Goal: Task Accomplishment & Management: Complete application form

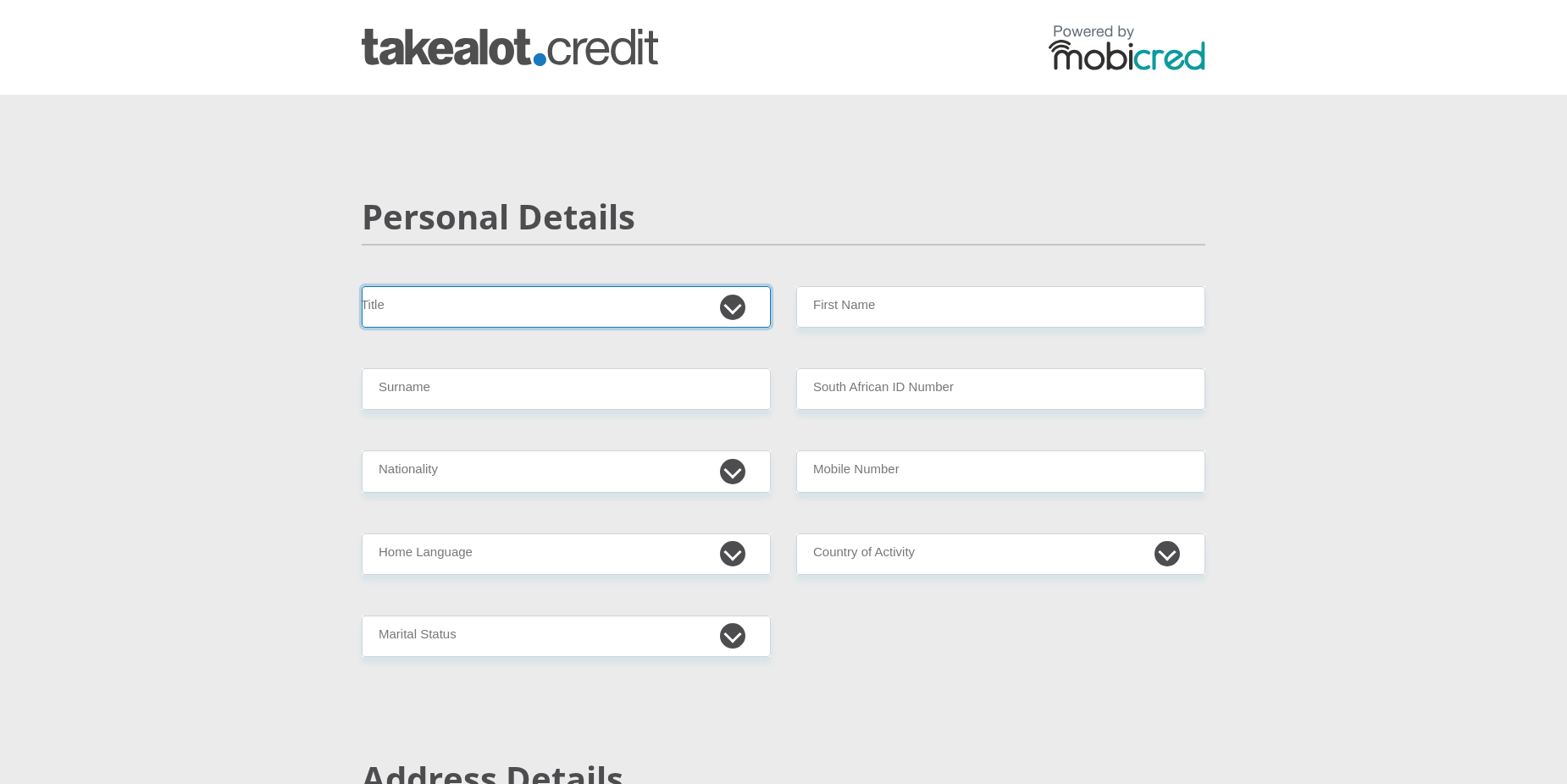
click at [422, 306] on select "Mr Ms Mrs Dr [PERSON_NAME]" at bounding box center [567, 306] width 409 height 41
select select "Mrs"
click at [362, 286] on select "Mr Ms Mrs Dr [PERSON_NAME]" at bounding box center [567, 306] width 409 height 41
click at [400, 395] on input "Surname" at bounding box center [567, 389] width 409 height 41
type input "STEYN"
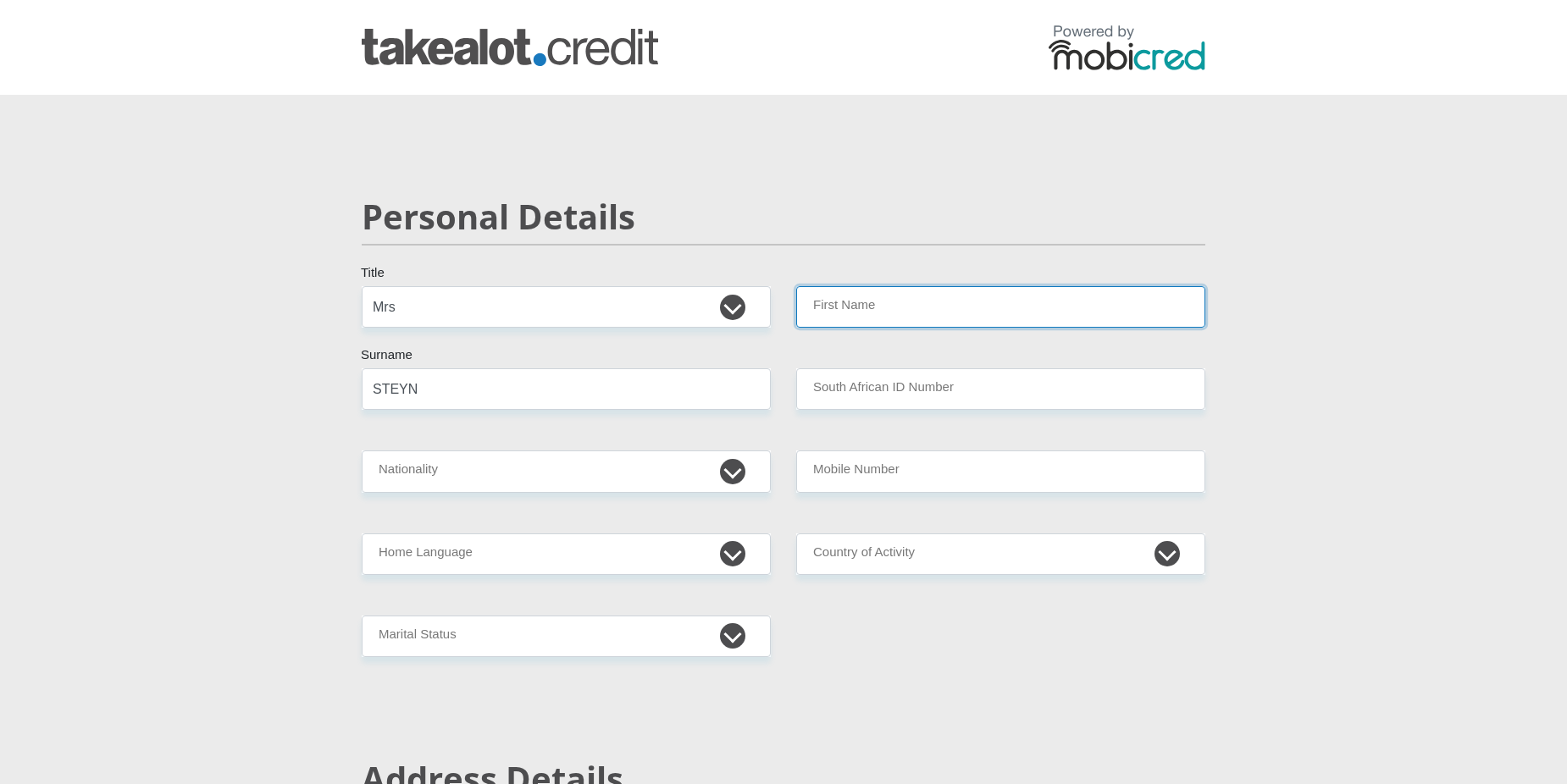
type input "[PERSON_NAME]"
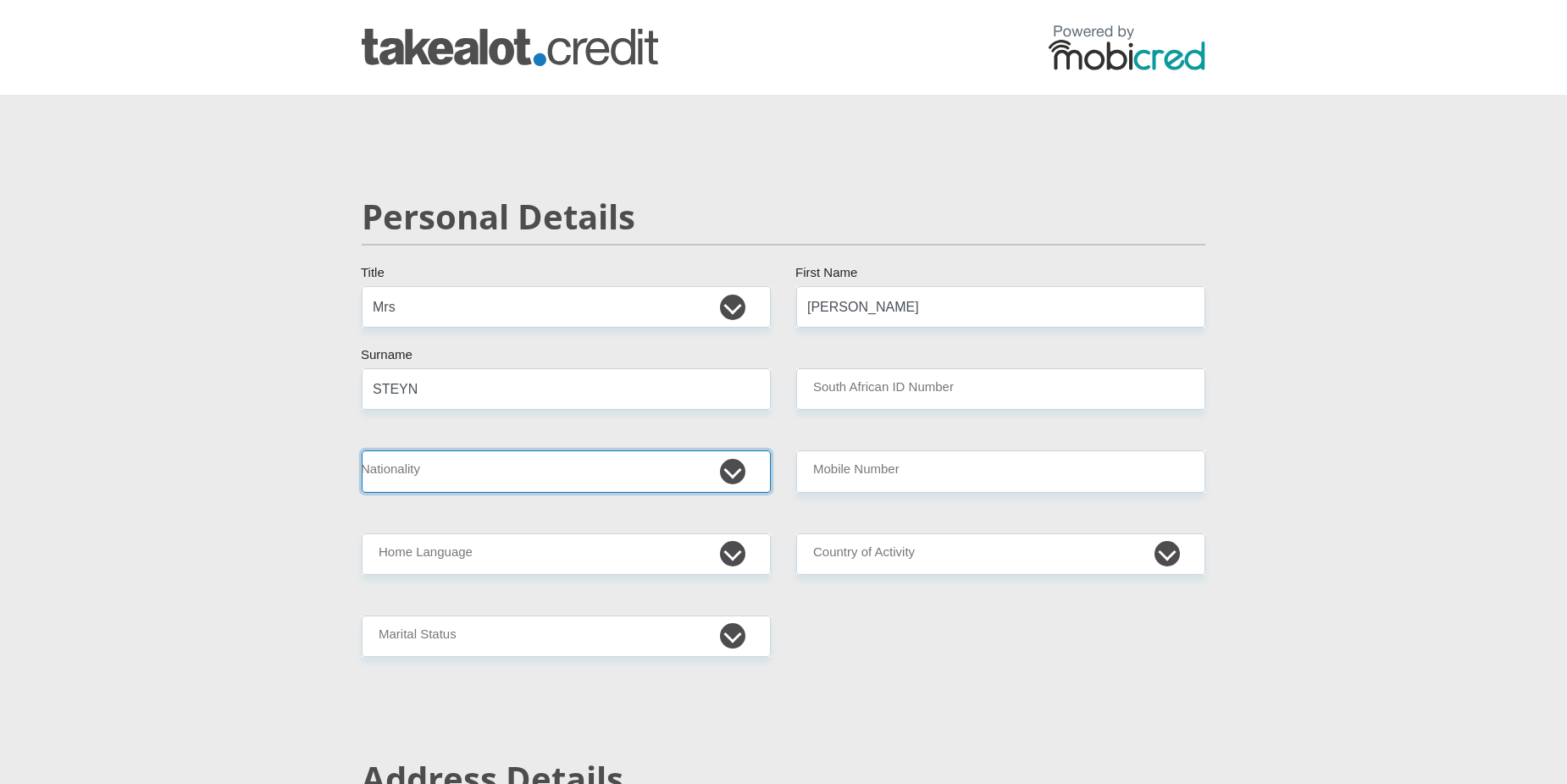
select select "ZAF"
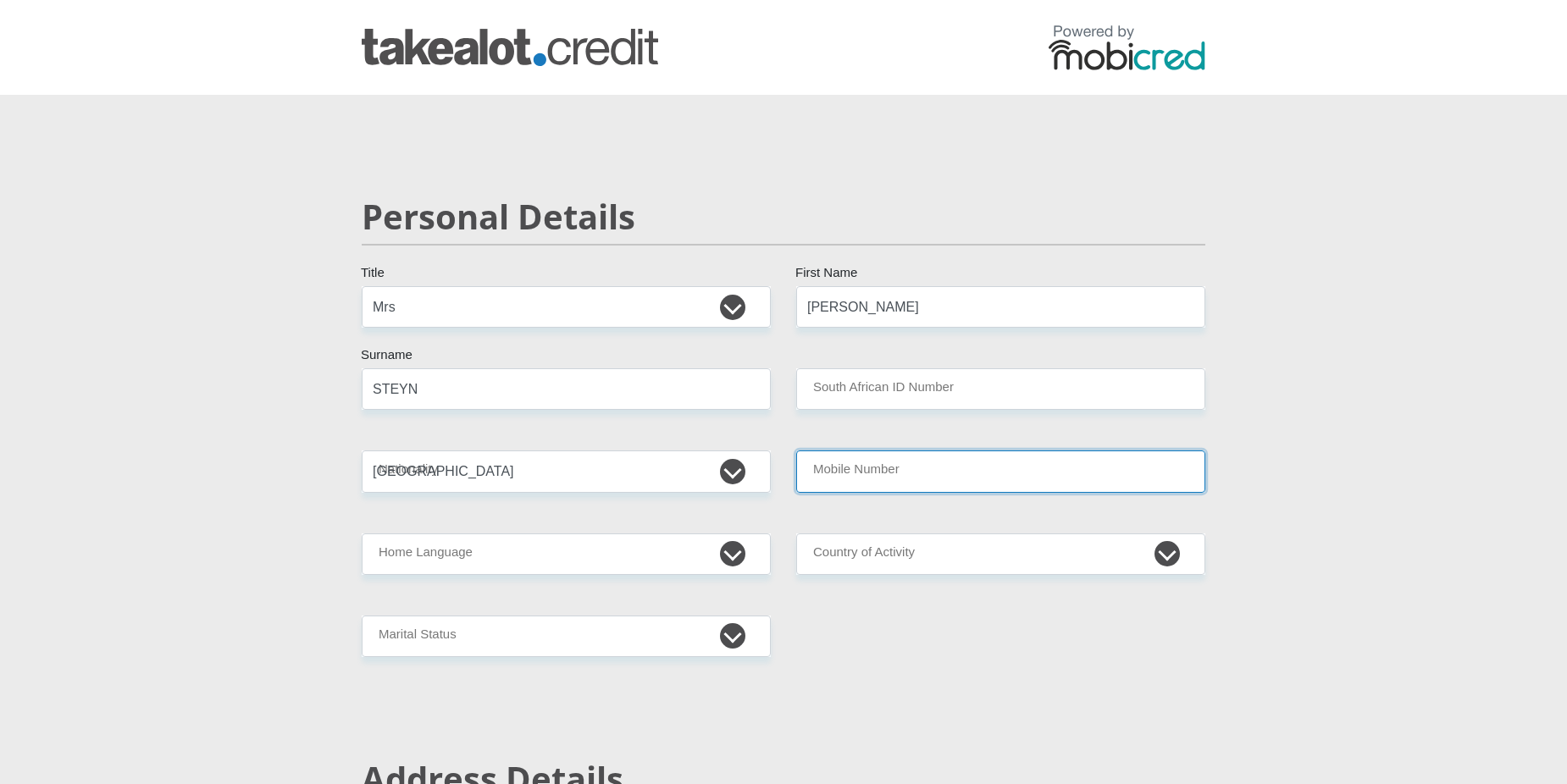
type input "0798879445"
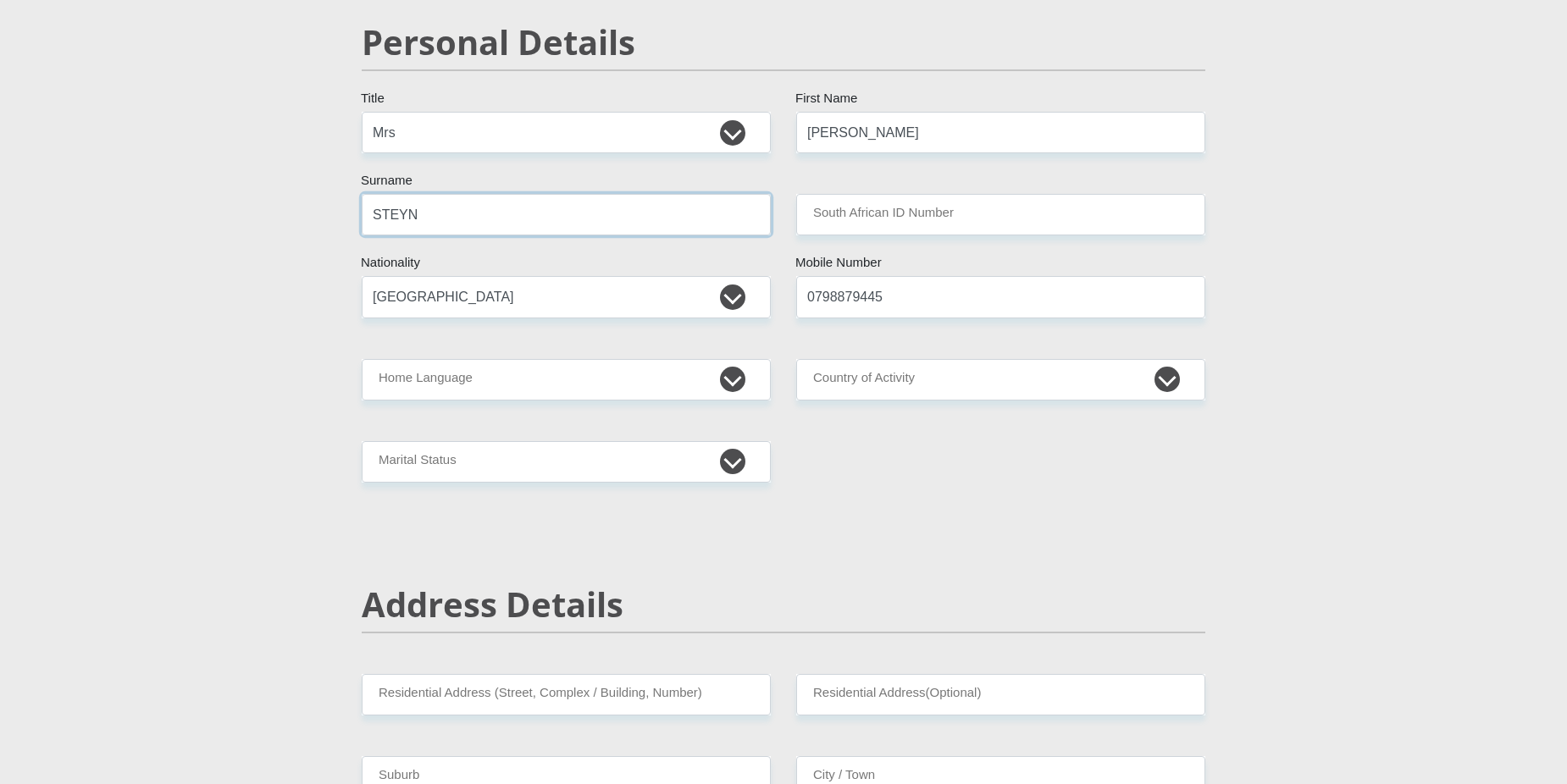
scroll to position [169, 0]
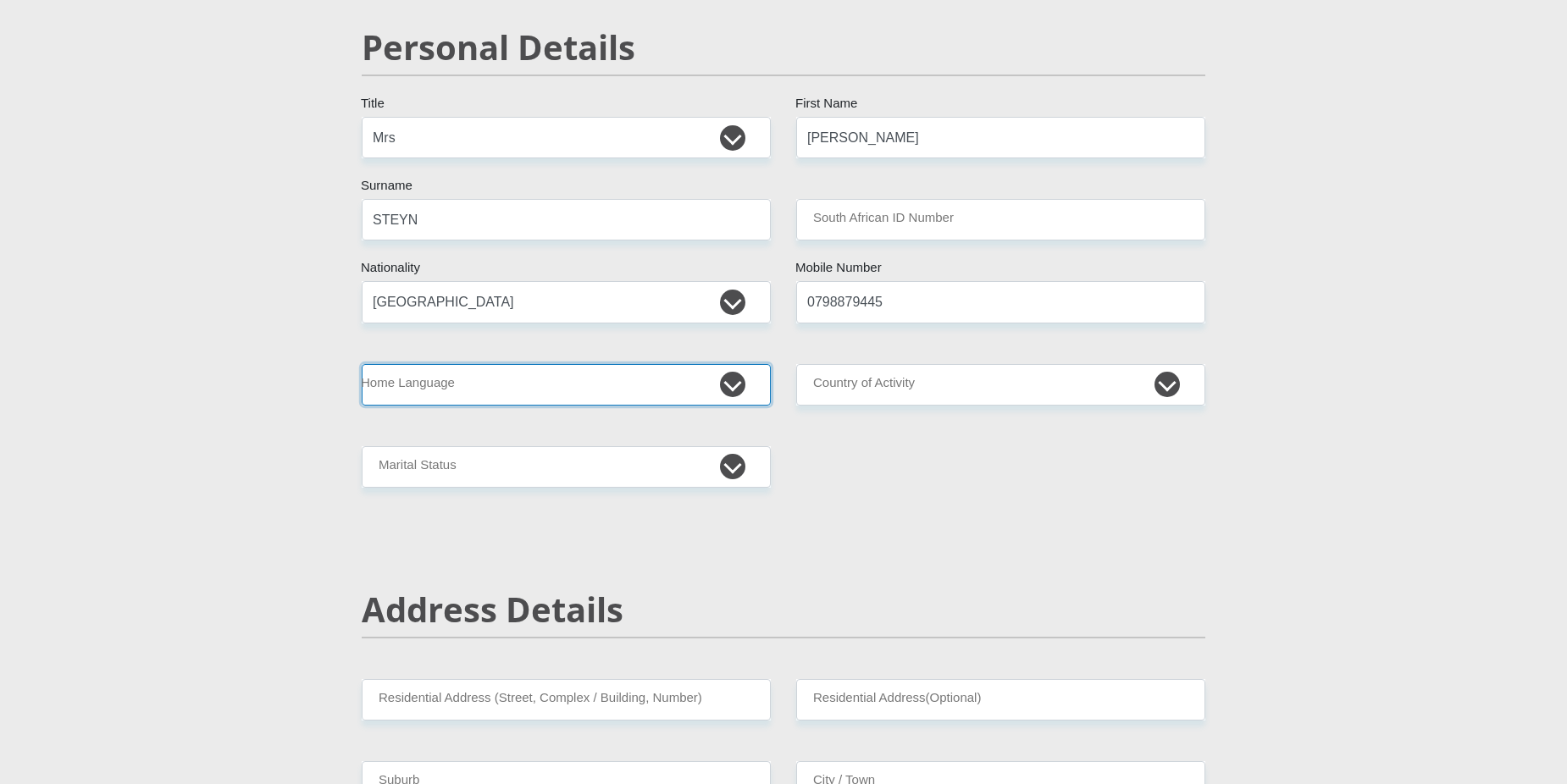
click at [715, 381] on select "Afrikaans English Sepedi South Ndebele Southern Sotho Swati Tsonga Tswana Venda…" at bounding box center [567, 384] width 409 height 41
select select "afr"
click at [362, 364] on select "Afrikaans English Sepedi South Ndebele Southern Sotho Swati Tsonga Tswana Venda…" at bounding box center [567, 384] width 409 height 41
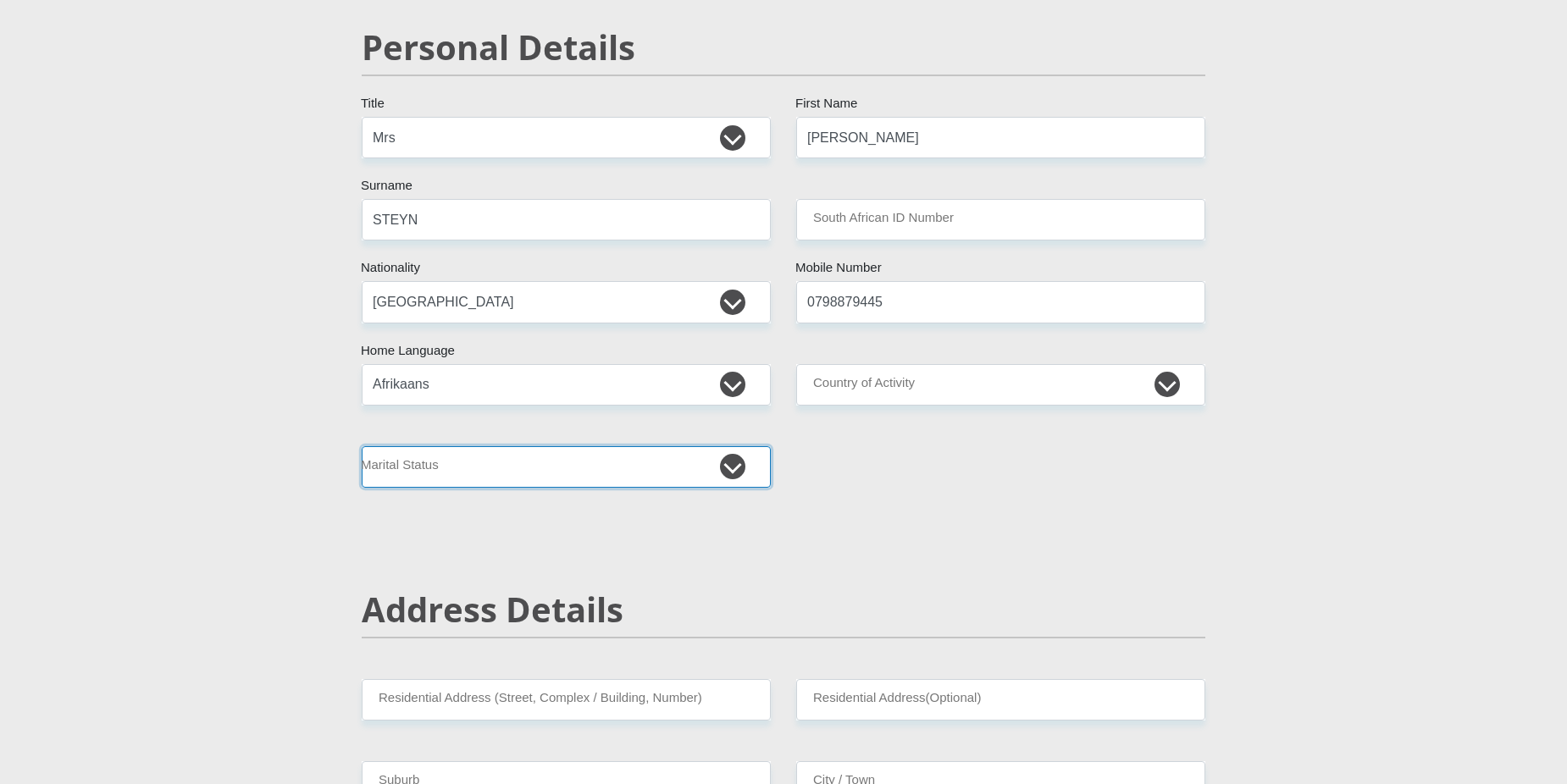
click at [501, 457] on select "Married ANC Single Divorced Widowed Married COP or Customary Law" at bounding box center [567, 466] width 409 height 41
select select "1"
click at [362, 446] on select "Married ANC Single Divorced Widowed Married COP or Customary Law" at bounding box center [567, 466] width 409 height 41
click at [511, 466] on select "Married ANC Single Divorced Widowed Married COP or Customary Law" at bounding box center [567, 466] width 409 height 41
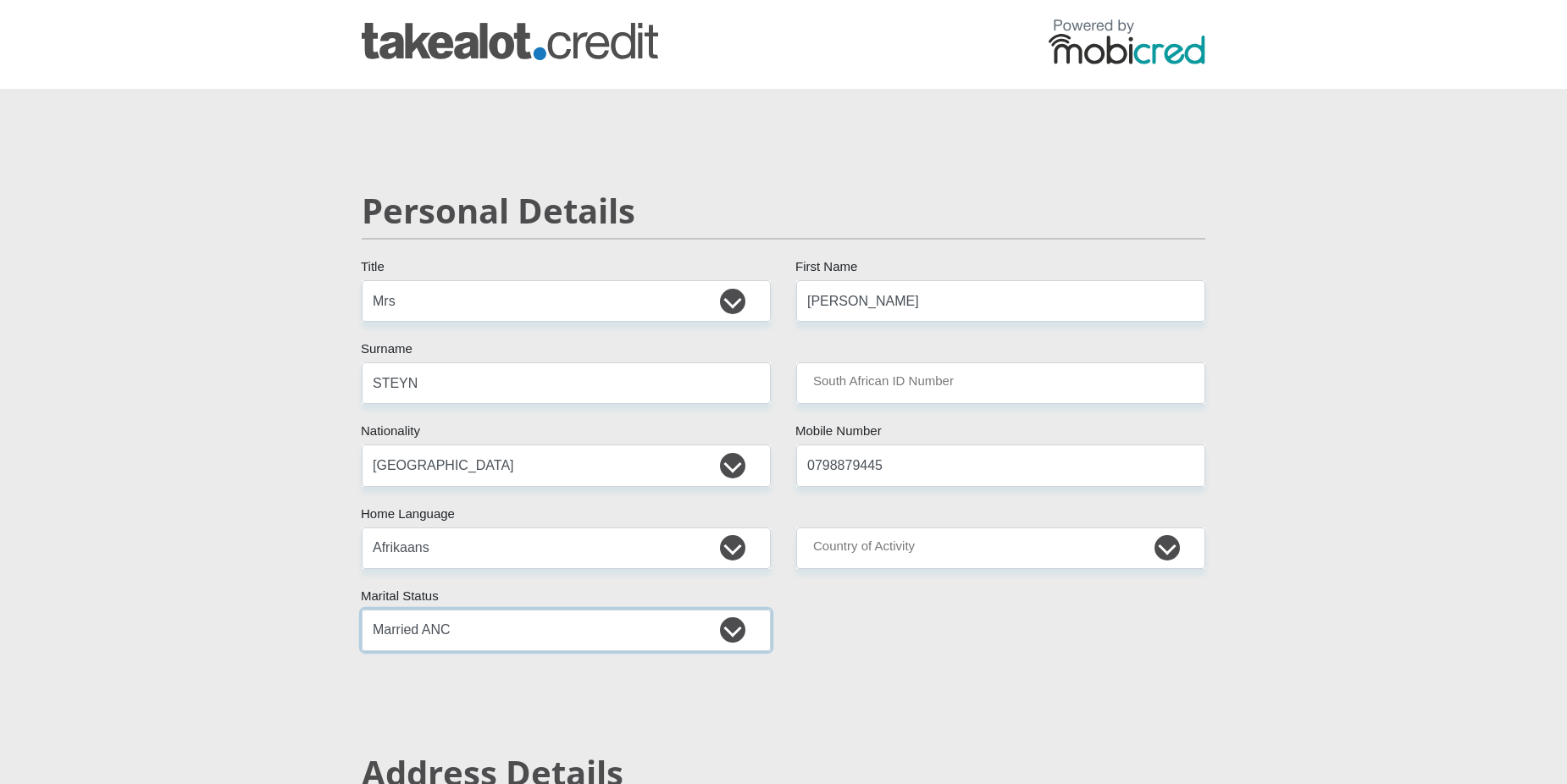
scroll to position [0, 0]
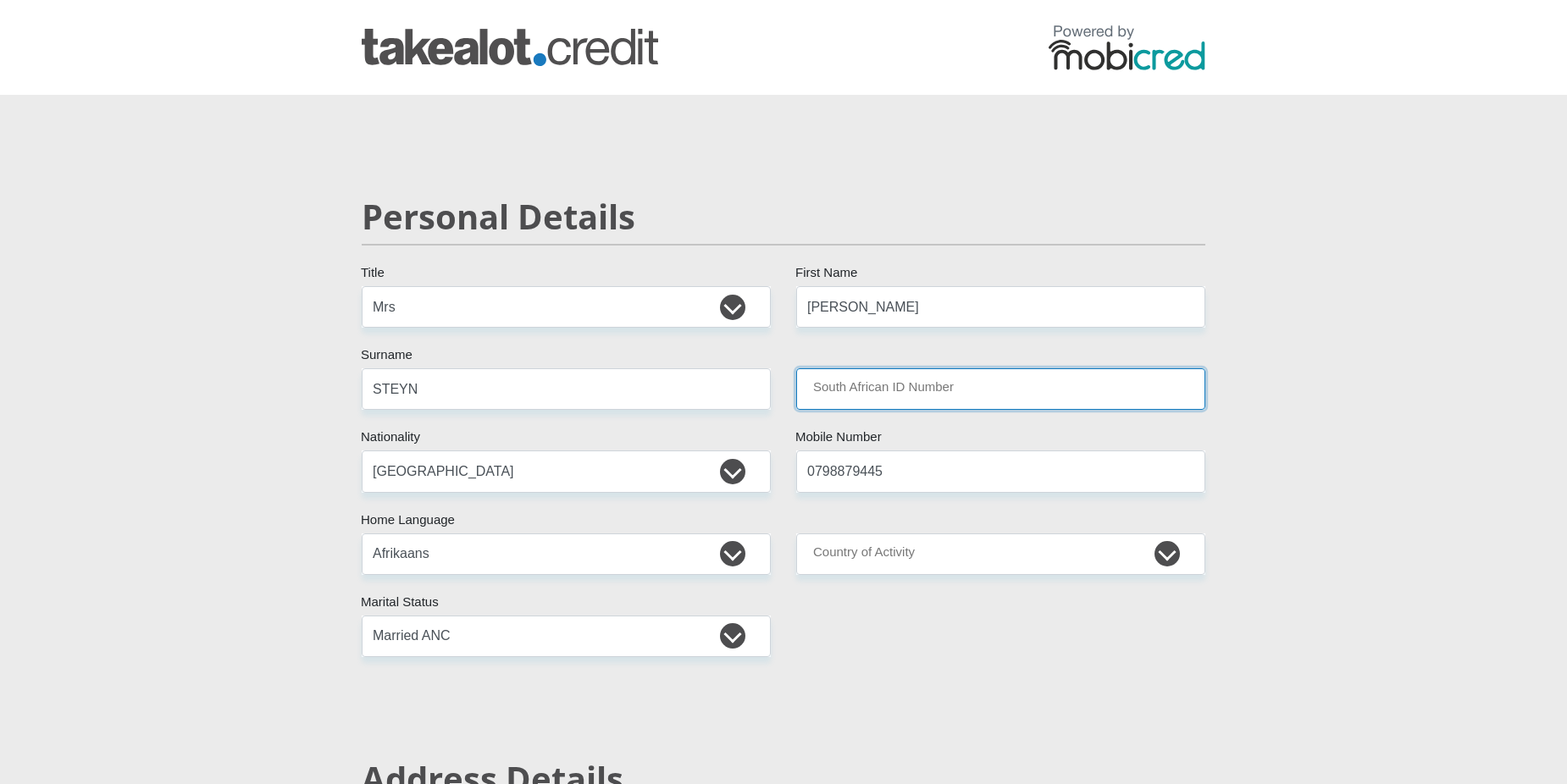
click at [962, 392] on input "South African ID Number" at bounding box center [1000, 389] width 409 height 41
type input "7304020275086"
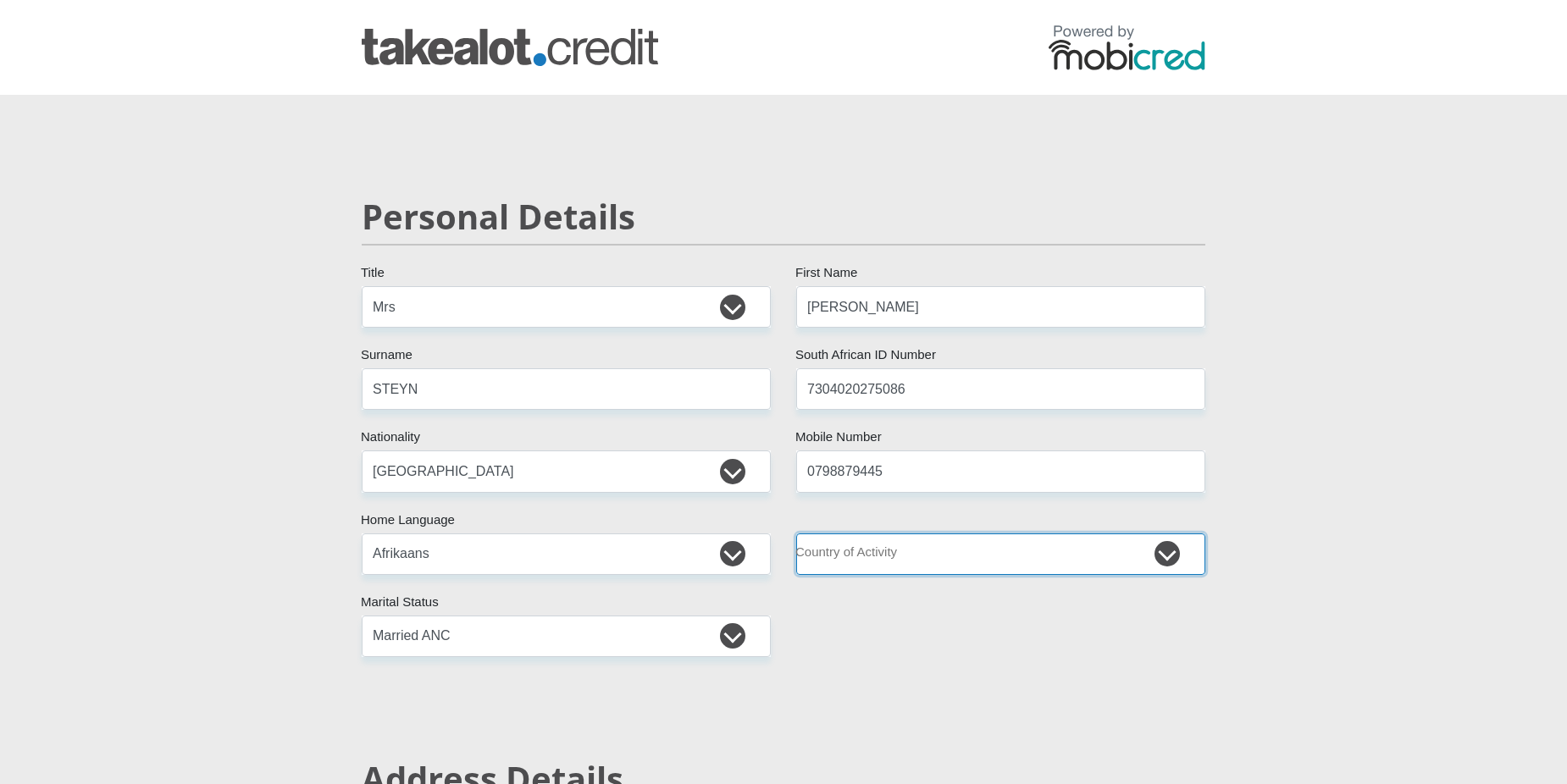
click at [1153, 551] on select "[GEOGRAPHIC_DATA] [GEOGRAPHIC_DATA] [GEOGRAPHIC_DATA] [GEOGRAPHIC_DATA] [GEOGRA…" at bounding box center [1000, 554] width 409 height 41
select select "ZAF"
click at [796, 534] on select "[GEOGRAPHIC_DATA] [GEOGRAPHIC_DATA] [GEOGRAPHIC_DATA] [GEOGRAPHIC_DATA] [GEOGRA…" at bounding box center [1000, 554] width 409 height 41
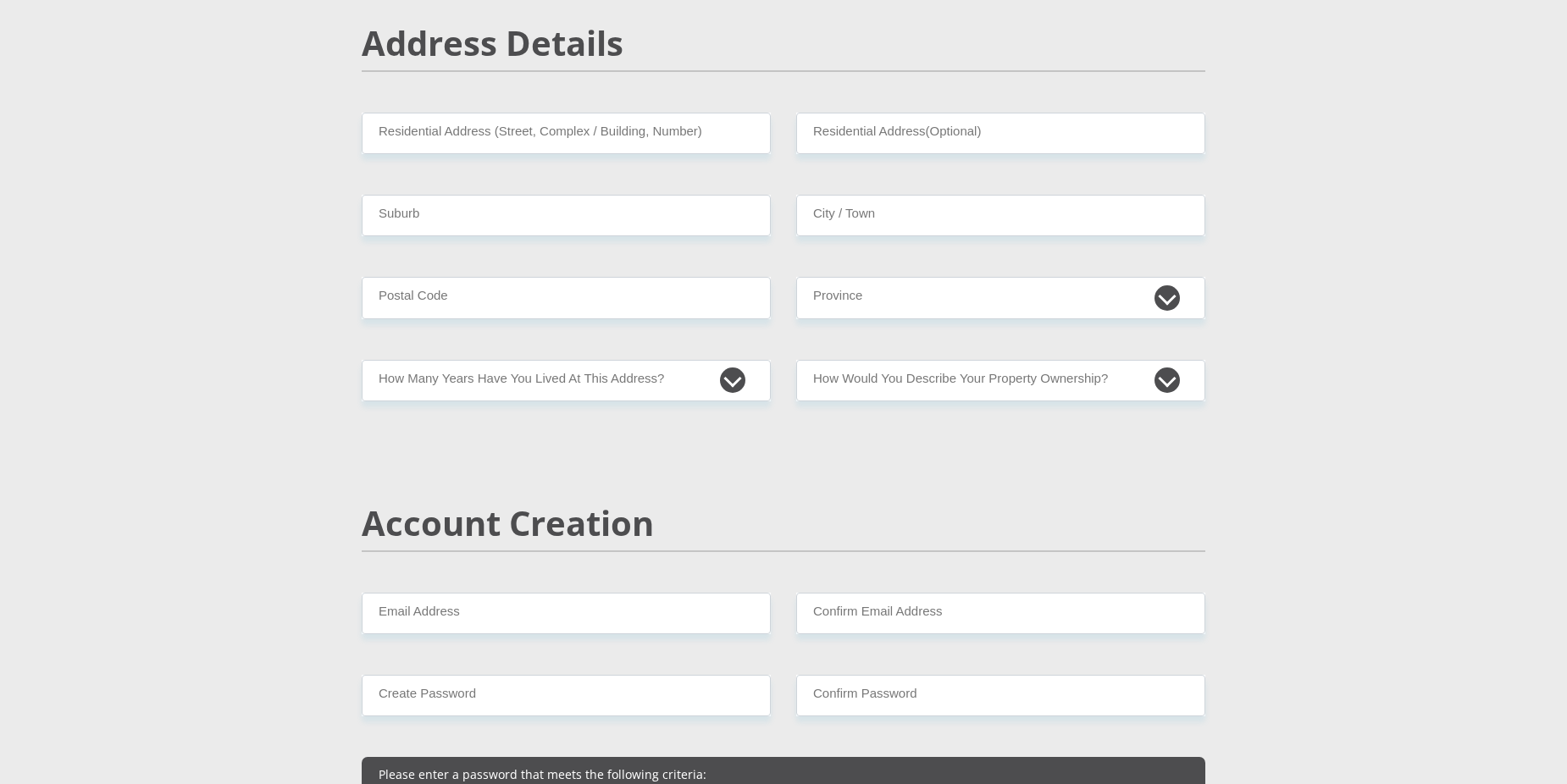
scroll to position [762, 0]
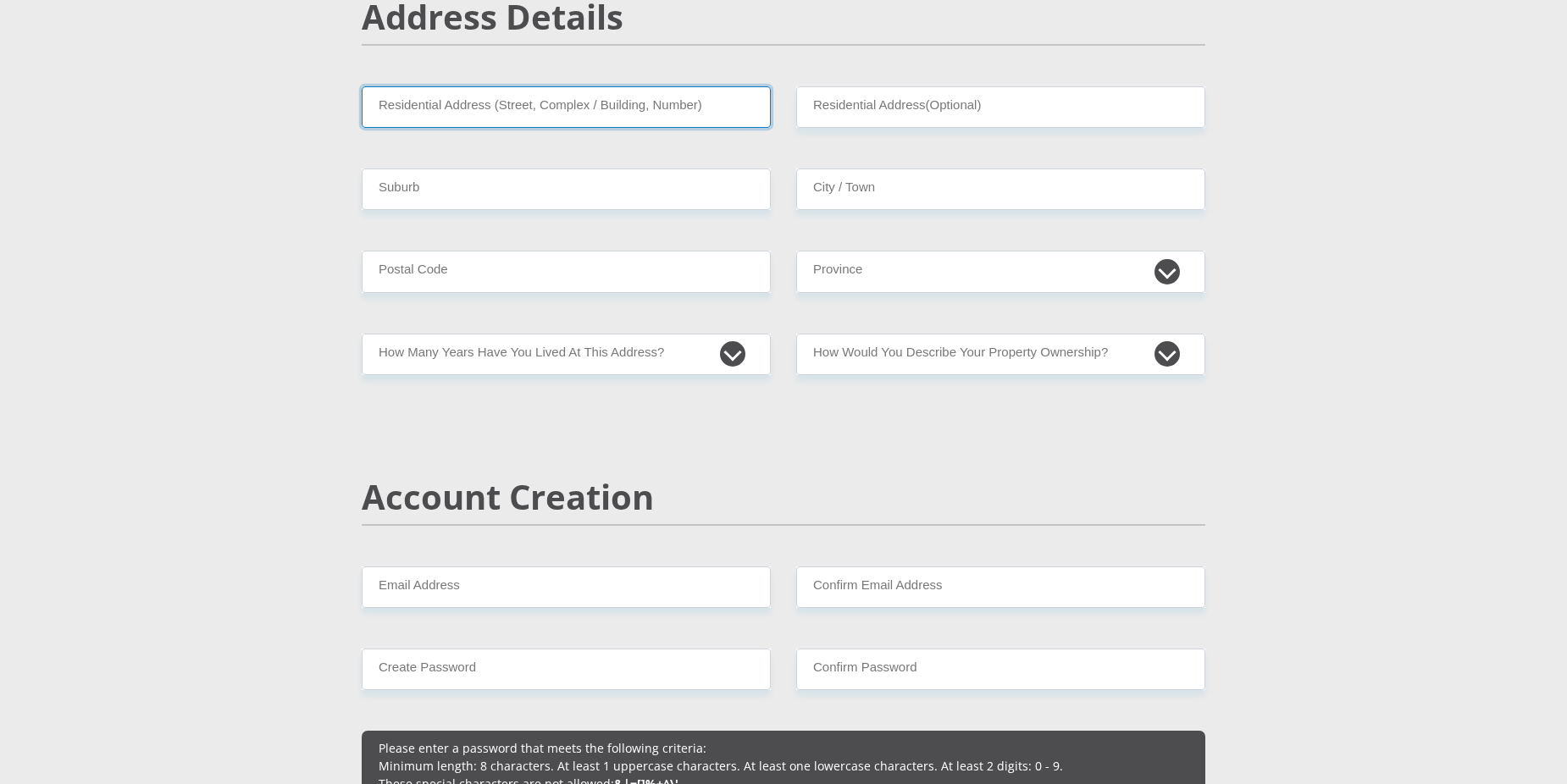
click at [481, 111] on input "Residential Address (Street, Complex / Building, Number)" at bounding box center [567, 107] width 409 height 41
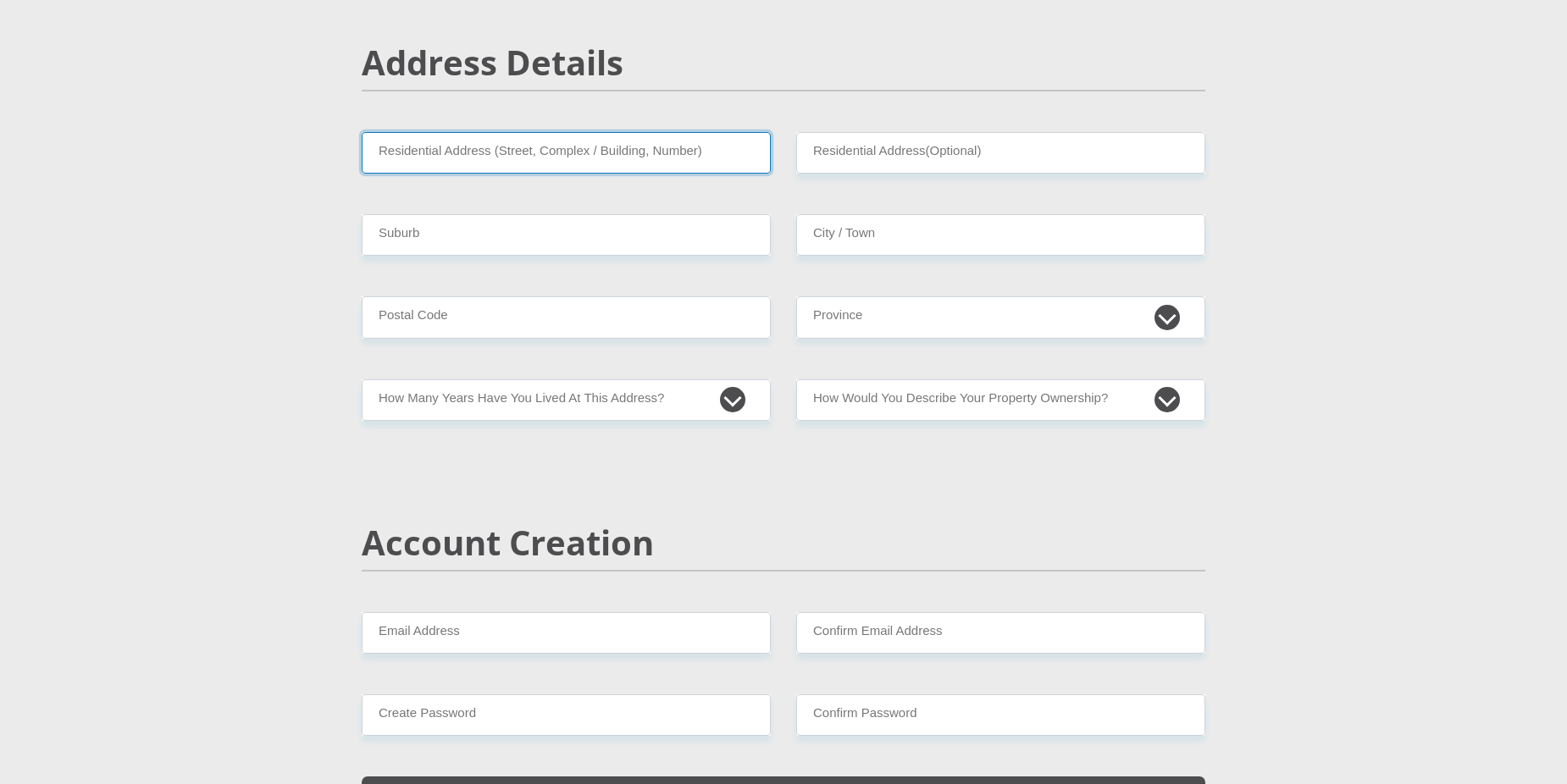
scroll to position [677, 0]
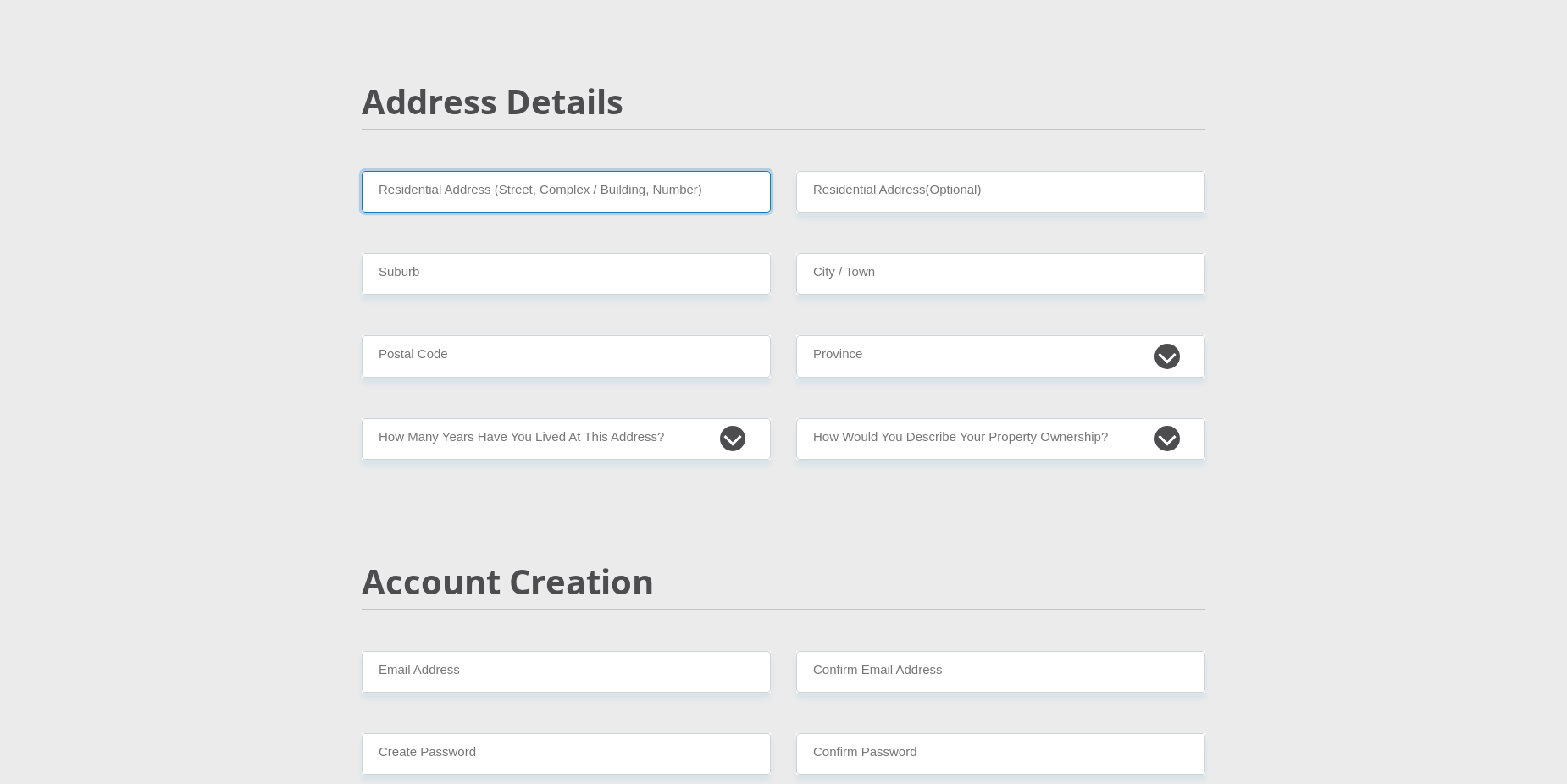
click at [414, 191] on input "Residential Address (Street, Complex / Building, Number)" at bounding box center [567, 191] width 409 height 41
click at [464, 209] on input "Residential Address (Street, Complex / Building, Number)" at bounding box center [567, 191] width 409 height 41
type input "[STREET_ADDRESS]"
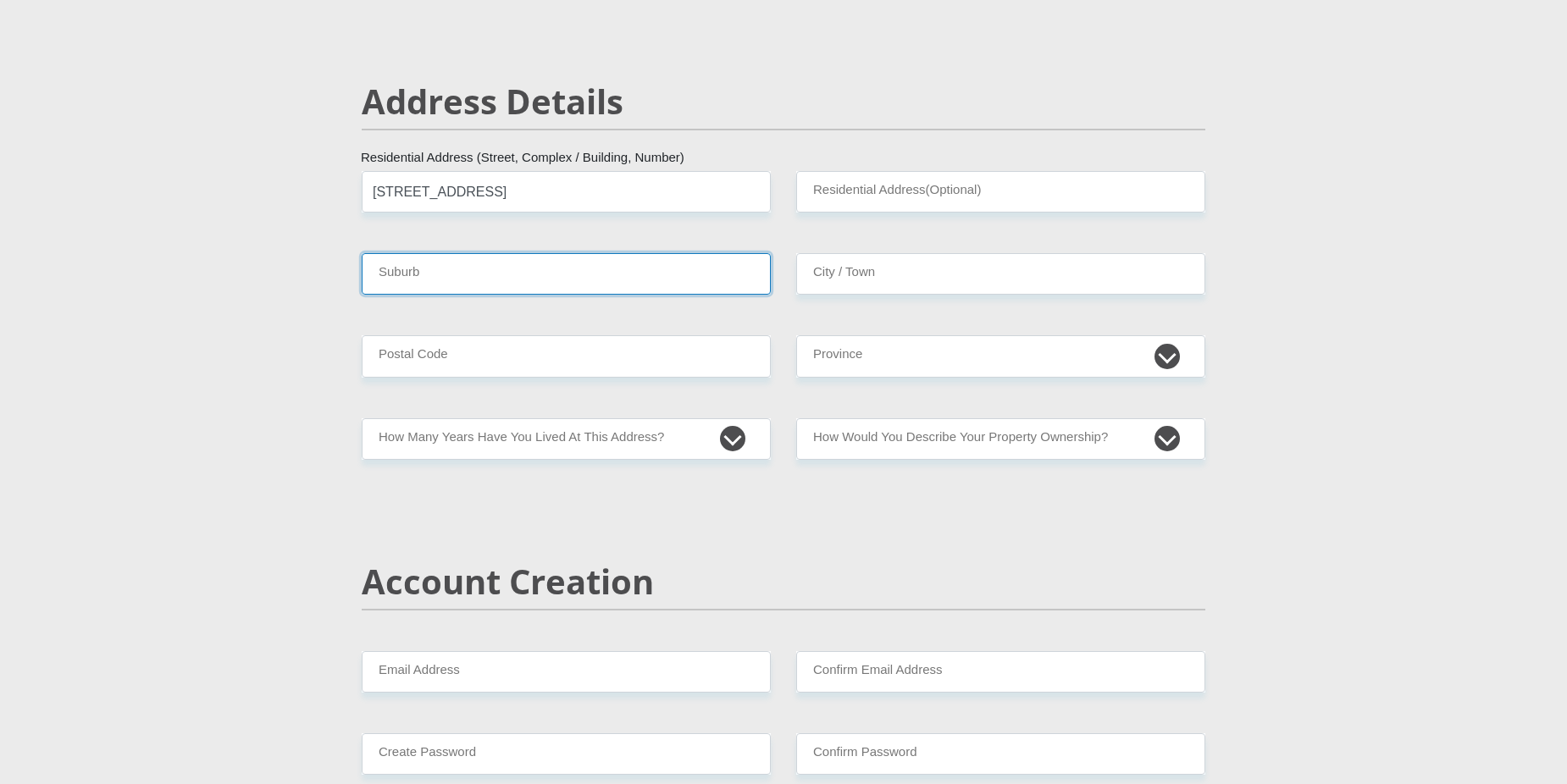
click at [551, 280] on input "Suburb" at bounding box center [567, 273] width 409 height 41
click at [474, 188] on input "[STREET_ADDRESS]" at bounding box center [567, 191] width 409 height 41
click at [451, 270] on input "Suburb" at bounding box center [567, 273] width 409 height 41
type input "[GEOGRAPHIC_DATA]"
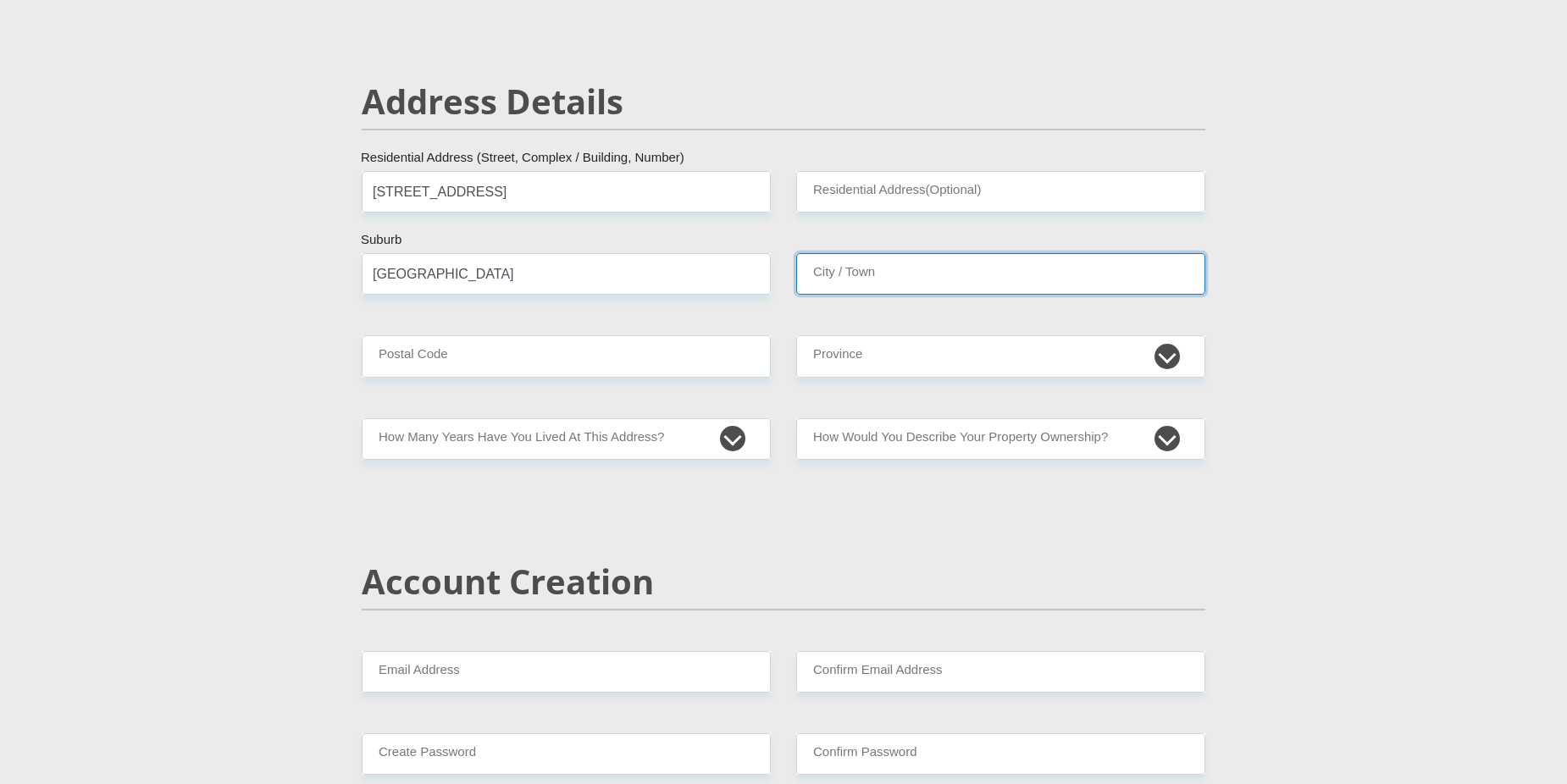
type input "[GEOGRAPHIC_DATA]"
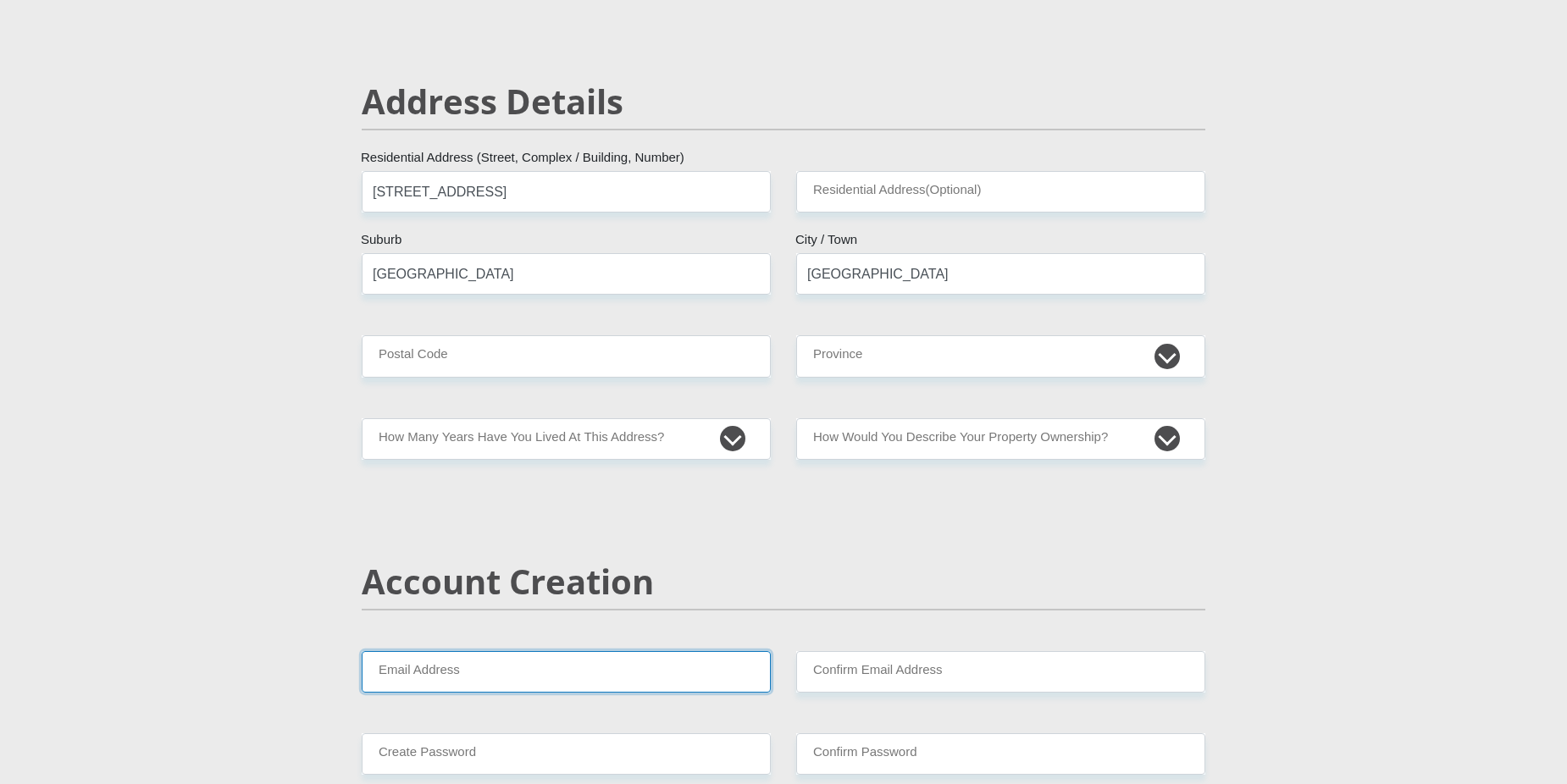
type input "[PERSON_NAME][EMAIL_ADDRESS][DOMAIN_NAME]"
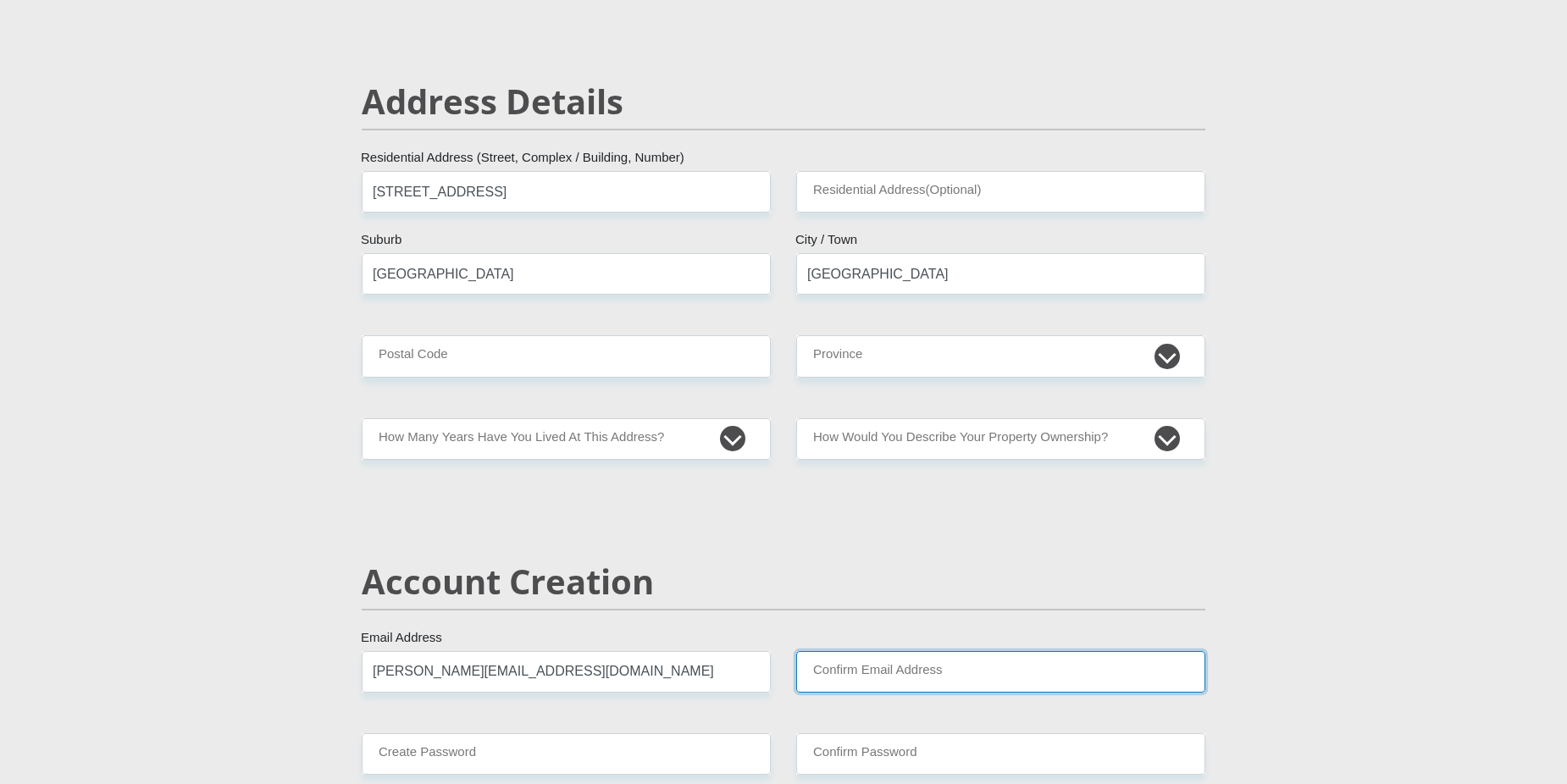
type input "[PERSON_NAME][EMAIL_ADDRESS][DOMAIN_NAME]"
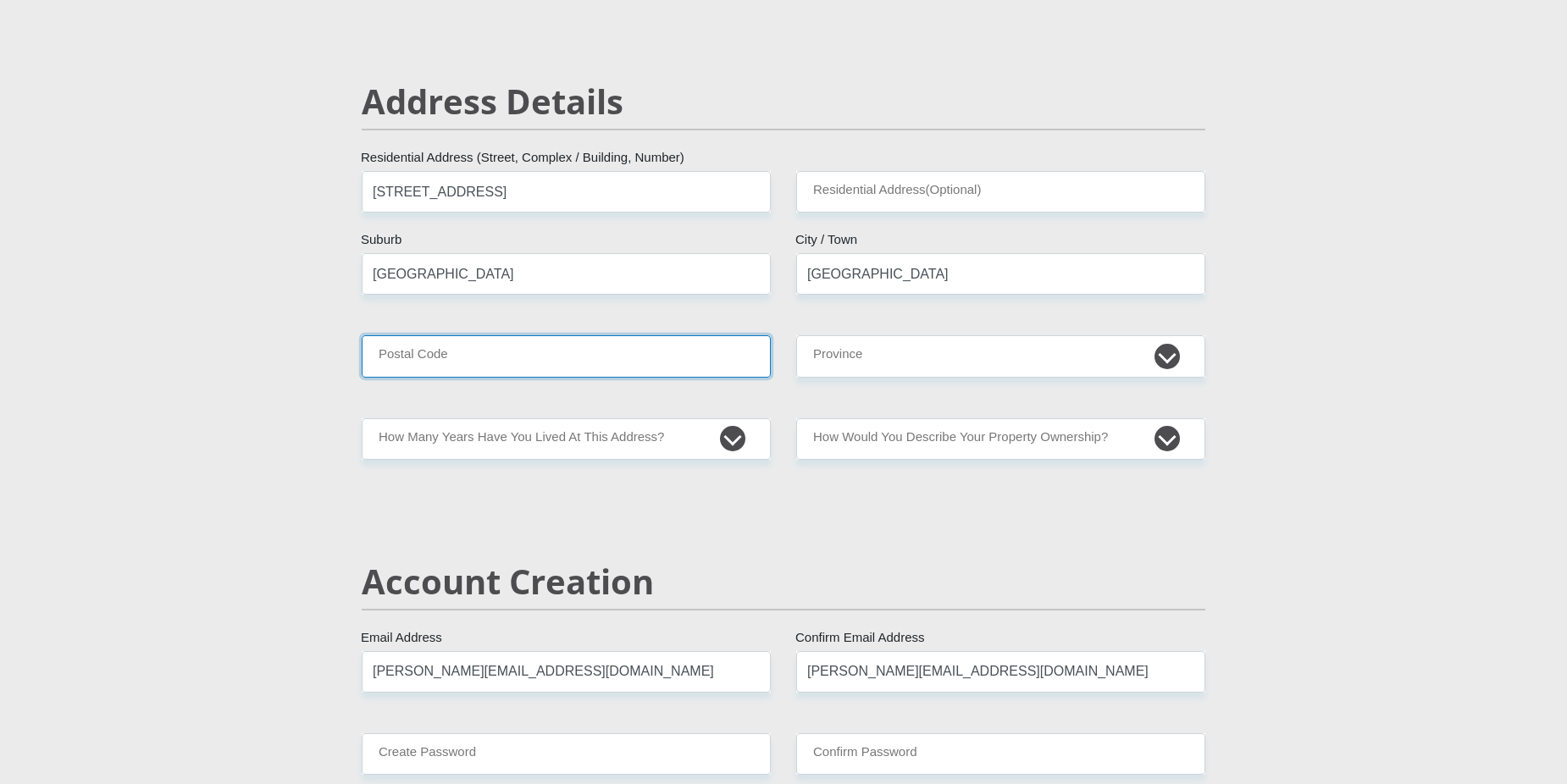
click at [419, 352] on input "Postal Code" at bounding box center [567, 355] width 409 height 41
type input "7100"
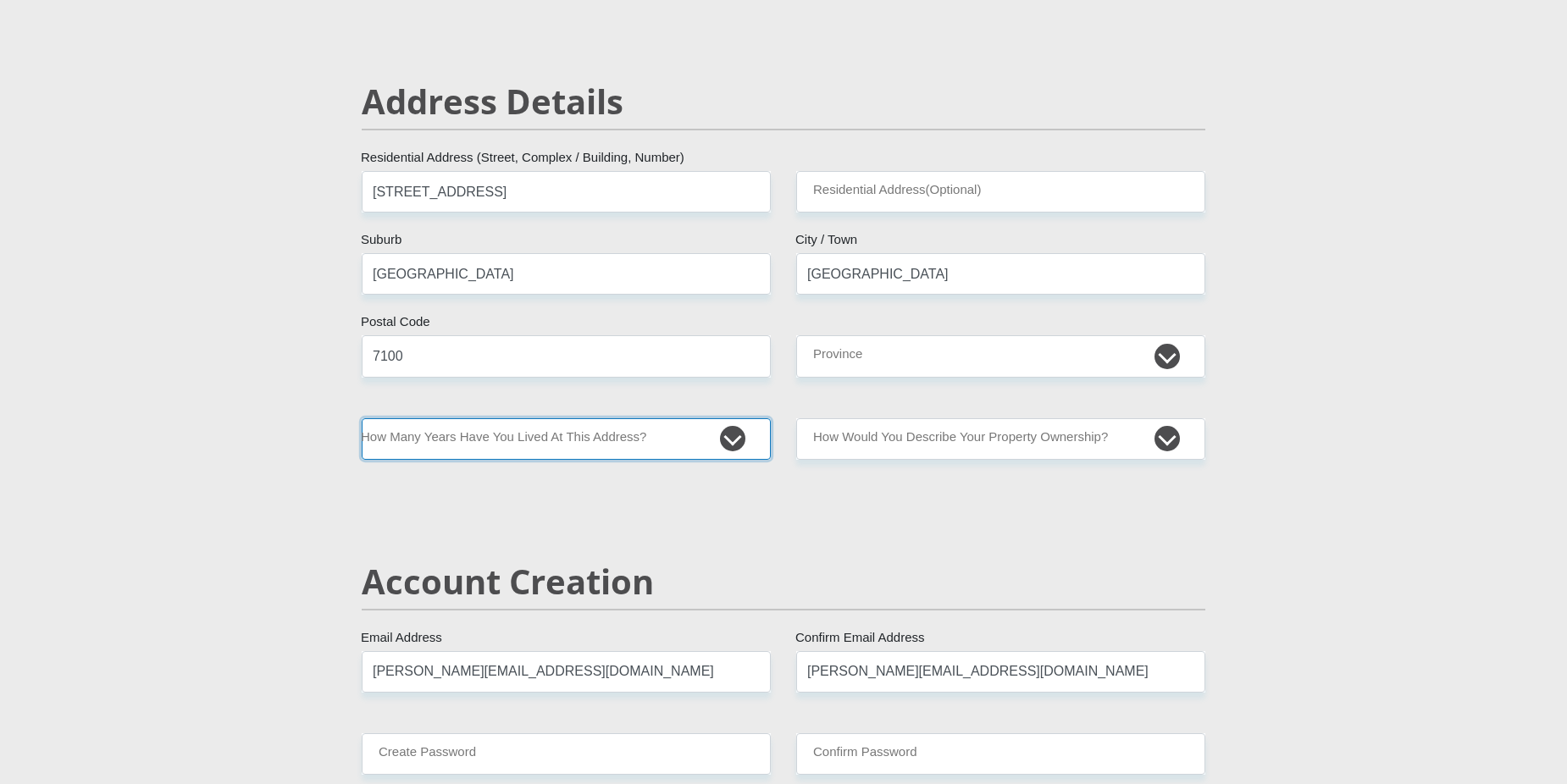
click at [404, 434] on select "less than 1 year 1-3 years 3-5 years 5+ years" at bounding box center [567, 439] width 409 height 41
select select "5"
click at [362, 418] on select "less than 1 year 1-3 years 3-5 years 5+ years" at bounding box center [567, 439] width 409 height 41
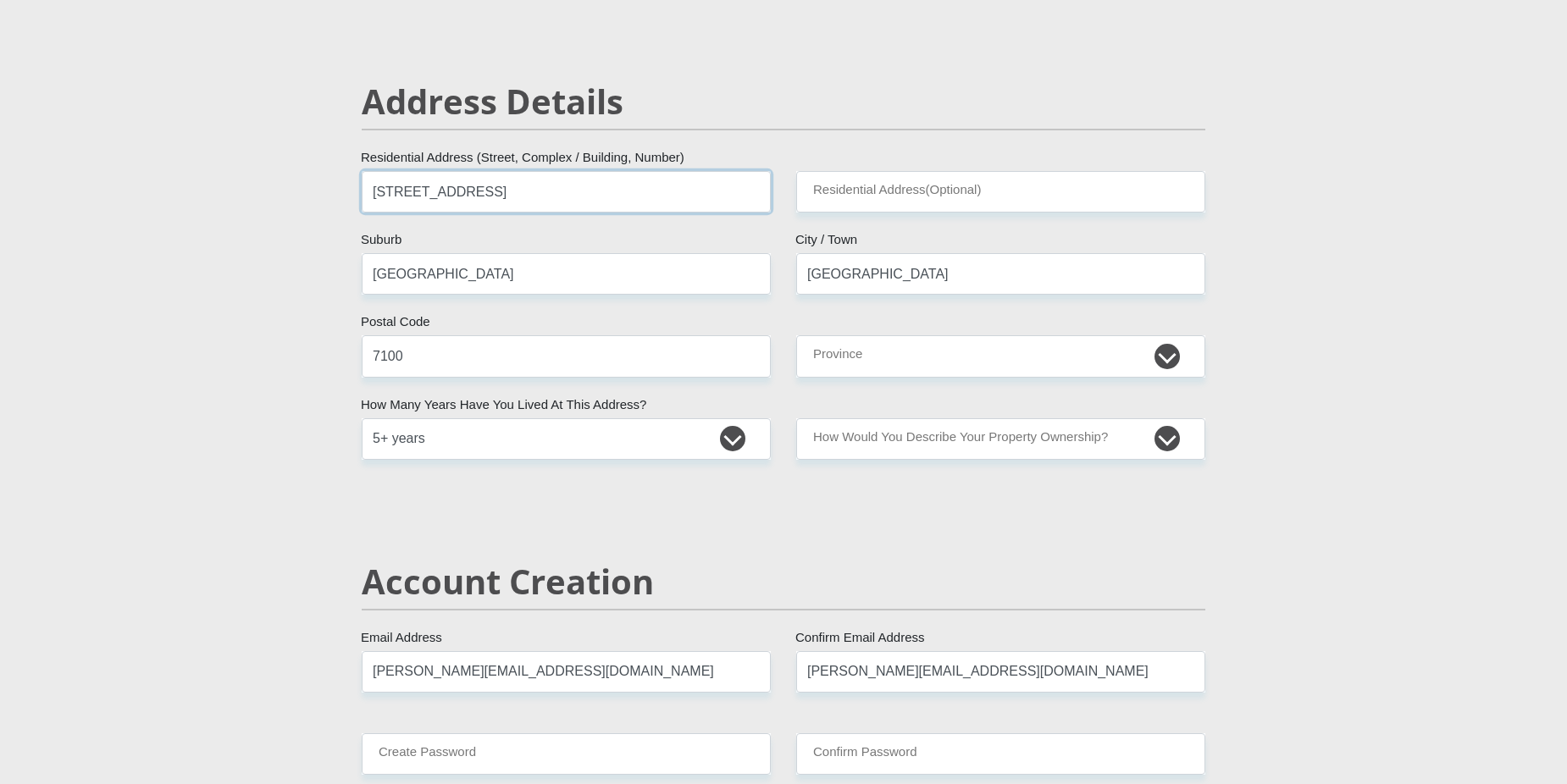
click at [498, 192] on input "[STREET_ADDRESS]" at bounding box center [567, 191] width 409 height 41
click at [533, 195] on input "[STREET_ADDRESS]" at bounding box center [567, 191] width 409 height 41
type input "[STREET_ADDRESS]"
click at [858, 273] on input "[GEOGRAPHIC_DATA]" at bounding box center [1000, 273] width 409 height 41
drag, startPoint x: 1410, startPoint y: 315, endPoint x: 1393, endPoint y: 319, distance: 17.5
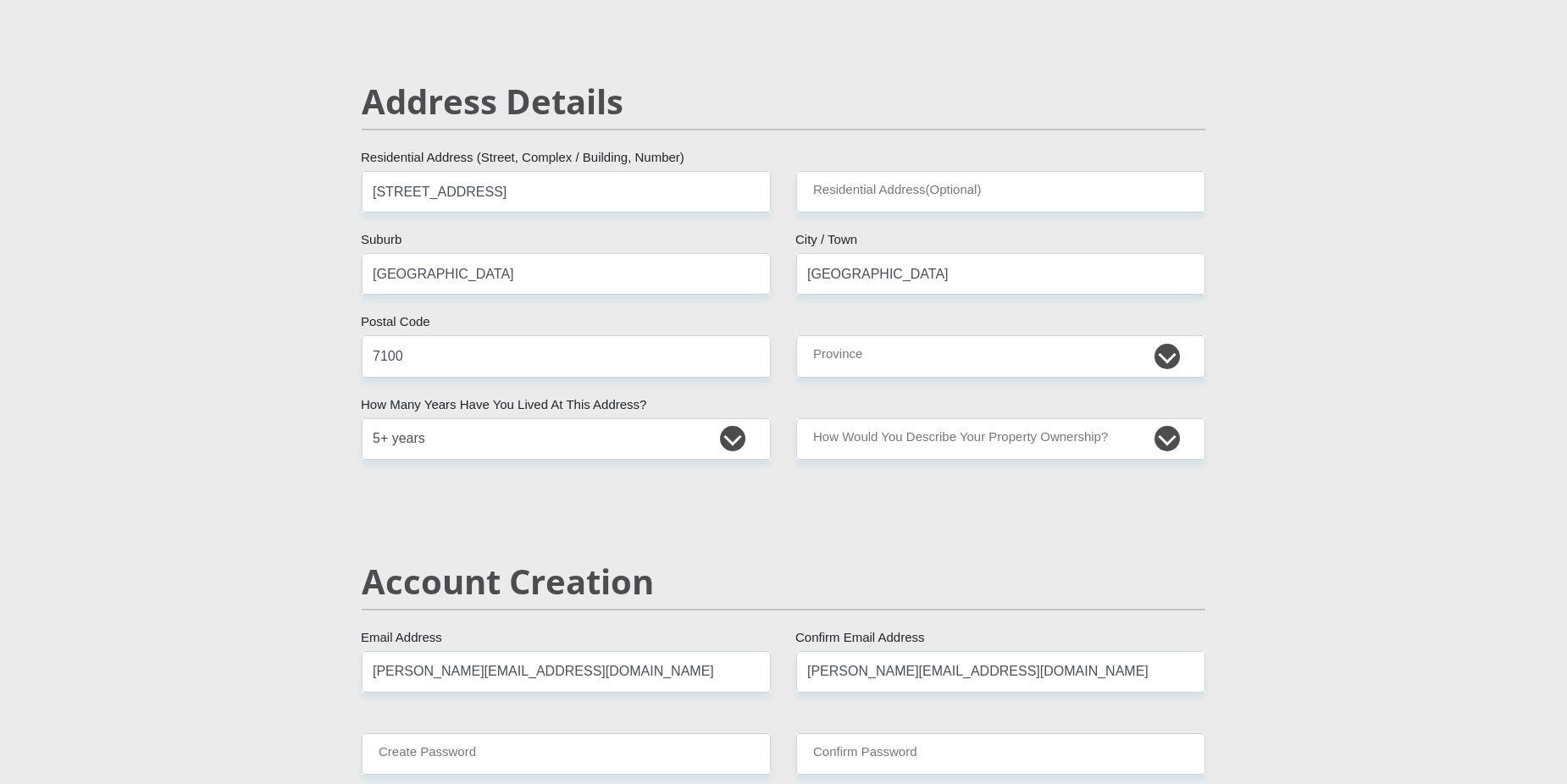
click at [1165, 362] on select "Eastern Cape Free State [GEOGRAPHIC_DATA] [GEOGRAPHIC_DATA][DATE] [GEOGRAPHIC_D…" at bounding box center [1000, 355] width 409 height 41
select select "Western Cape"
click at [796, 335] on select "Eastern Cape Free State [GEOGRAPHIC_DATA] [GEOGRAPHIC_DATA][DATE] [GEOGRAPHIC_D…" at bounding box center [1000, 355] width 409 height 41
click at [868, 442] on select "Owned Rented Family Owned Company Dwelling" at bounding box center [1000, 439] width 409 height 41
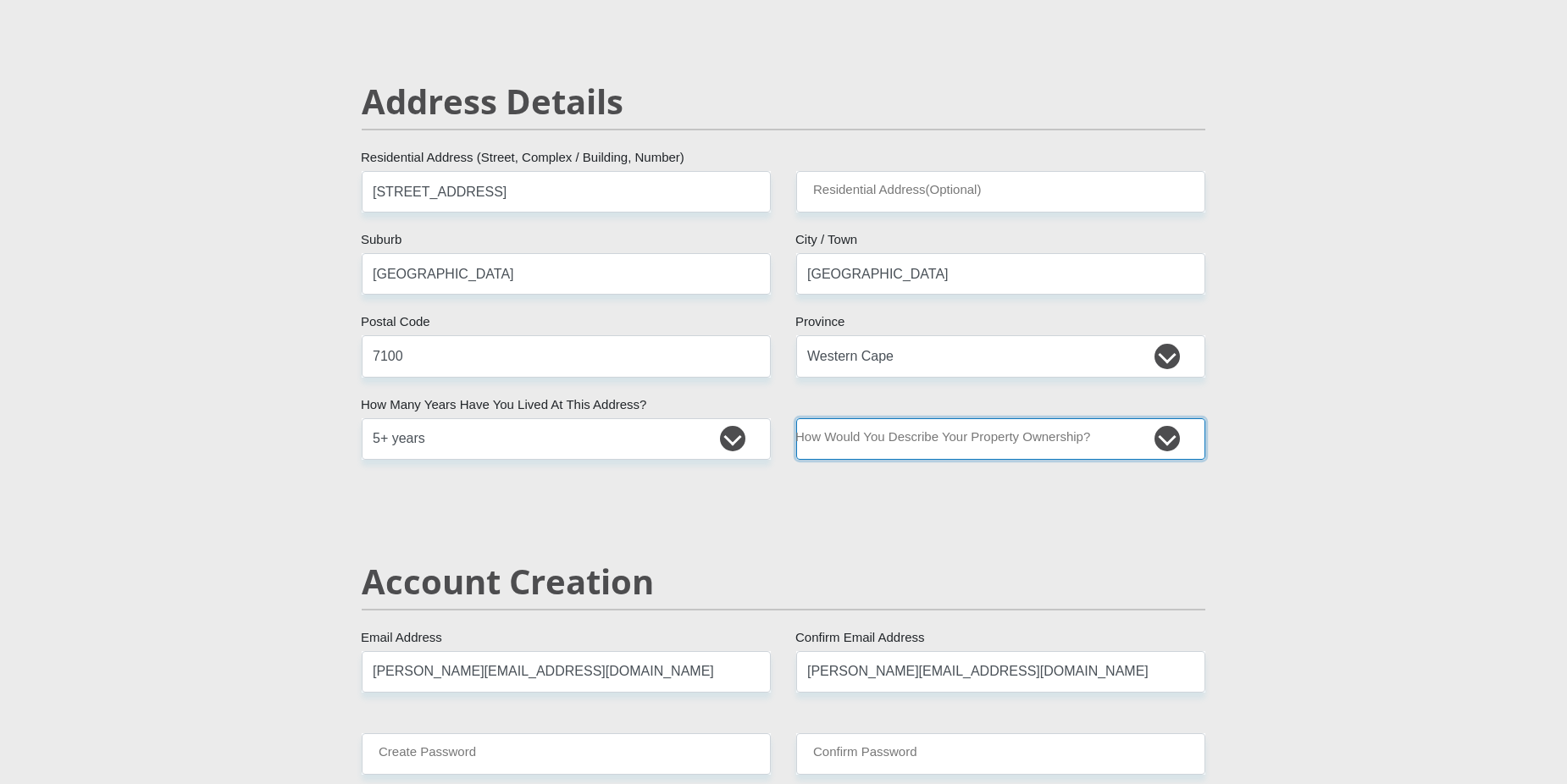
select select "Owned"
click at [796, 418] on select "Owned Rented Family Owned Company Dwelling" at bounding box center [1000, 439] width 409 height 41
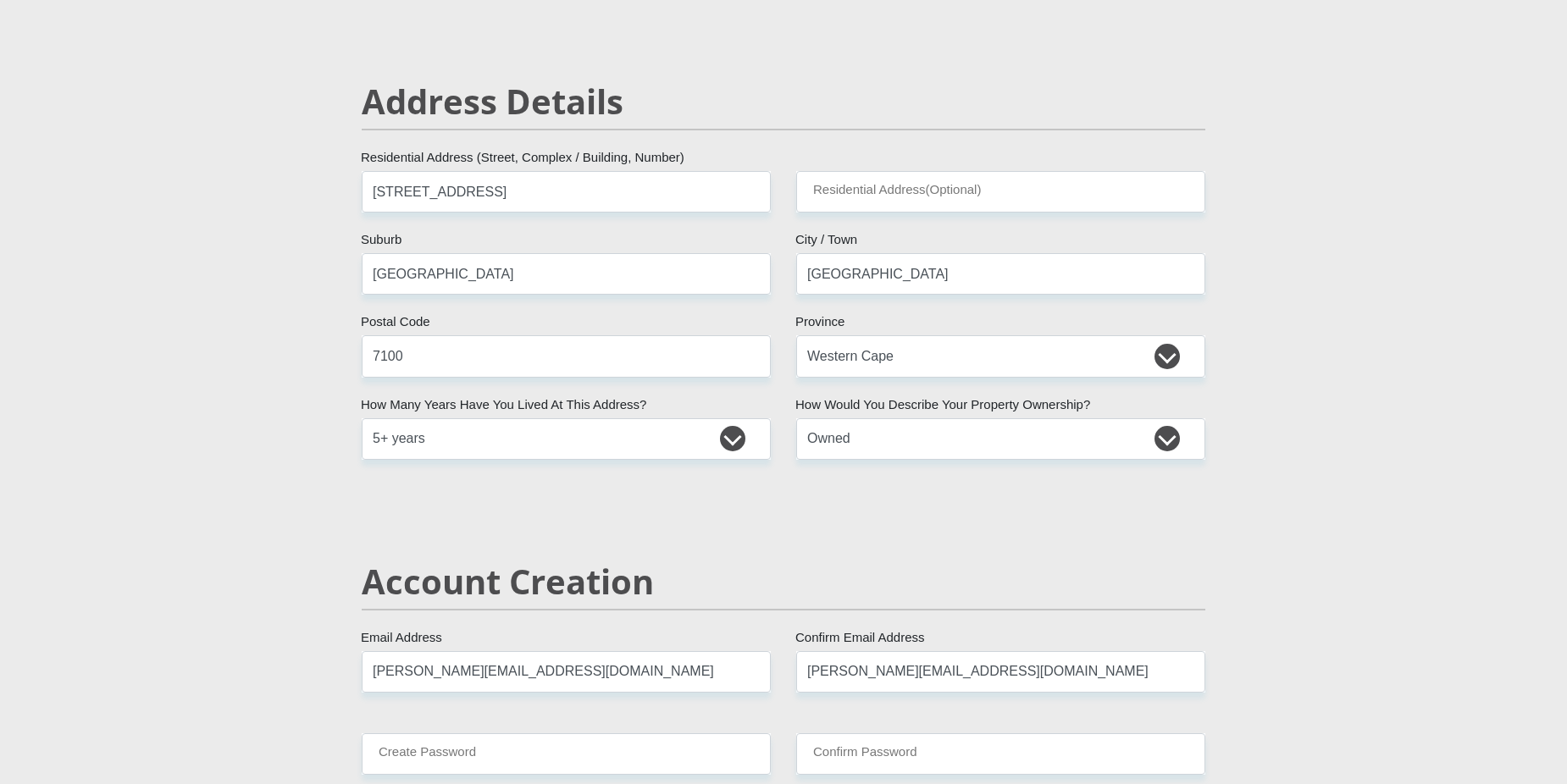
drag, startPoint x: 1430, startPoint y: 463, endPoint x: 1339, endPoint y: 403, distance: 109.0
click at [847, 190] on input "Residential Address(Optional)" at bounding box center [1000, 191] width 409 height 41
type input "1"
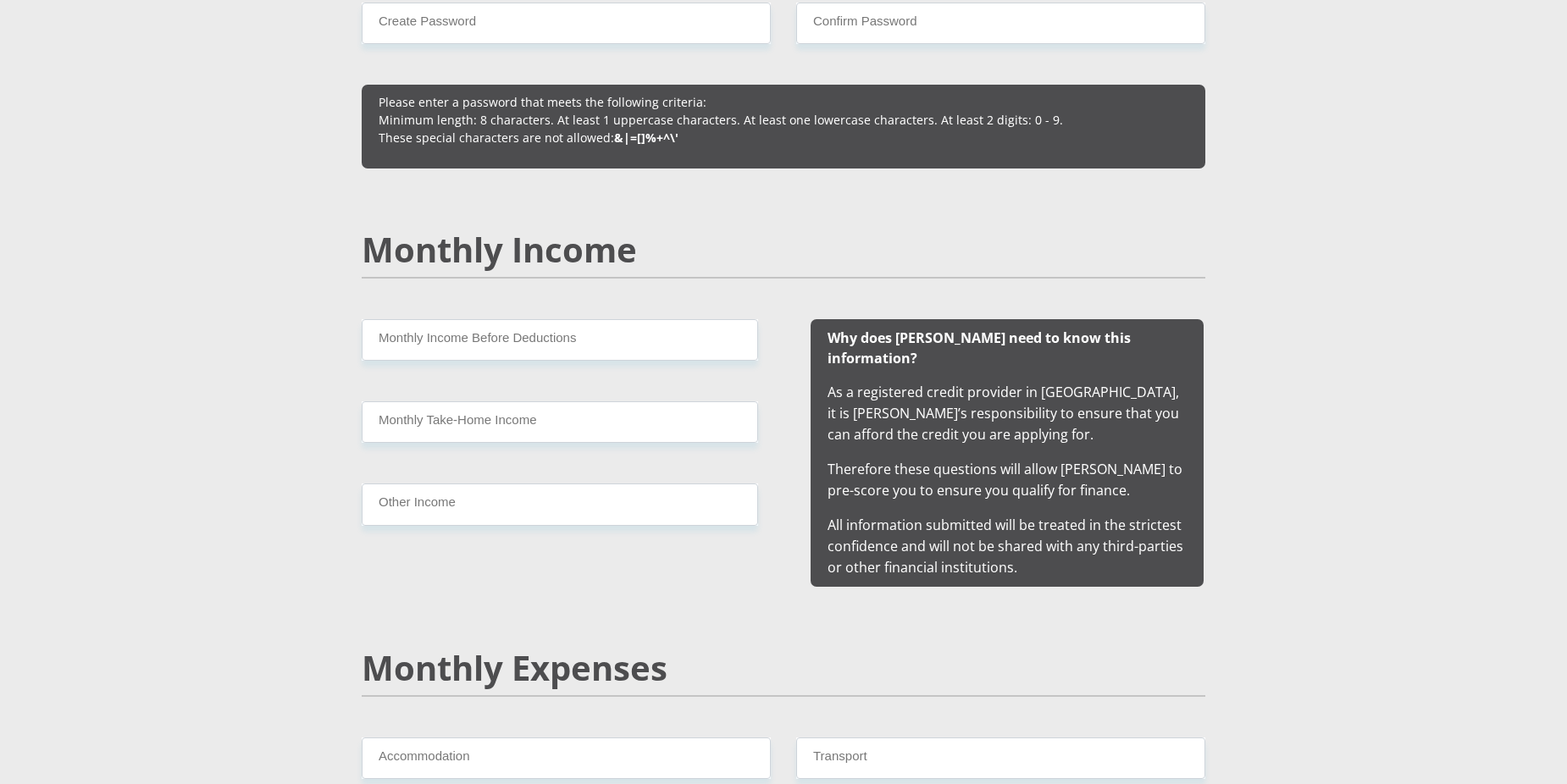
scroll to position [1532, 0]
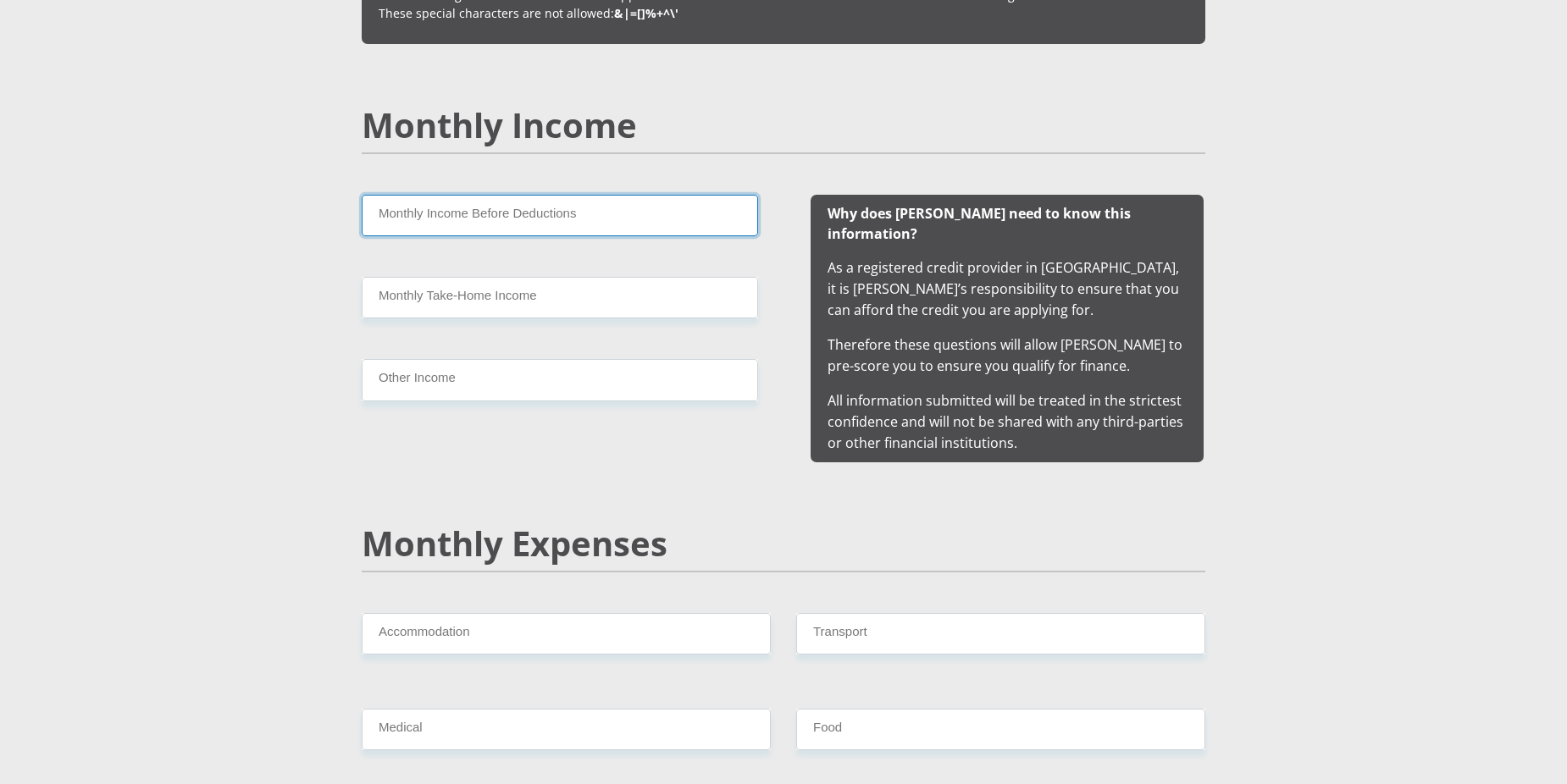
click at [492, 220] on input "Monthly Income Before Deductions" at bounding box center [560, 215] width 397 height 41
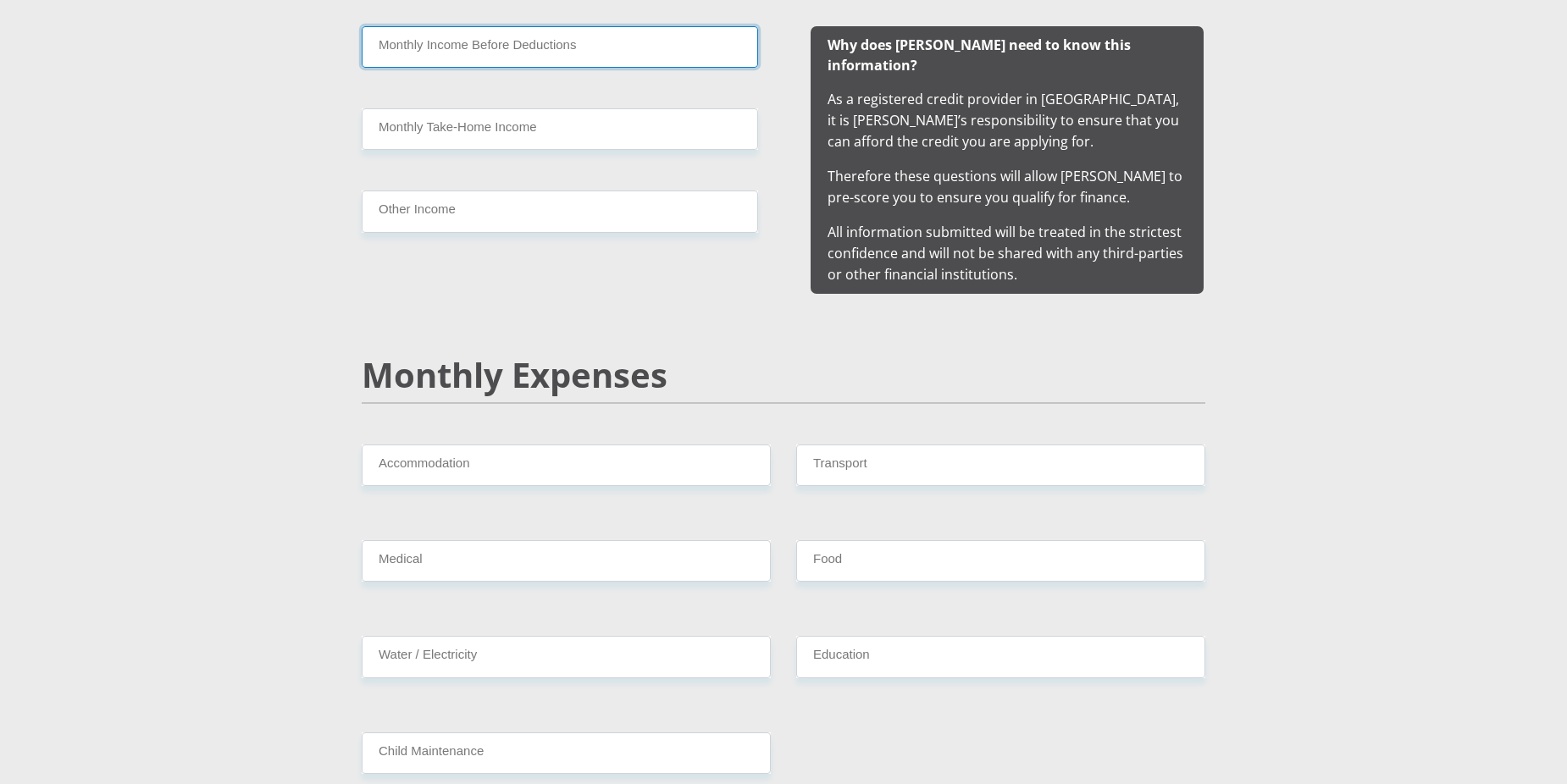
scroll to position [1702, 0]
type input "19800"
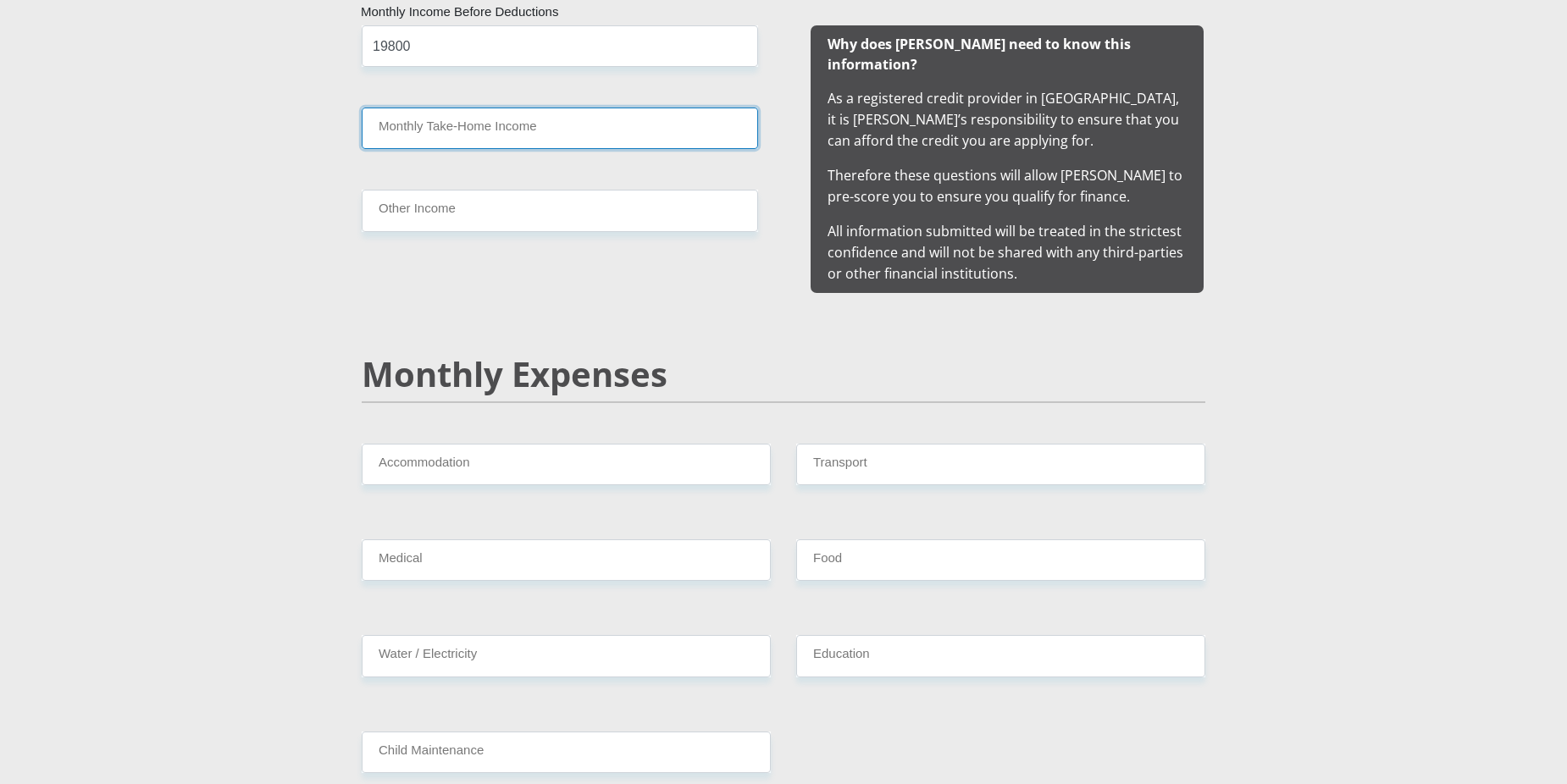
click at [447, 133] on input "Monthly Take-Home Income" at bounding box center [560, 128] width 397 height 41
type input "16500"
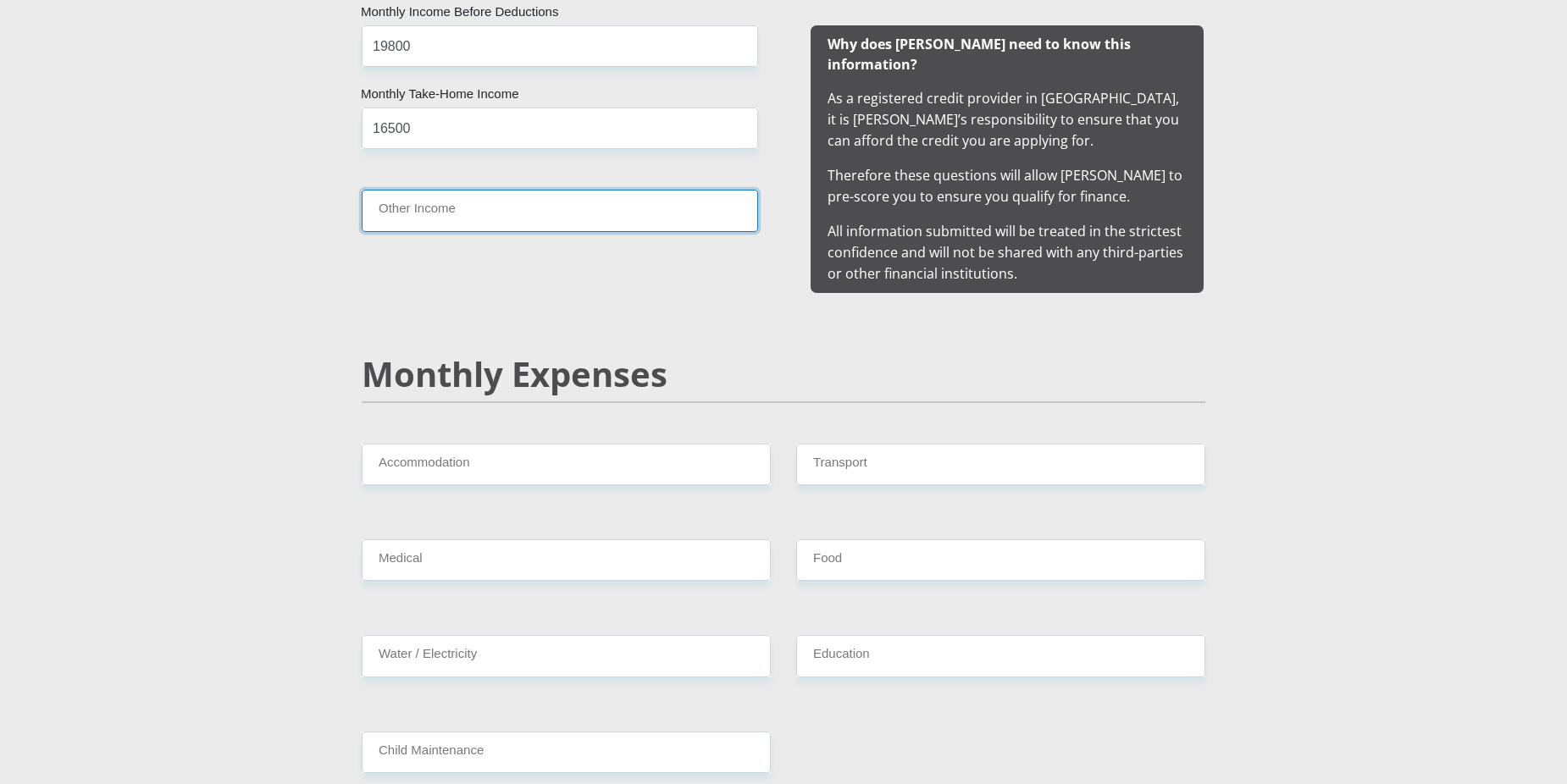
click at [409, 205] on input "Other Income" at bounding box center [560, 210] width 397 height 41
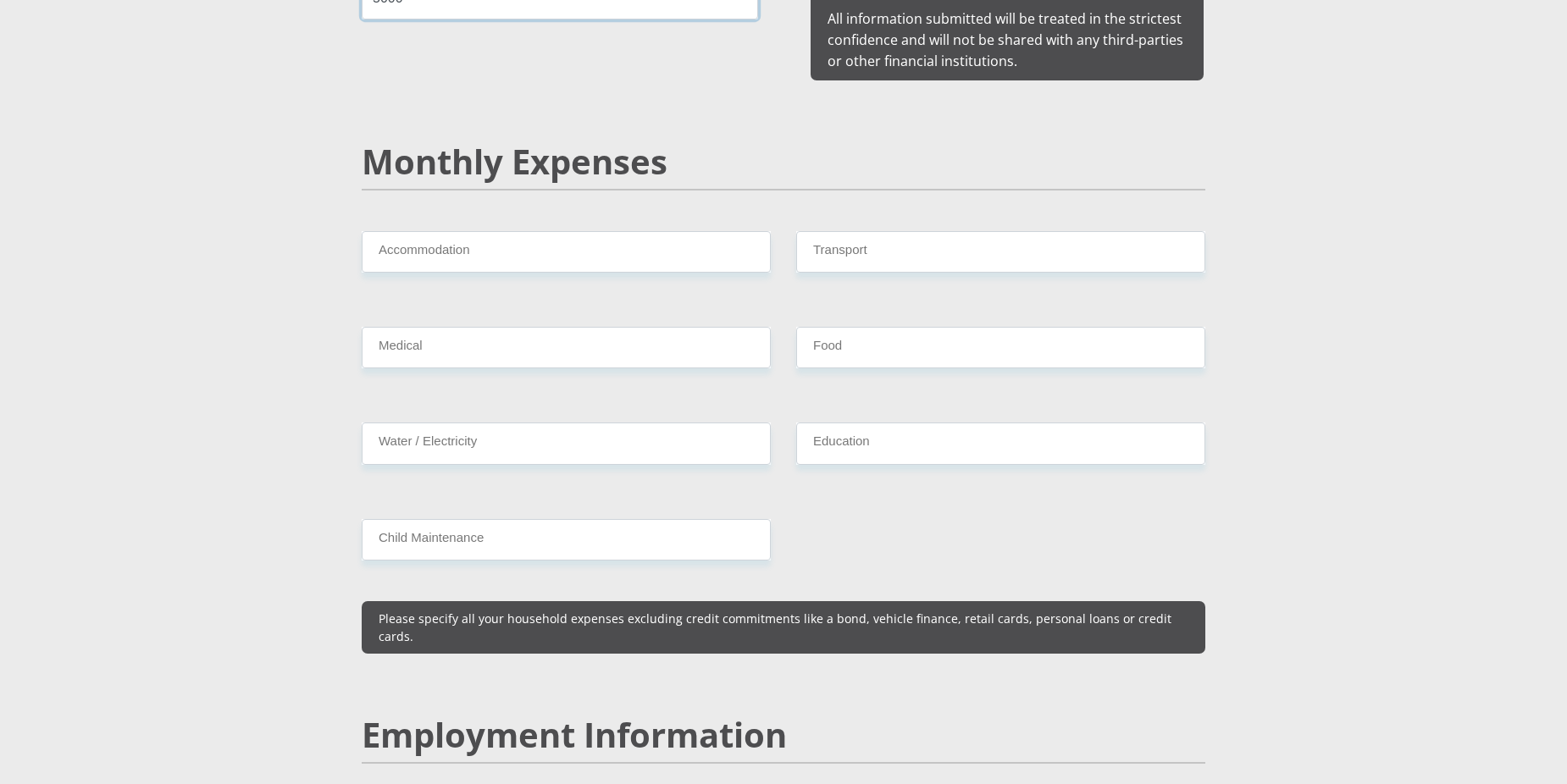
scroll to position [1956, 0]
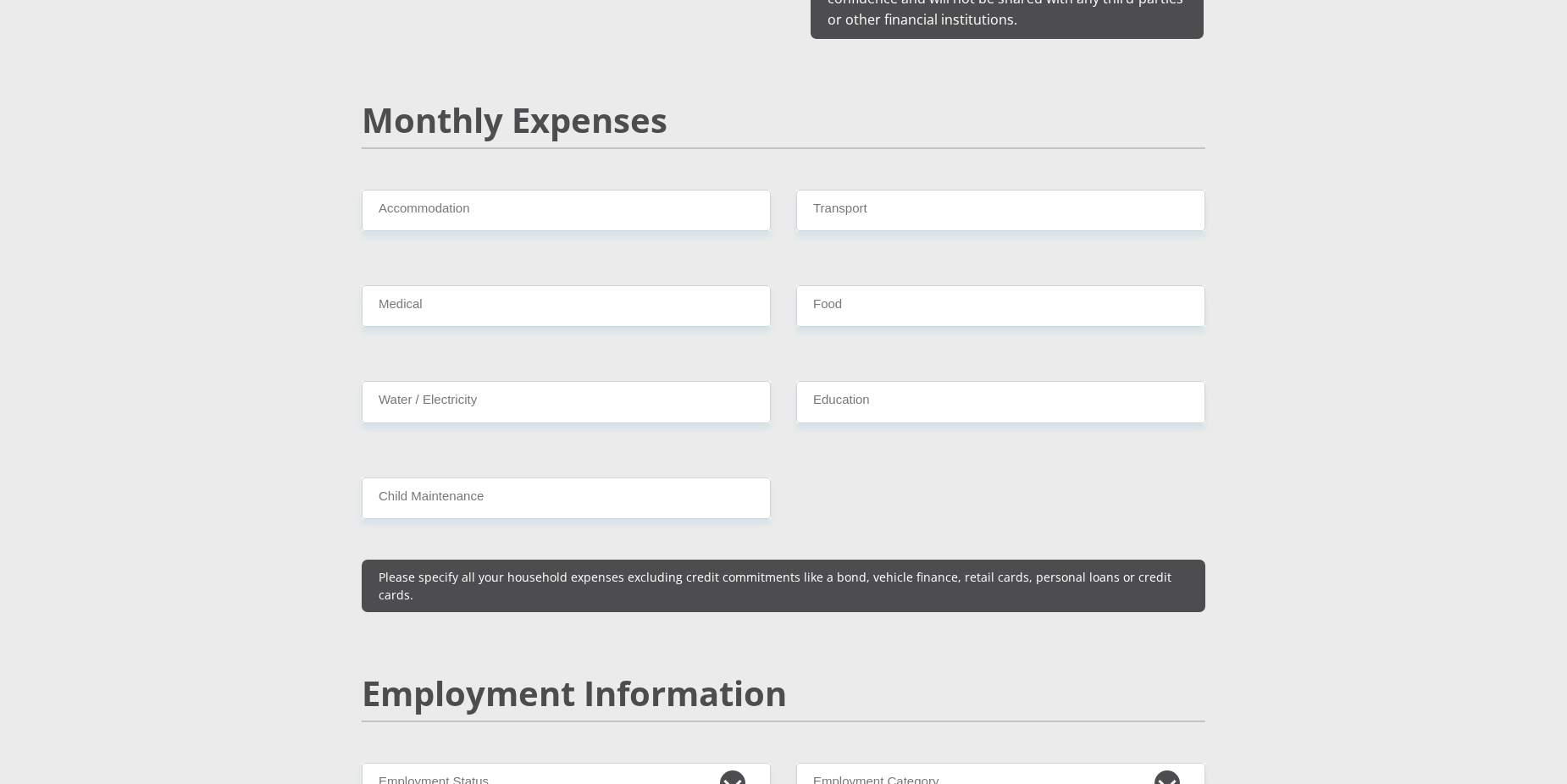
type input "5000"
click at [554, 194] on input "Accommodation" at bounding box center [567, 210] width 409 height 41
click at [428, 190] on input "Accommodation" at bounding box center [567, 210] width 409 height 41
type input "500"
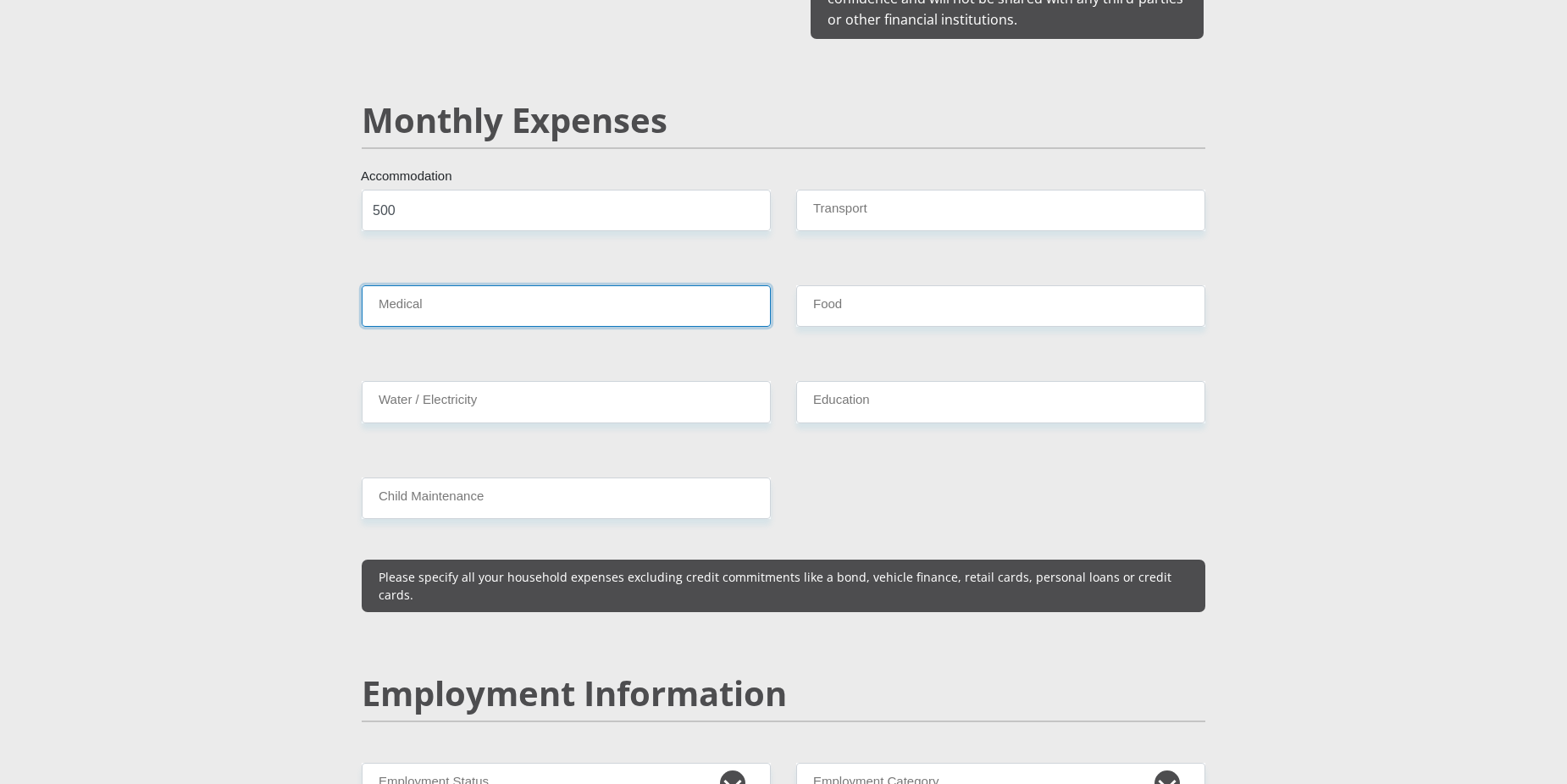
click at [417, 294] on input "Medical" at bounding box center [567, 305] width 409 height 41
type input "1500"
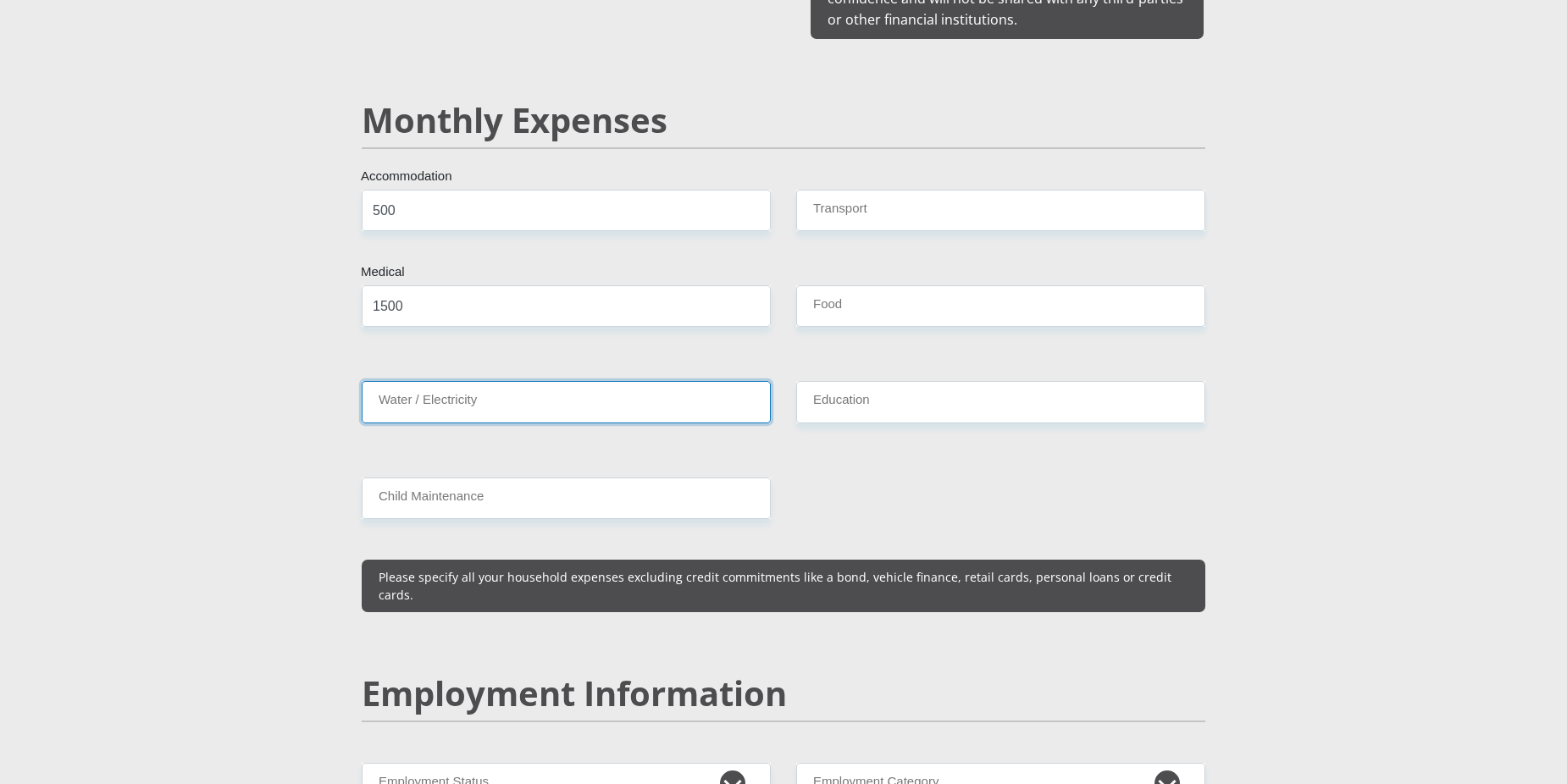
click at [422, 381] on input "Water / Electricity" at bounding box center [567, 401] width 409 height 41
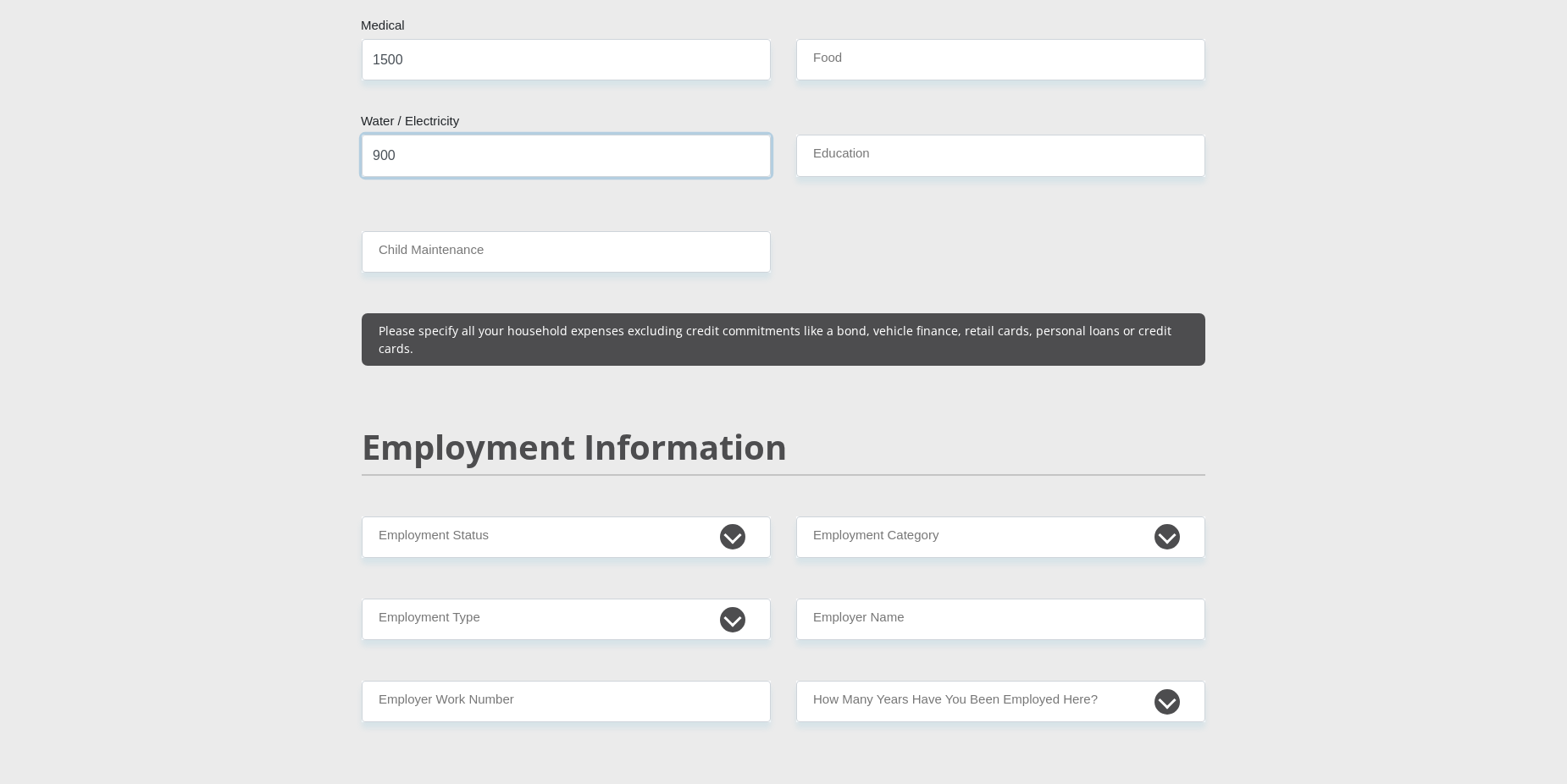
scroll to position [2210, 0]
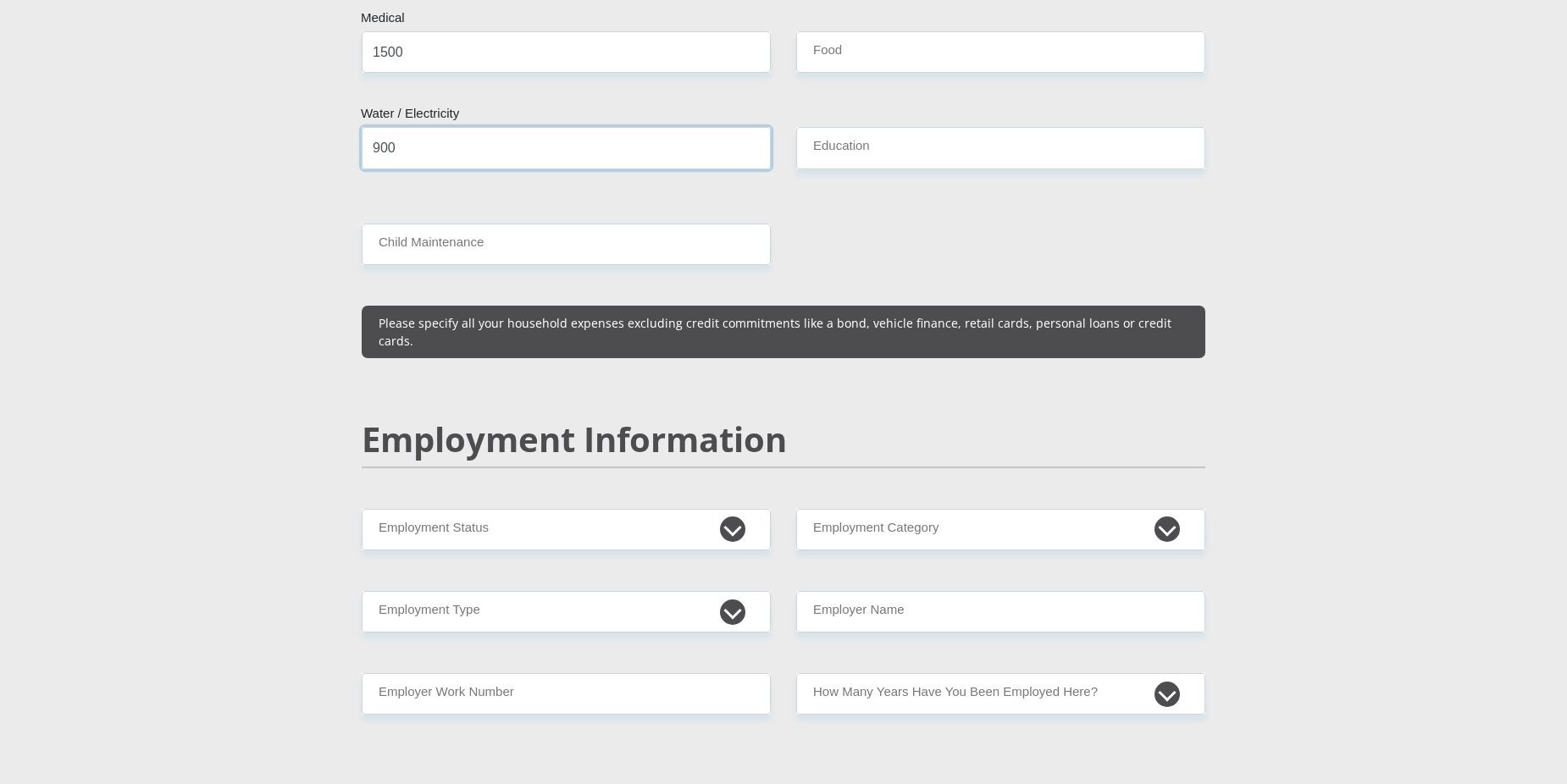
type input "900"
click at [450, 226] on input "Child Maintenance" at bounding box center [567, 244] width 409 height 41
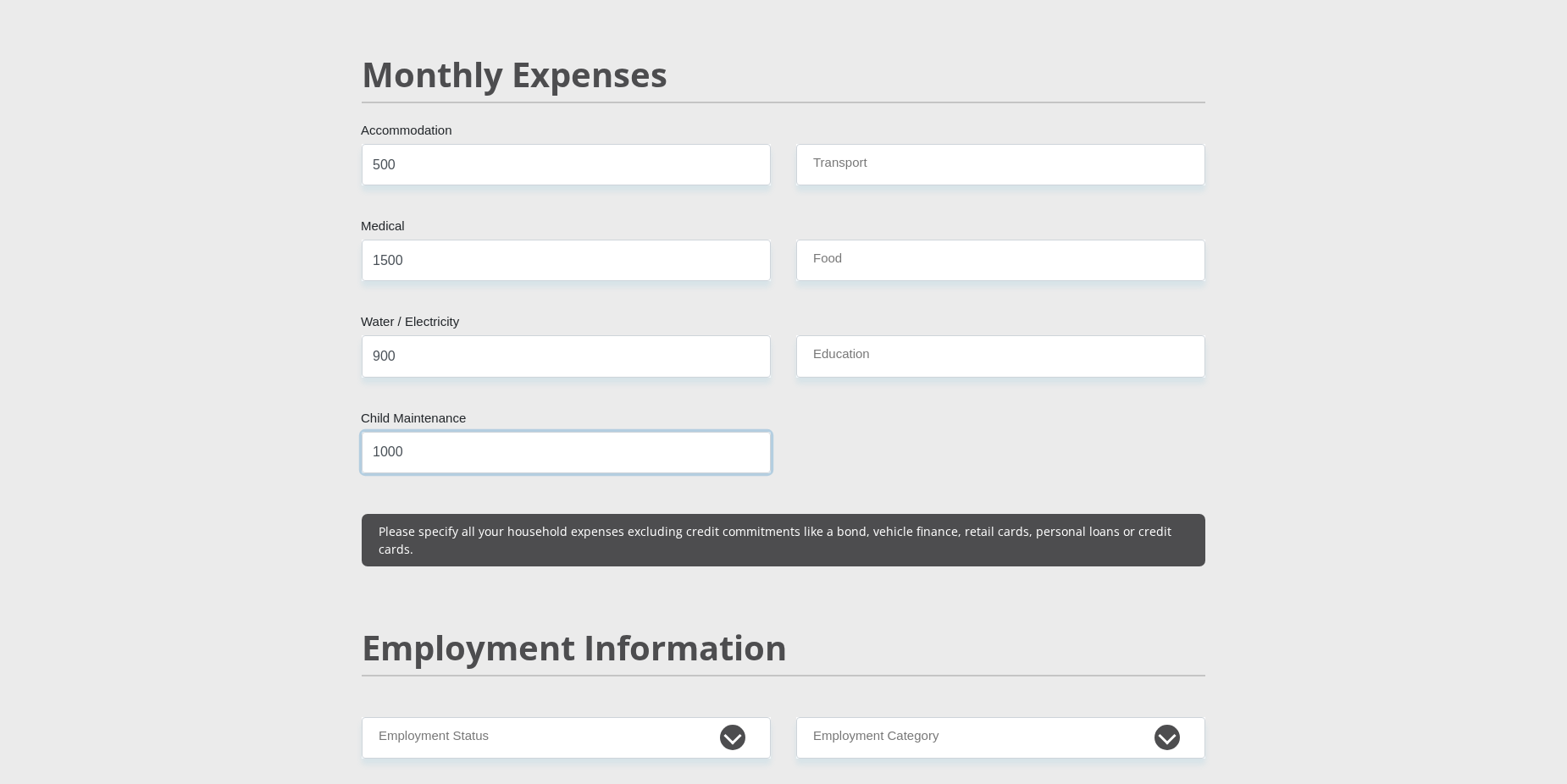
scroll to position [1956, 0]
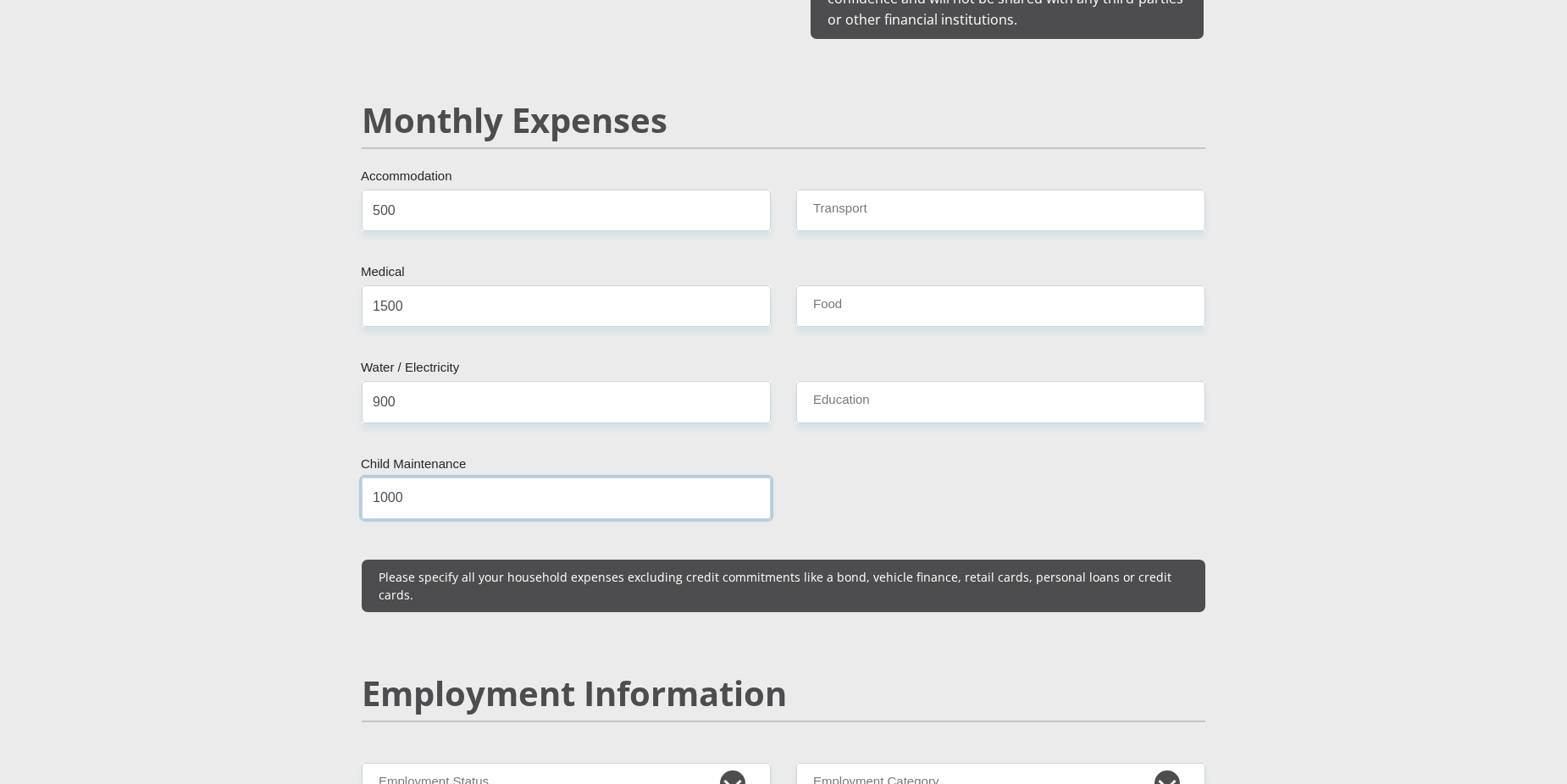
type input "1000"
click at [952, 190] on input "Transport" at bounding box center [1000, 210] width 409 height 41
click at [832, 190] on input "Transport" at bounding box center [1000, 210] width 409 height 41
type input "600"
click at [832, 285] on input "Food" at bounding box center [1000, 305] width 409 height 41
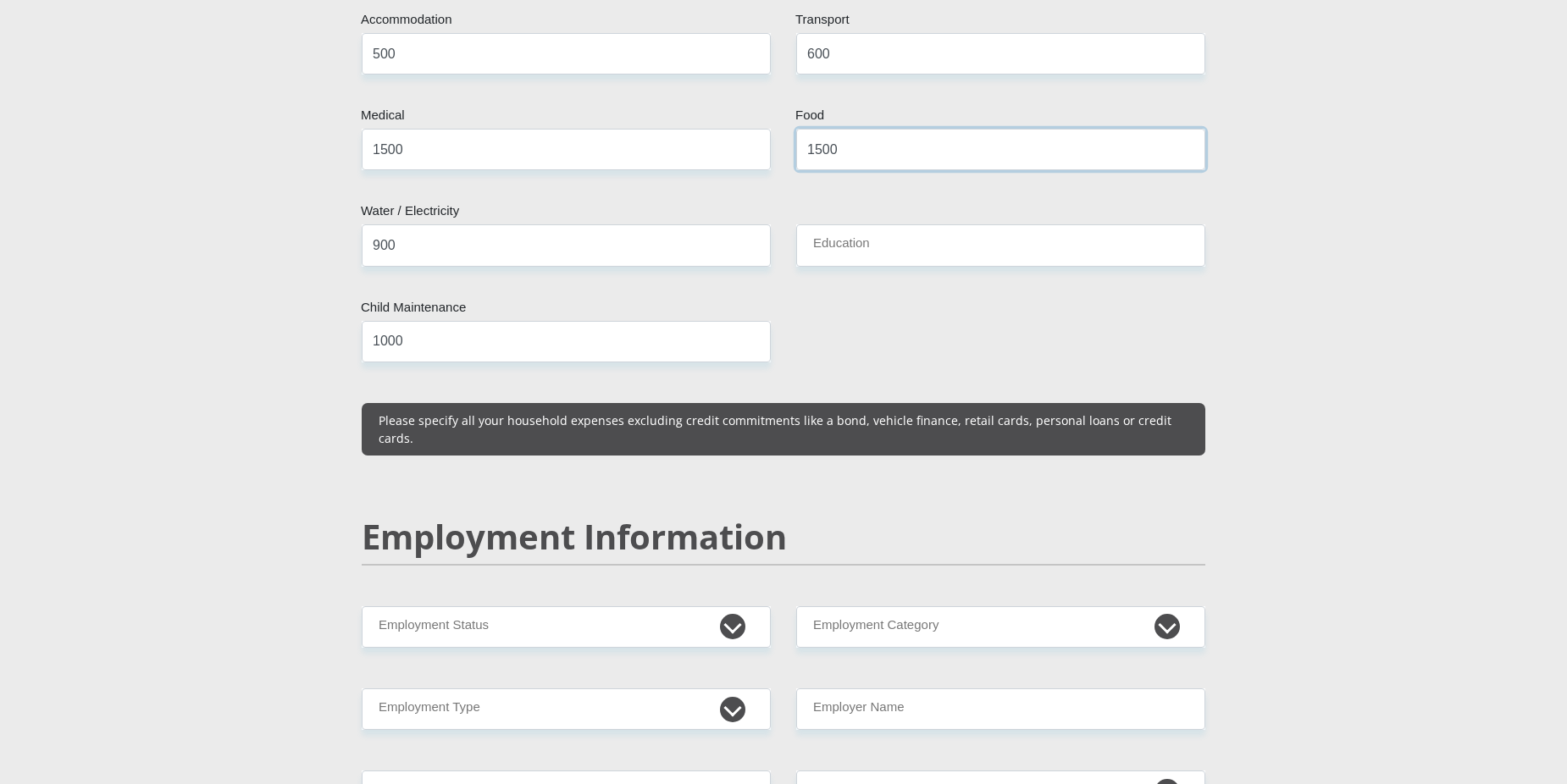
scroll to position [2126, 0]
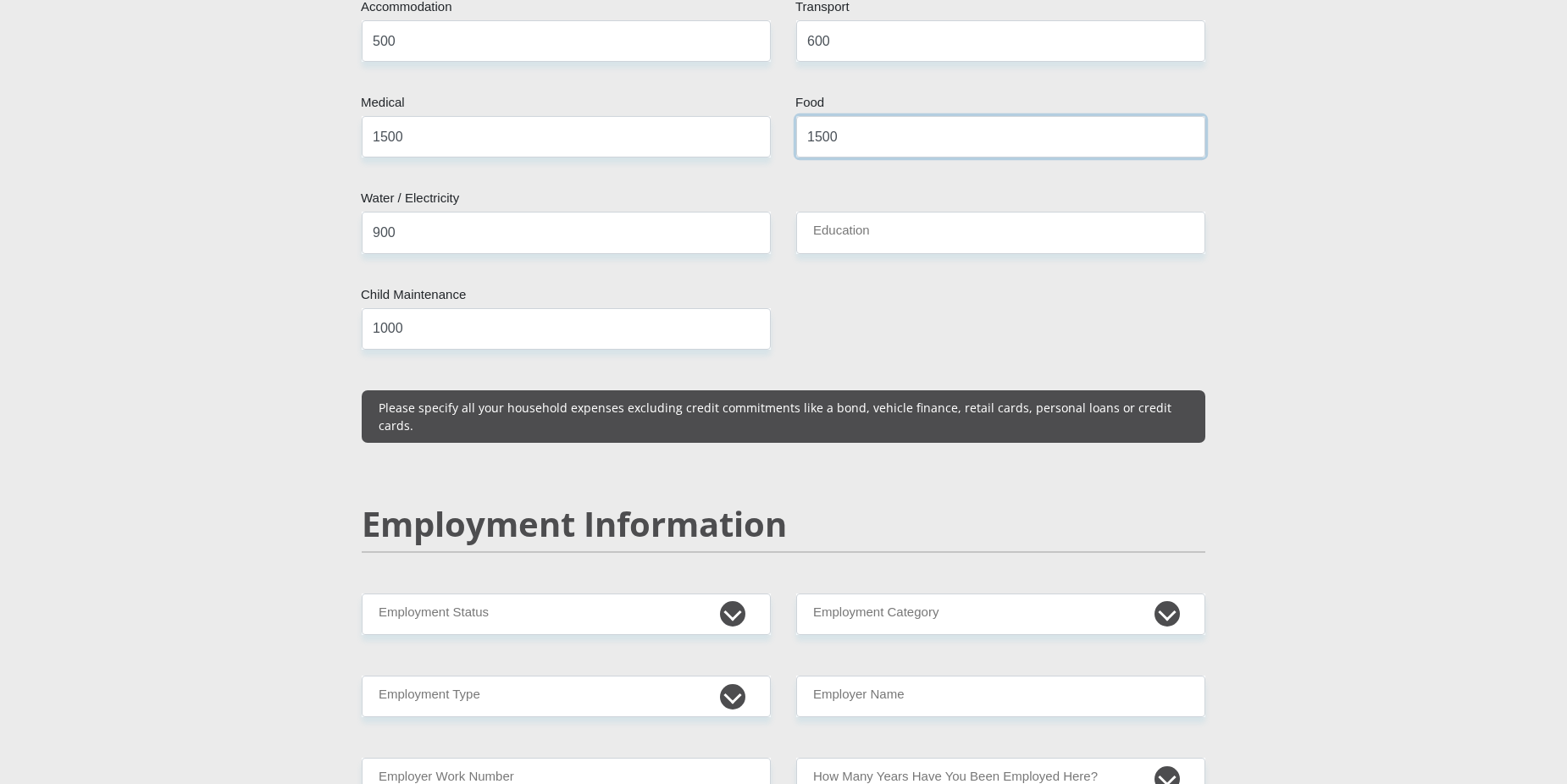
type input "1500"
click at [838, 212] on input "Education" at bounding box center [1000, 232] width 409 height 41
type input "1"
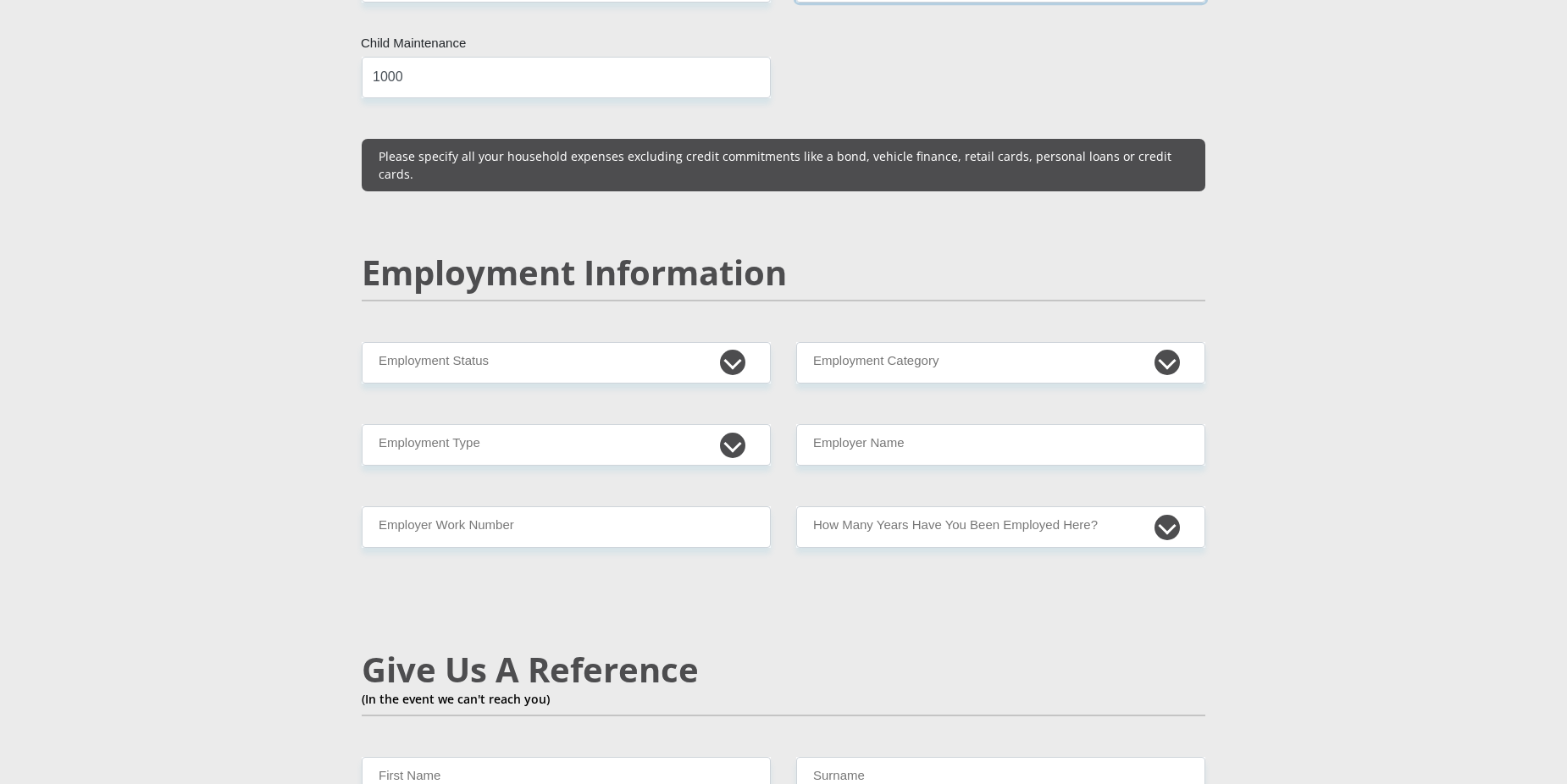
scroll to position [2379, 0]
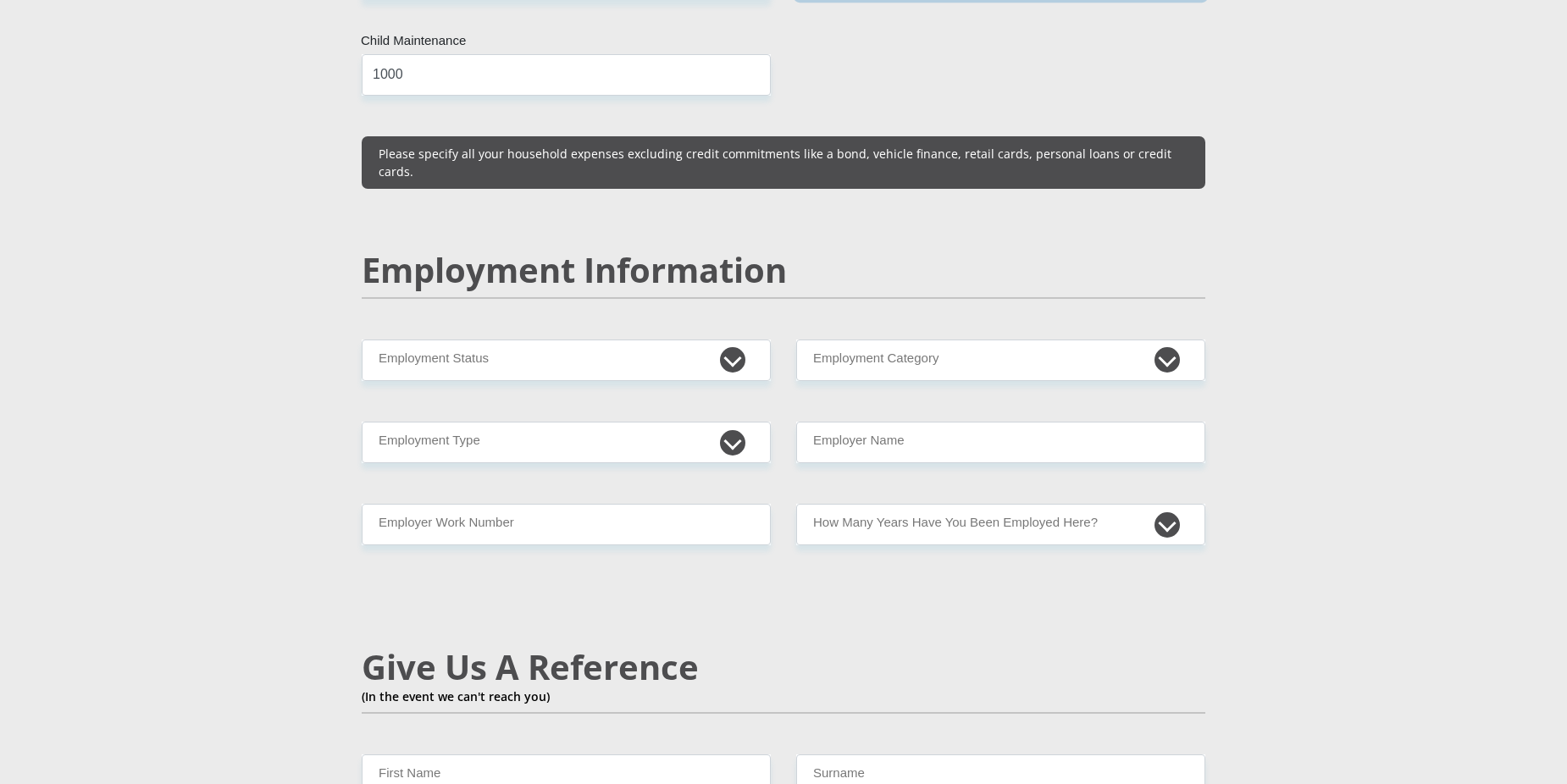
type input "700"
click at [540, 340] on select "Permanent/Full-time Part-time/Casual [DEMOGRAPHIC_DATA] Worker Self-Employed Ho…" at bounding box center [567, 360] width 409 height 41
select select "1"
click at [362, 340] on select "Permanent/Full-time Part-time/Casual [DEMOGRAPHIC_DATA] Worker Self-Employed Ho…" at bounding box center [567, 360] width 409 height 41
click at [454, 421] on select "College/Lecturer Craft Seller Creative Driver Executive Farmer Forces - Non Com…" at bounding box center [567, 441] width 409 height 41
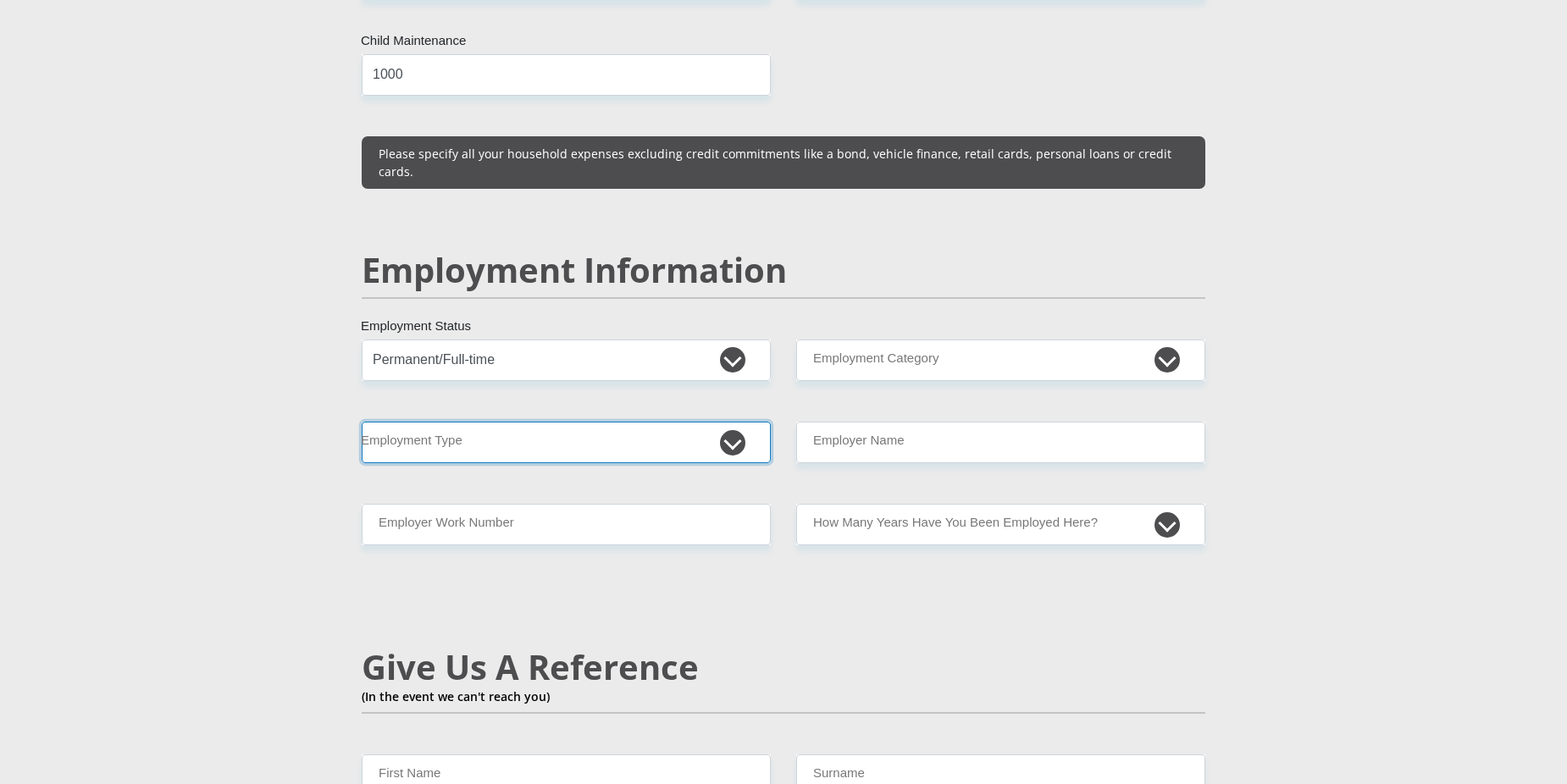
select select "Office Staff/Clerk"
click at [362, 421] on select "College/Lecturer Craft Seller Creative Driver Executive Farmer Forces - Non Com…" at bounding box center [567, 441] width 409 height 41
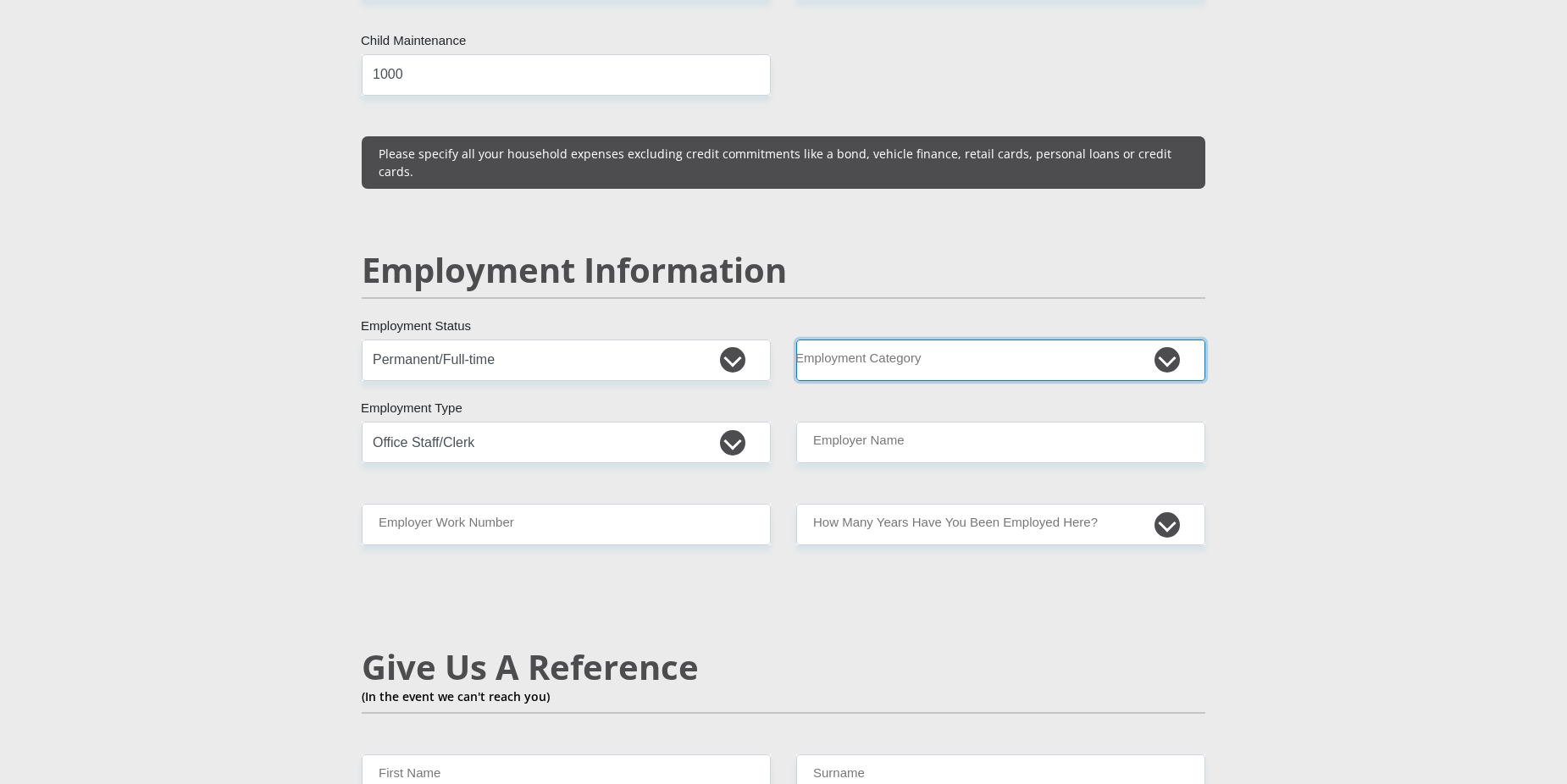
click at [1169, 340] on select "AGRICULTURE ALCOHOL & TOBACCO CONSTRUCTION MATERIALS METALLURGY EQUIPMENT FOR R…" at bounding box center [1000, 360] width 409 height 41
select select "12"
click at [796, 340] on select "AGRICULTURE ALCOHOL & TOBACCO CONSTRUCTION MATERIALS METALLURGY EQUIPMENT FOR R…" at bounding box center [1000, 360] width 409 height 41
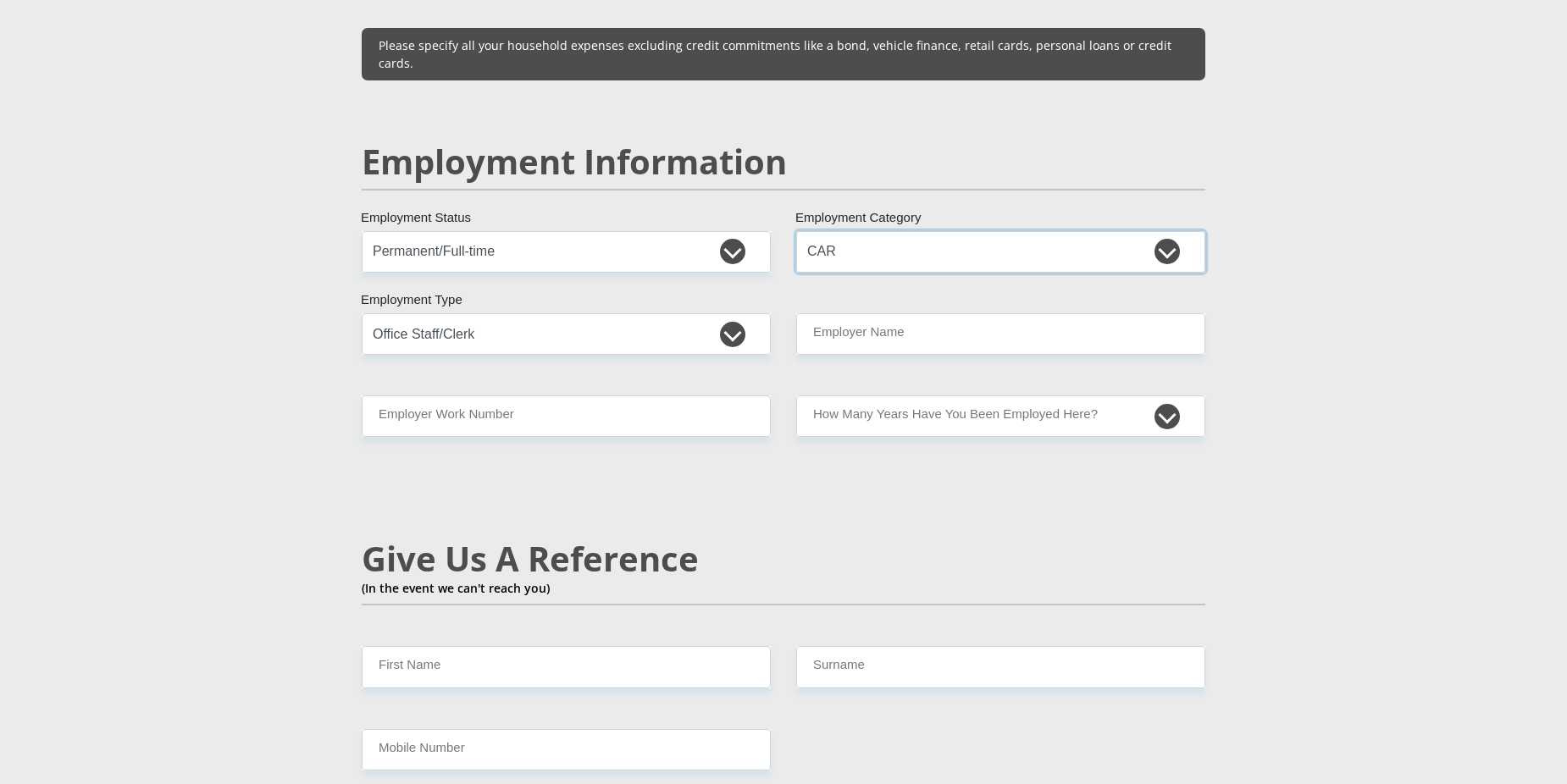
scroll to position [2549, 0]
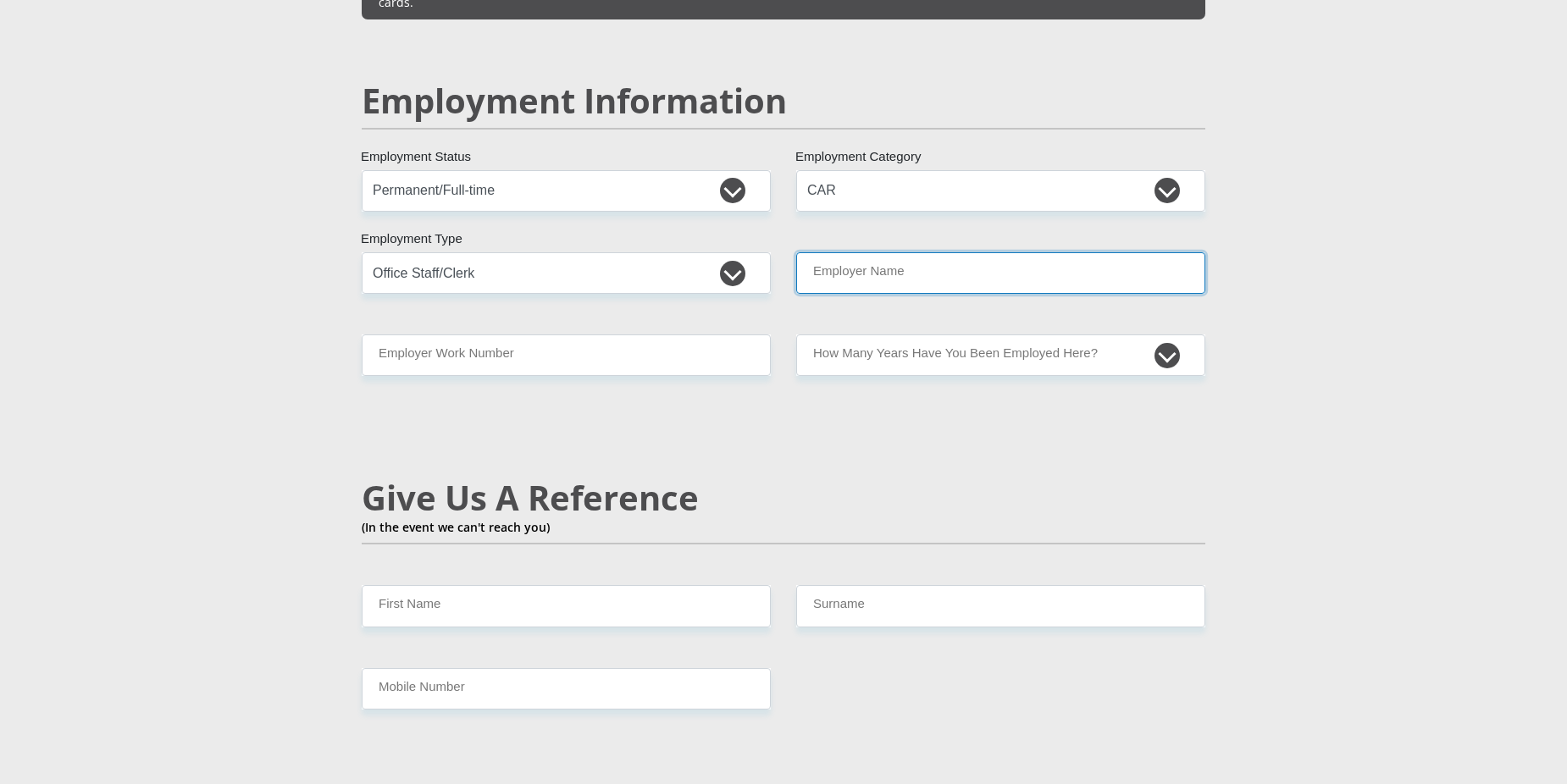
click at [965, 252] on input "Employer Name" at bounding box center [1000, 273] width 409 height 41
click at [858, 252] on input "Employer Name" at bounding box center [1000, 273] width 409 height 41
drag, startPoint x: 1033, startPoint y: 223, endPoint x: 1060, endPoint y: 243, distance: 33.6
click at [1033, 252] on input "Employer Name" at bounding box center [1000, 273] width 409 height 41
click at [1284, 355] on section "Personal Details Mr Ms Mrs Dr [PERSON_NAME] Title [PERSON_NAME] First Name STEY…" at bounding box center [784, 164] width 1567 height 5237
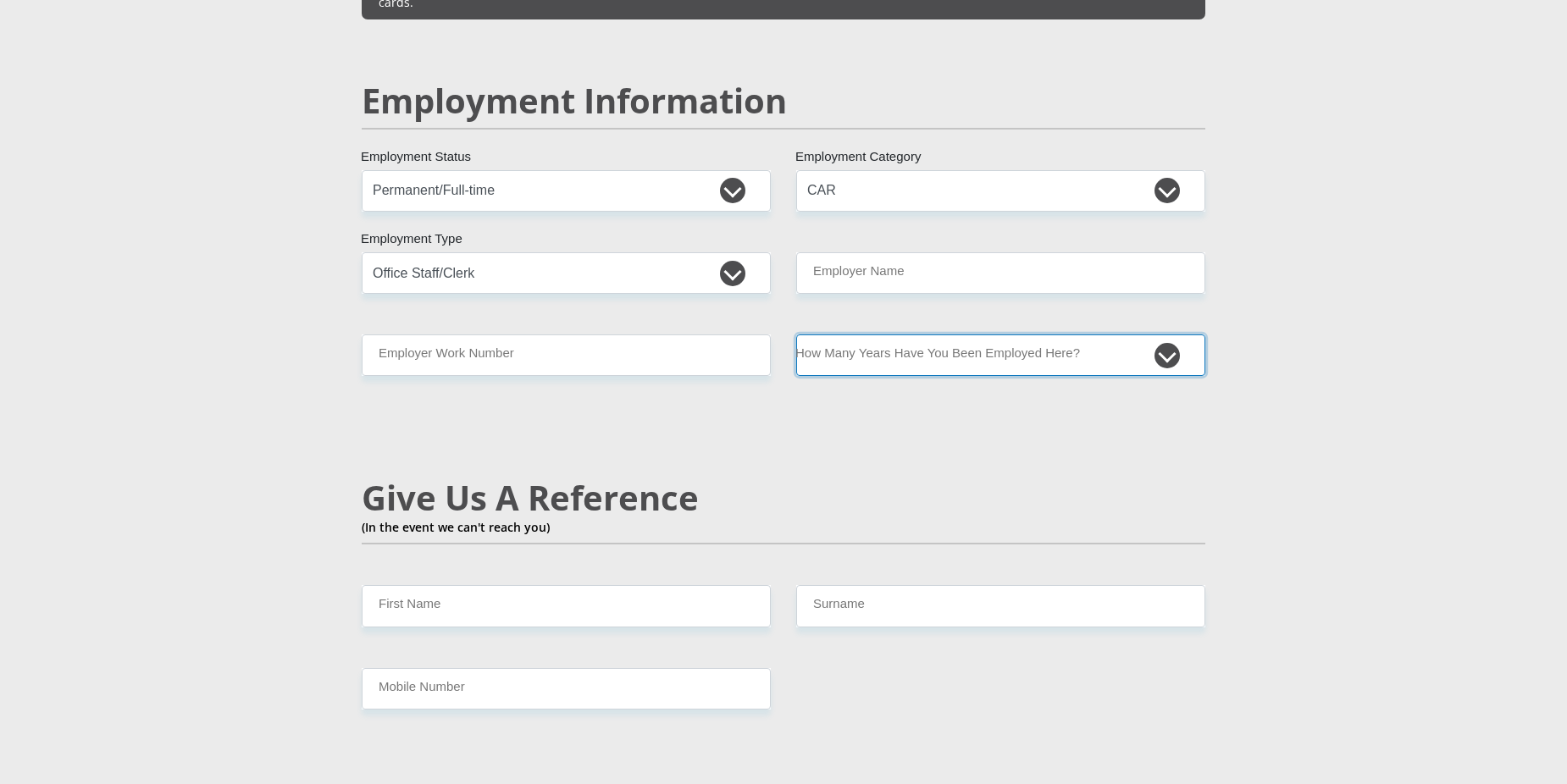
click at [1173, 335] on select "less than 1 year 1-3 years 3-5 years 5+ years" at bounding box center [1000, 355] width 409 height 41
click at [864, 335] on select "less than 1 year 1-3 years 3-5 years 5+ years" at bounding box center [1000, 355] width 409 height 41
click at [803, 335] on select "less than 1 year 1-3 years 3-5 years 5+ years" at bounding box center [1000, 355] width 409 height 41
click at [815, 335] on select "less than 1 year 1-3 years 3-5 years 5+ years" at bounding box center [1000, 355] width 409 height 41
click at [1170, 335] on select "less than 1 year 1-3 years 3-5 years 5+ years" at bounding box center [1000, 355] width 409 height 41
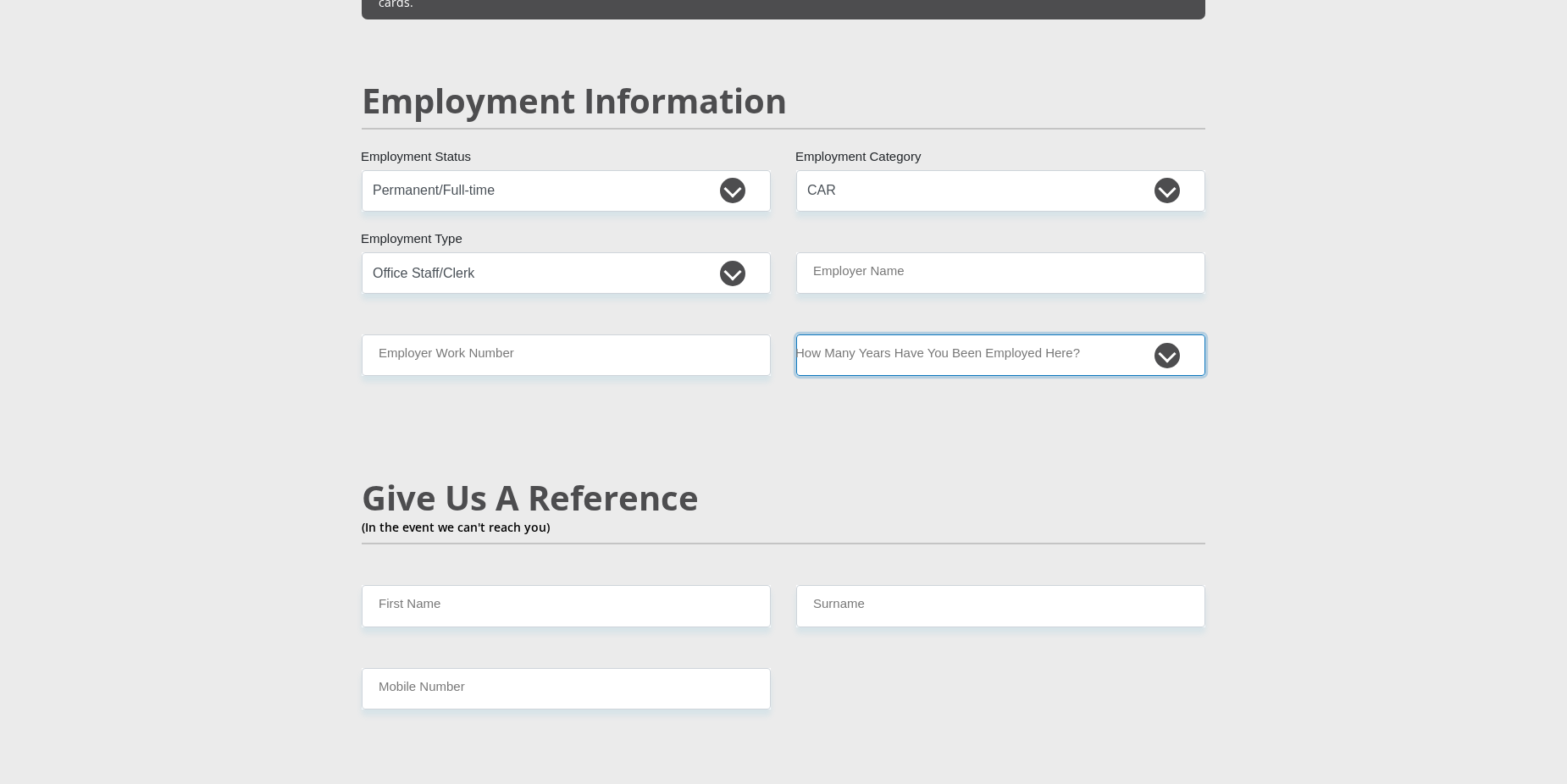
select select "60"
click at [796, 335] on select "less than 1 year 1-3 years 3-5 years 5+ years" at bounding box center [1000, 355] width 409 height 41
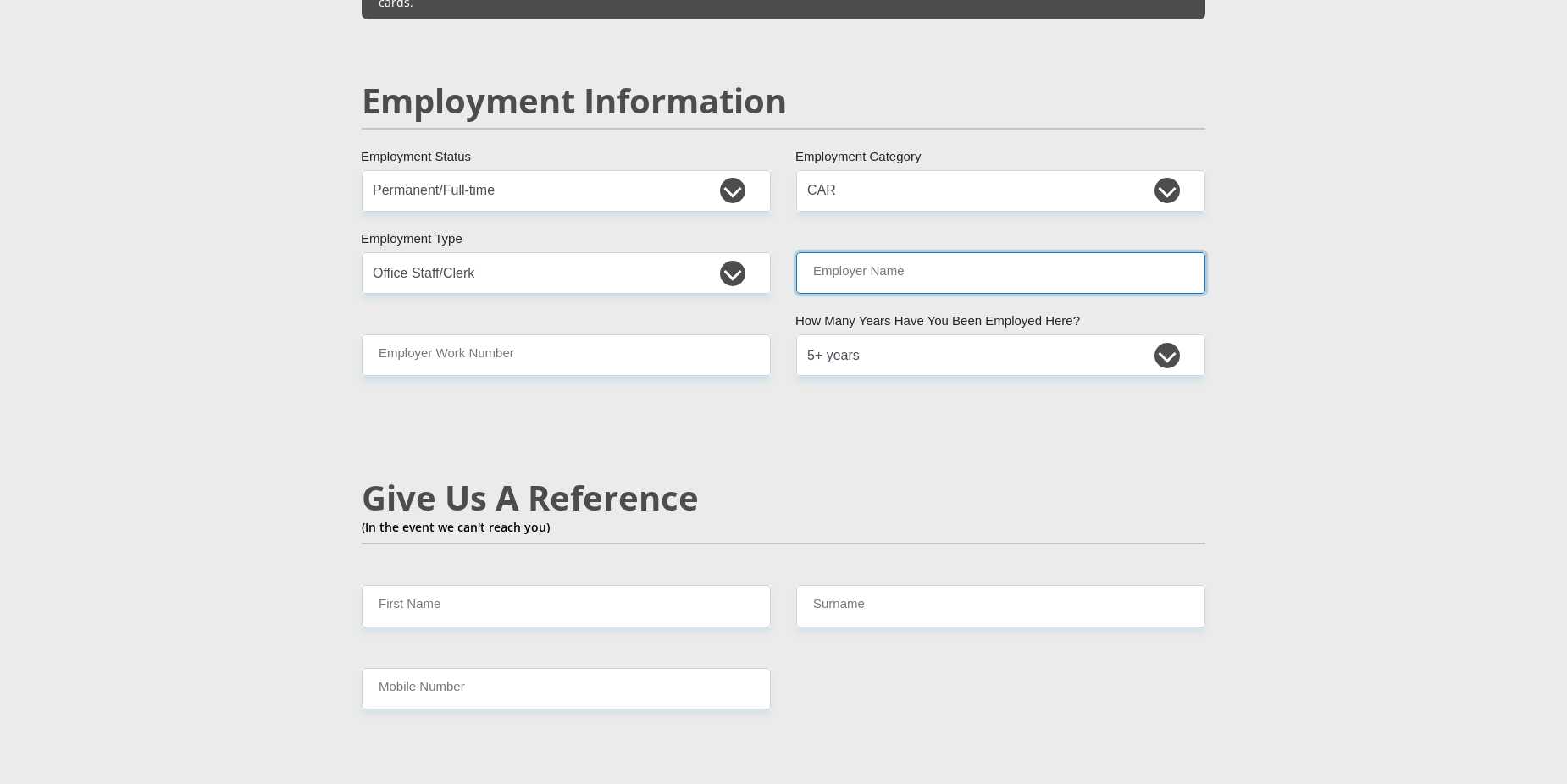
click at [858, 252] on input "Employer Name" at bounding box center [1000, 273] width 409 height 41
click at [1413, 414] on section "Personal Details Mr Ms Mrs Dr [PERSON_NAME] Title [PERSON_NAME] First Name STEY…" at bounding box center [784, 164] width 1567 height 5237
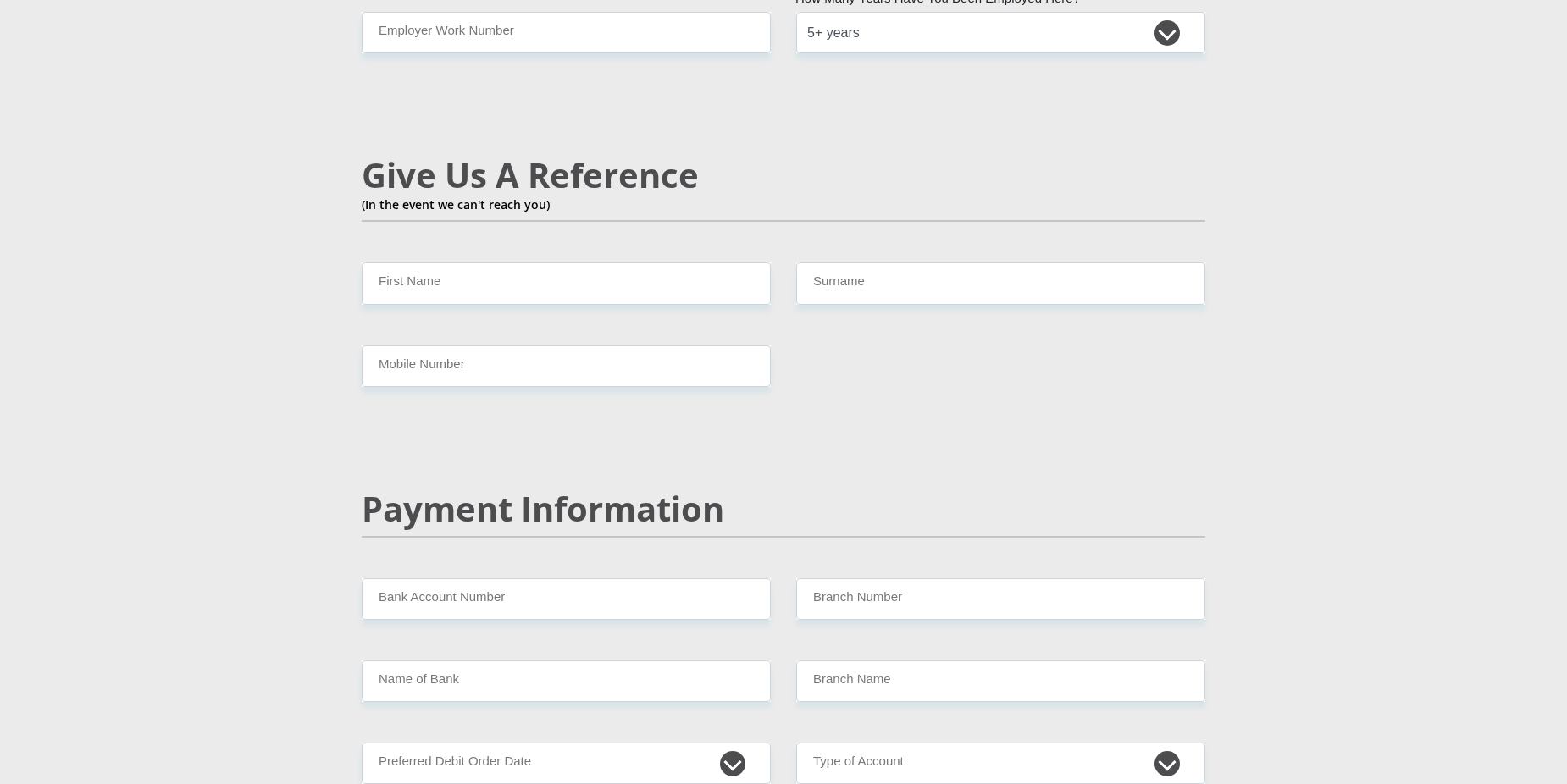
scroll to position [2887, 0]
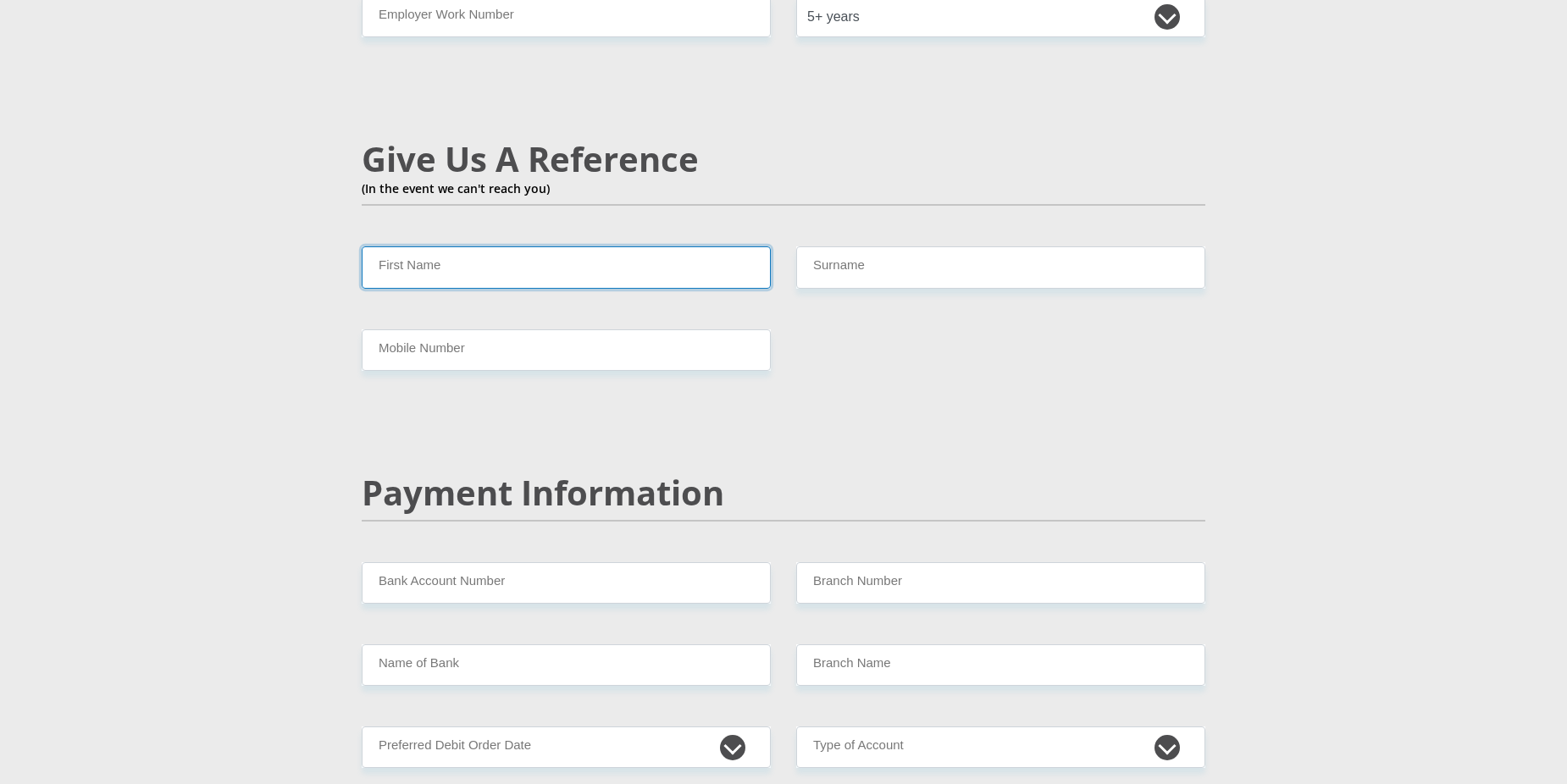
click at [444, 247] on input "First Name" at bounding box center [567, 267] width 409 height 41
click at [422, 247] on input "First Name" at bounding box center [567, 267] width 409 height 41
type input "[PERSON_NAME]"
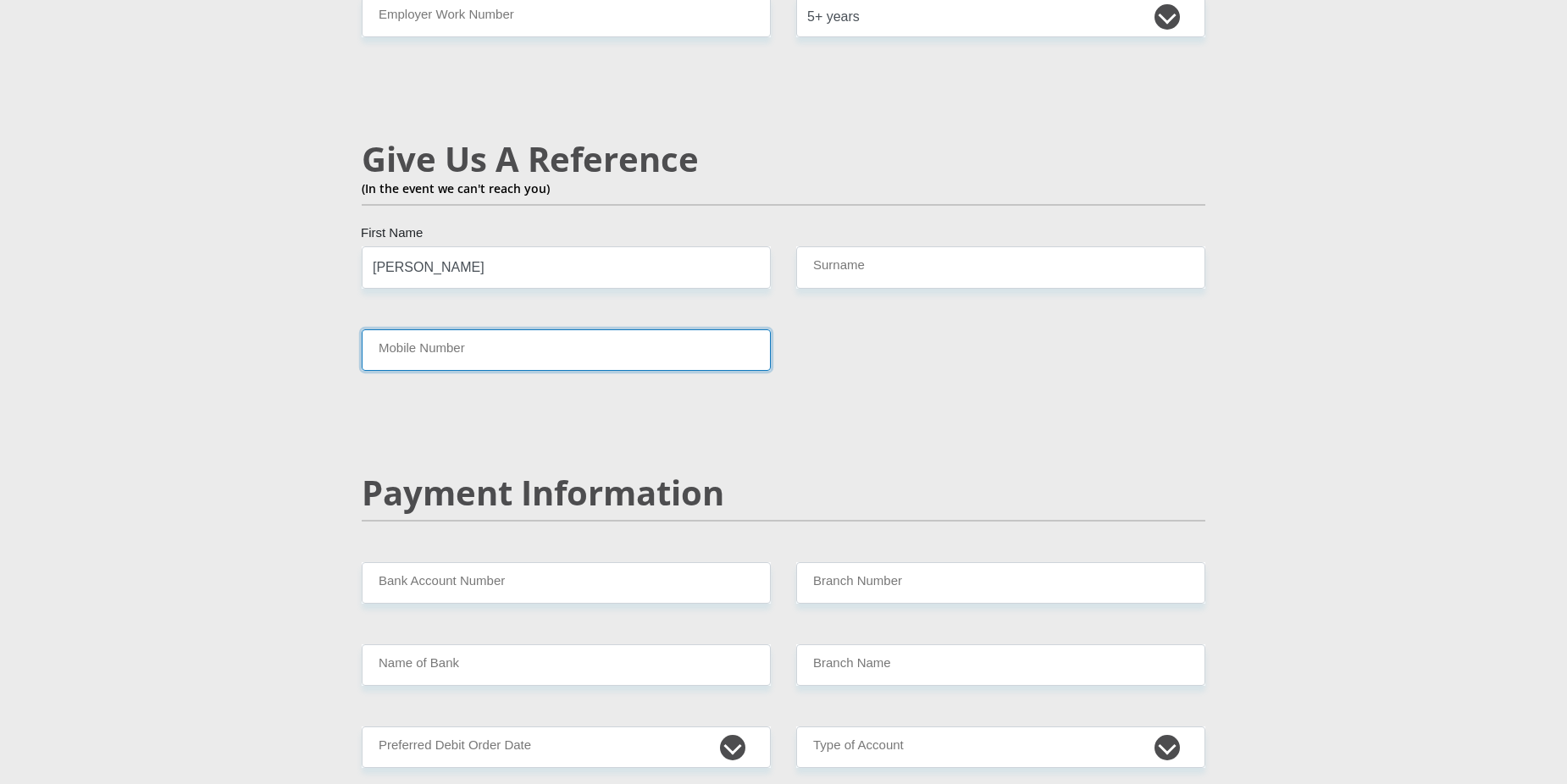
click at [440, 329] on input "Mobile Number" at bounding box center [567, 349] width 409 height 41
type input "0825155264"
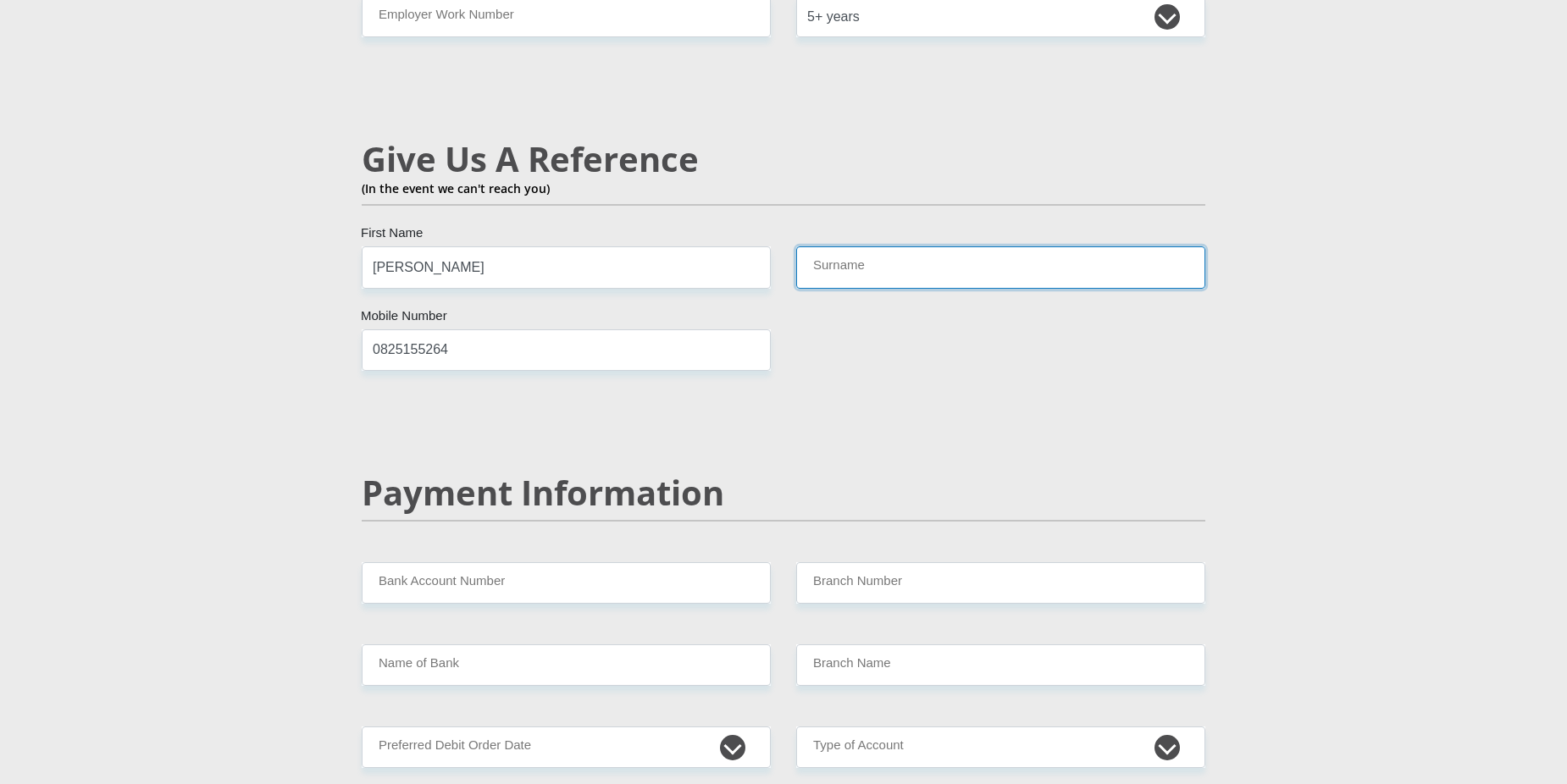
click at [880, 247] on input "Surname" at bounding box center [1000, 267] width 409 height 41
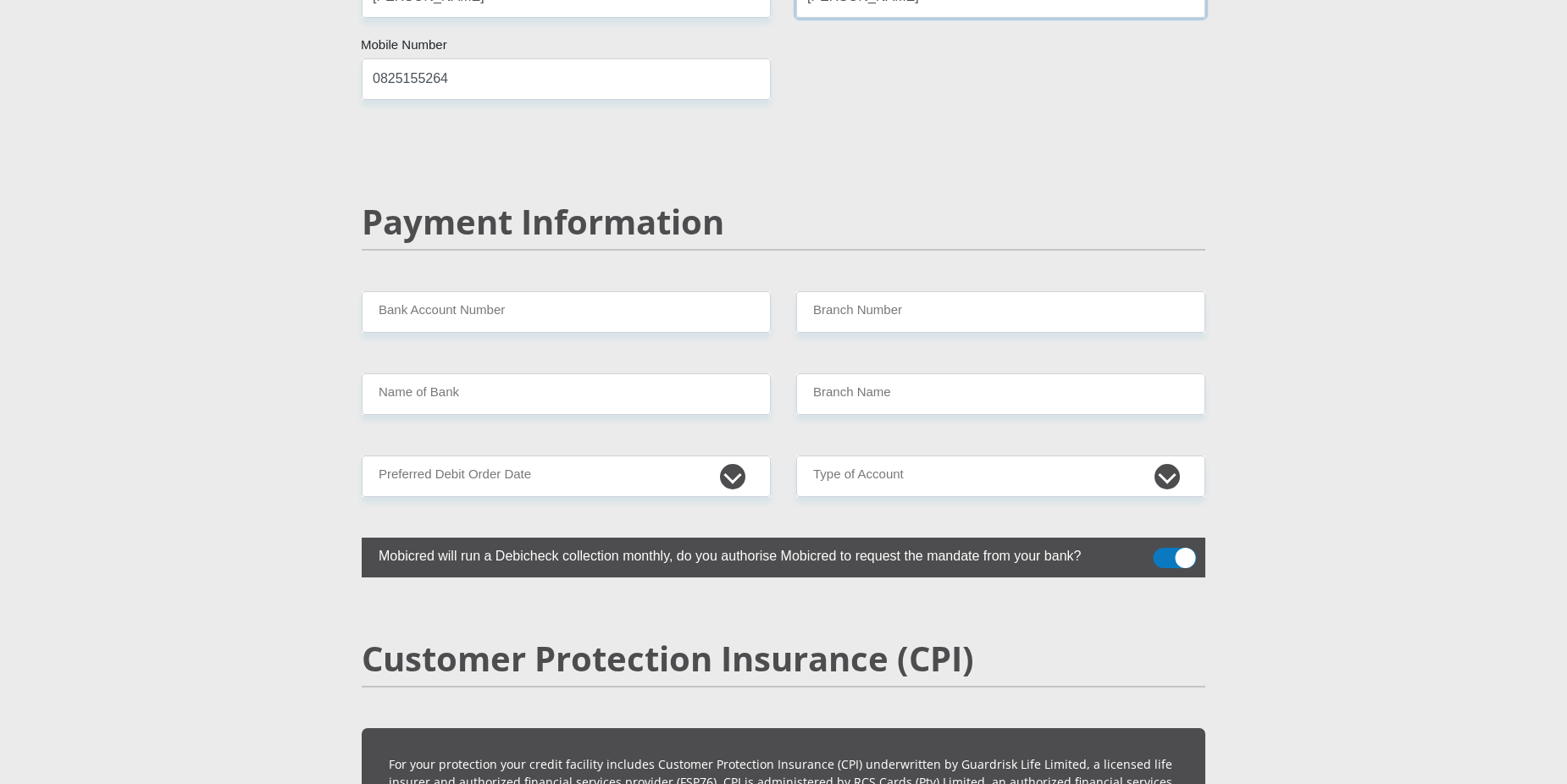
scroll to position [3311, 0]
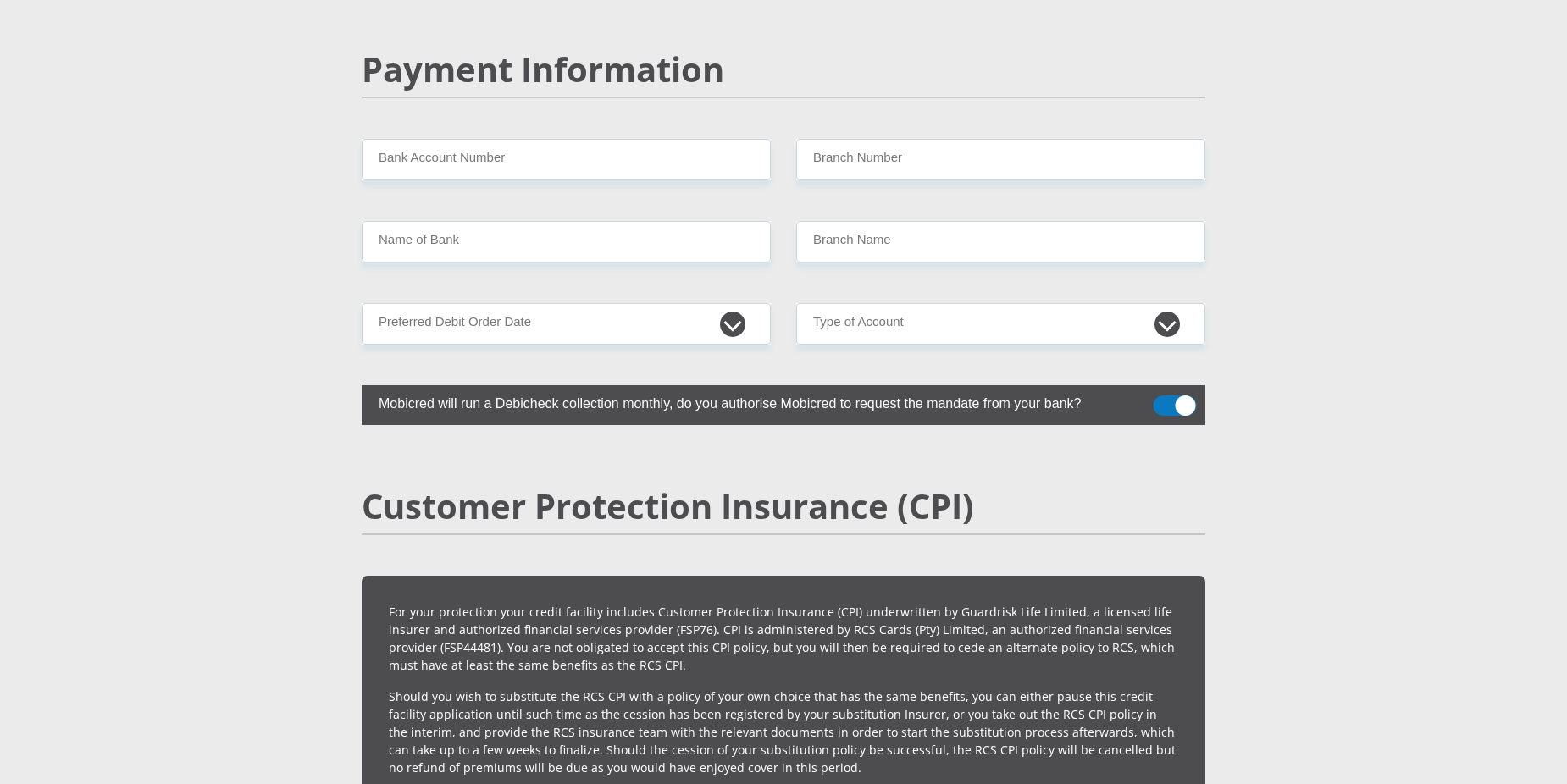
type input "[PERSON_NAME]"
click at [528, 139] on input "Bank Account Number" at bounding box center [567, 159] width 409 height 41
click at [446, 139] on input "Bank Account Number" at bounding box center [567, 159] width 409 height 41
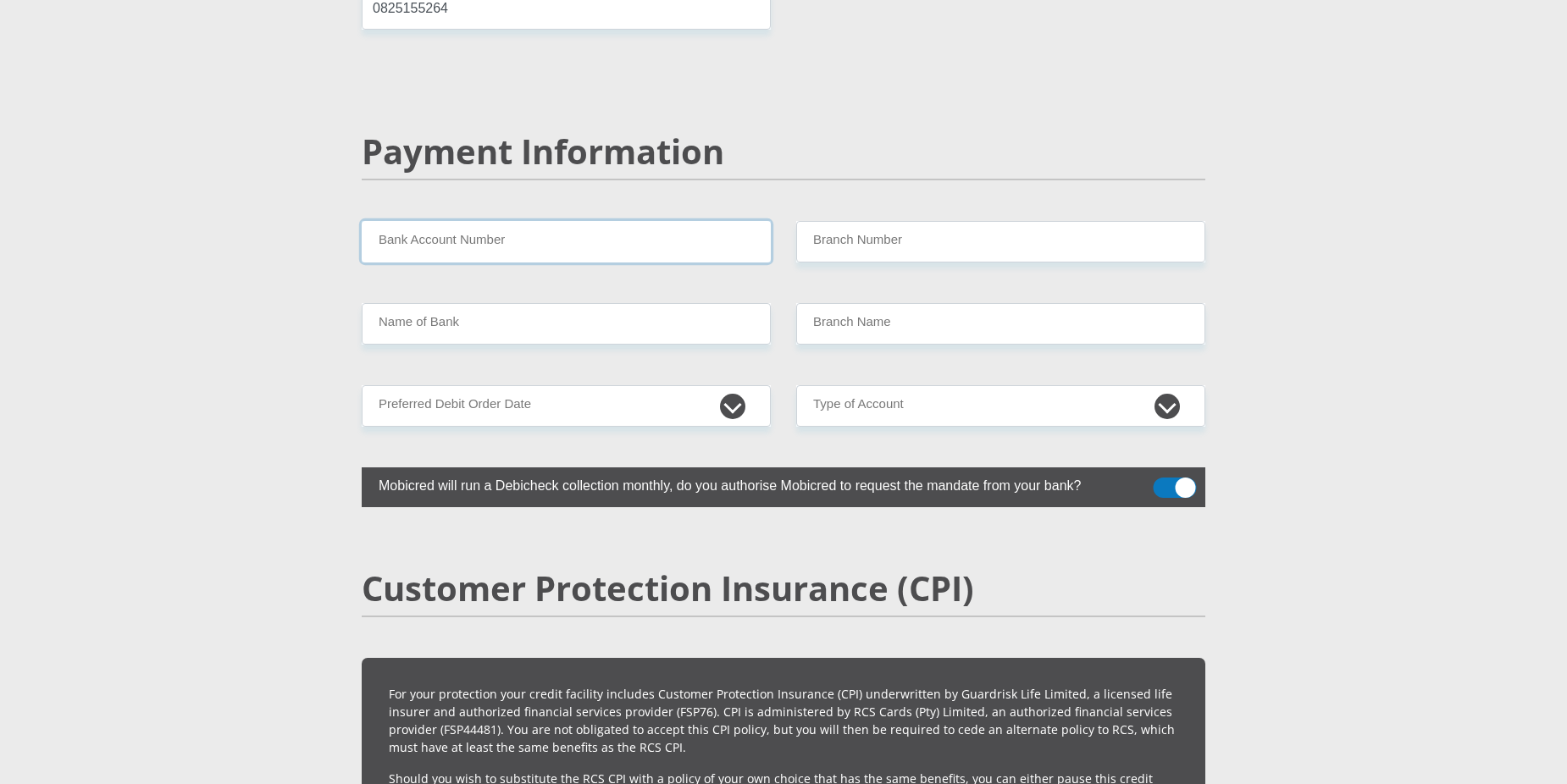
scroll to position [3226, 0]
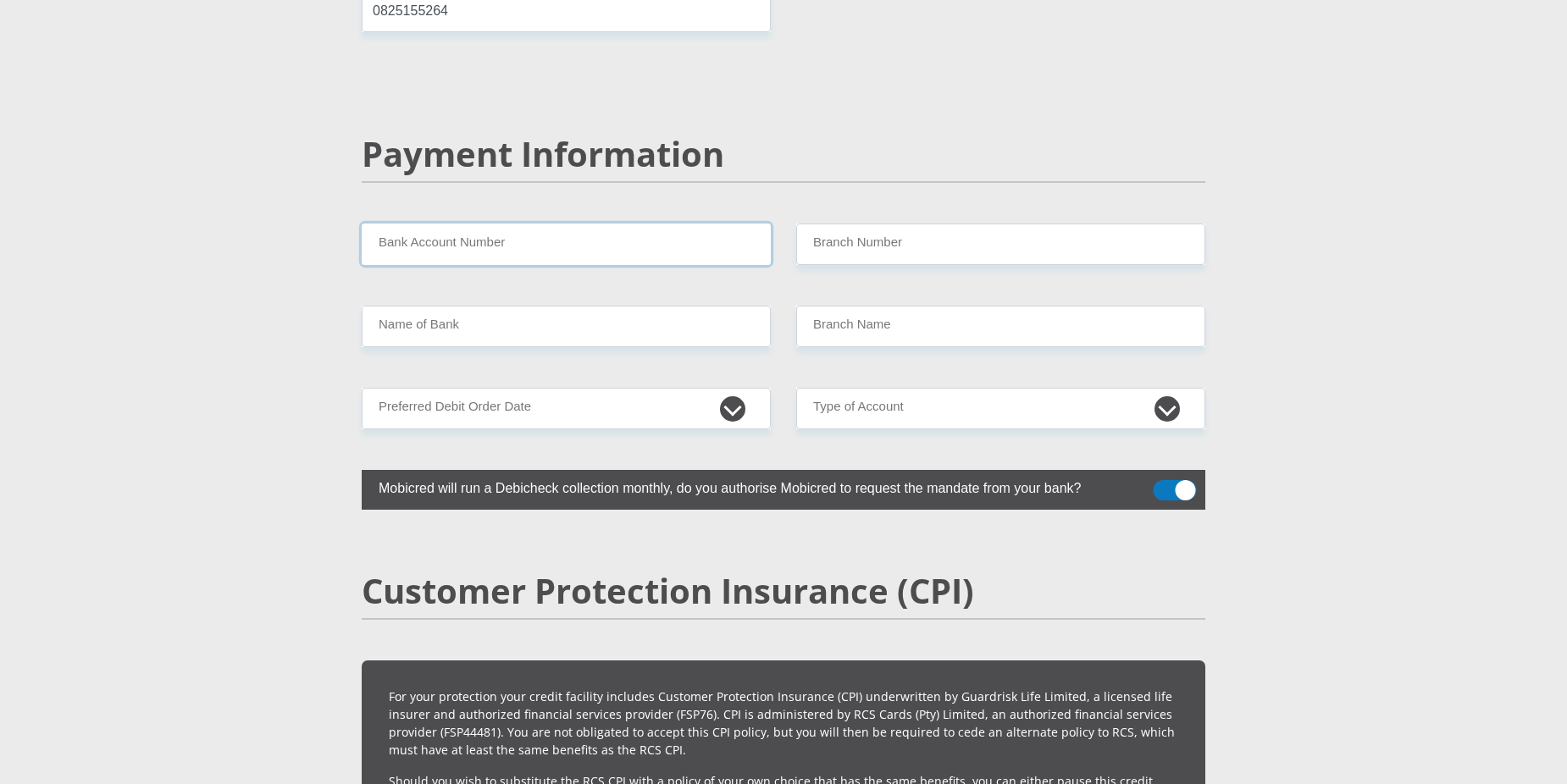
click at [405, 224] on input "Bank Account Number" at bounding box center [567, 244] width 409 height 41
click at [380, 224] on input "Bank Account Number" at bounding box center [567, 244] width 409 height 41
click at [428, 306] on input "Name of Bank" at bounding box center [567, 326] width 409 height 41
click at [814, 224] on input "Branch Number" at bounding box center [1000, 244] width 409 height 41
click at [556, 306] on input "Name of Bank" at bounding box center [567, 326] width 409 height 41
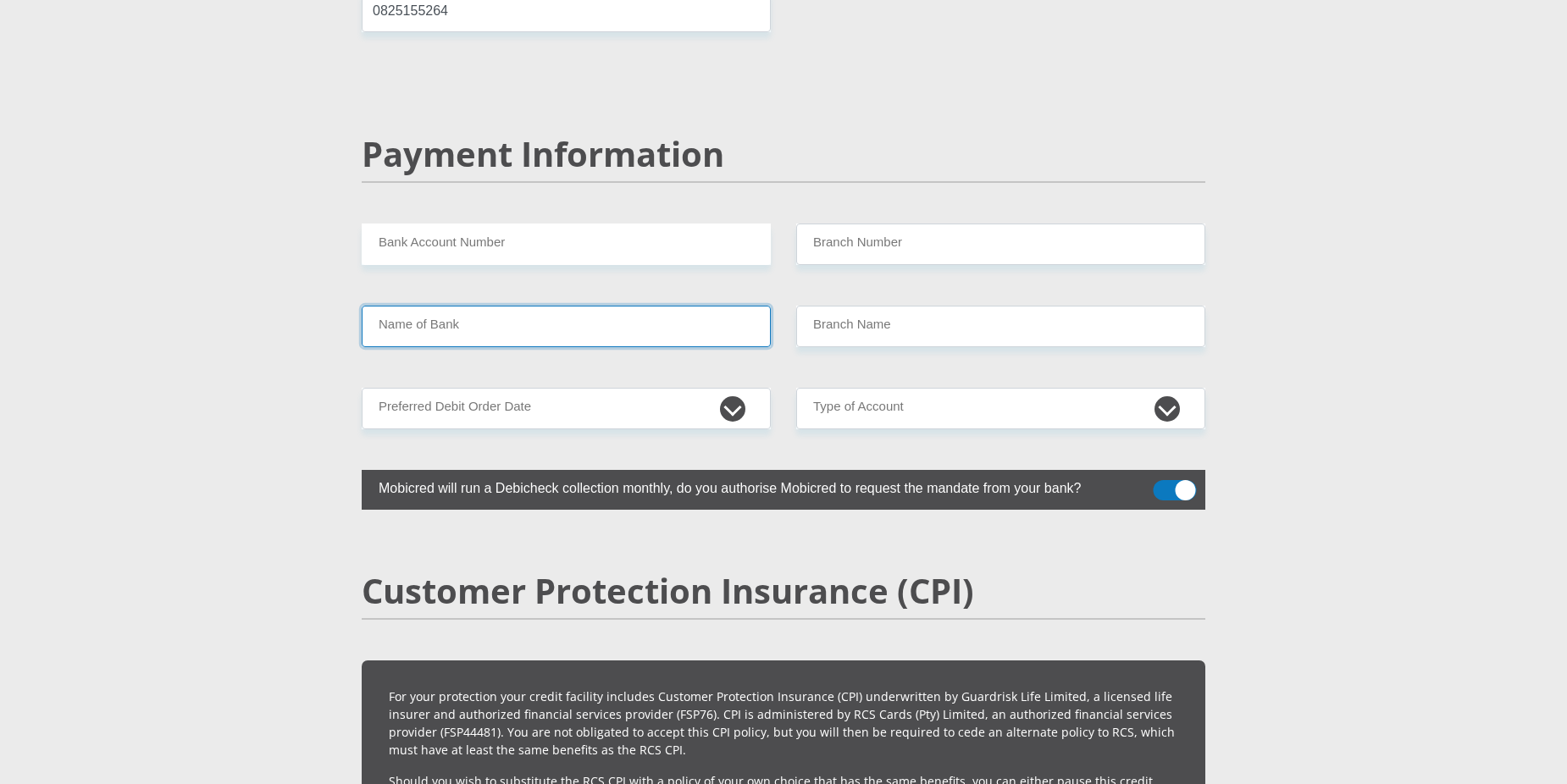
click at [541, 306] on input "Name of Bank" at bounding box center [567, 326] width 409 height 41
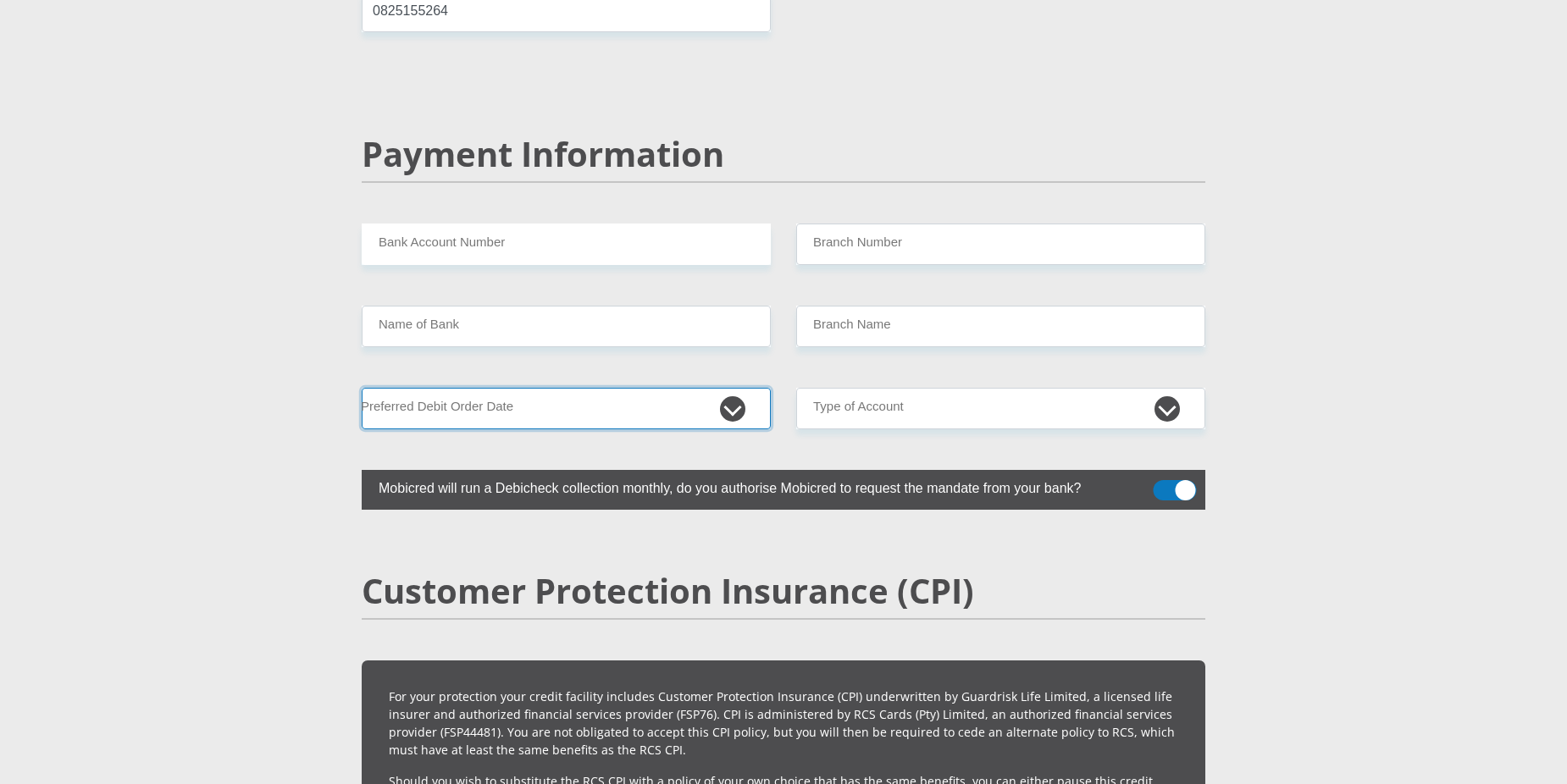
click at [422, 388] on select "1st 2nd 3rd 4th 5th 7th 18th 19th 20th 21st 22nd 23rd 24th 25th 26th 27th 28th …" at bounding box center [567, 408] width 409 height 41
select select "25"
click at [362, 388] on select "1st 2nd 3rd 4th 5th 7th 18th 19th 20th 21st 22nd 23rd 24th 25th 26th 27th 28th …" at bounding box center [567, 408] width 409 height 41
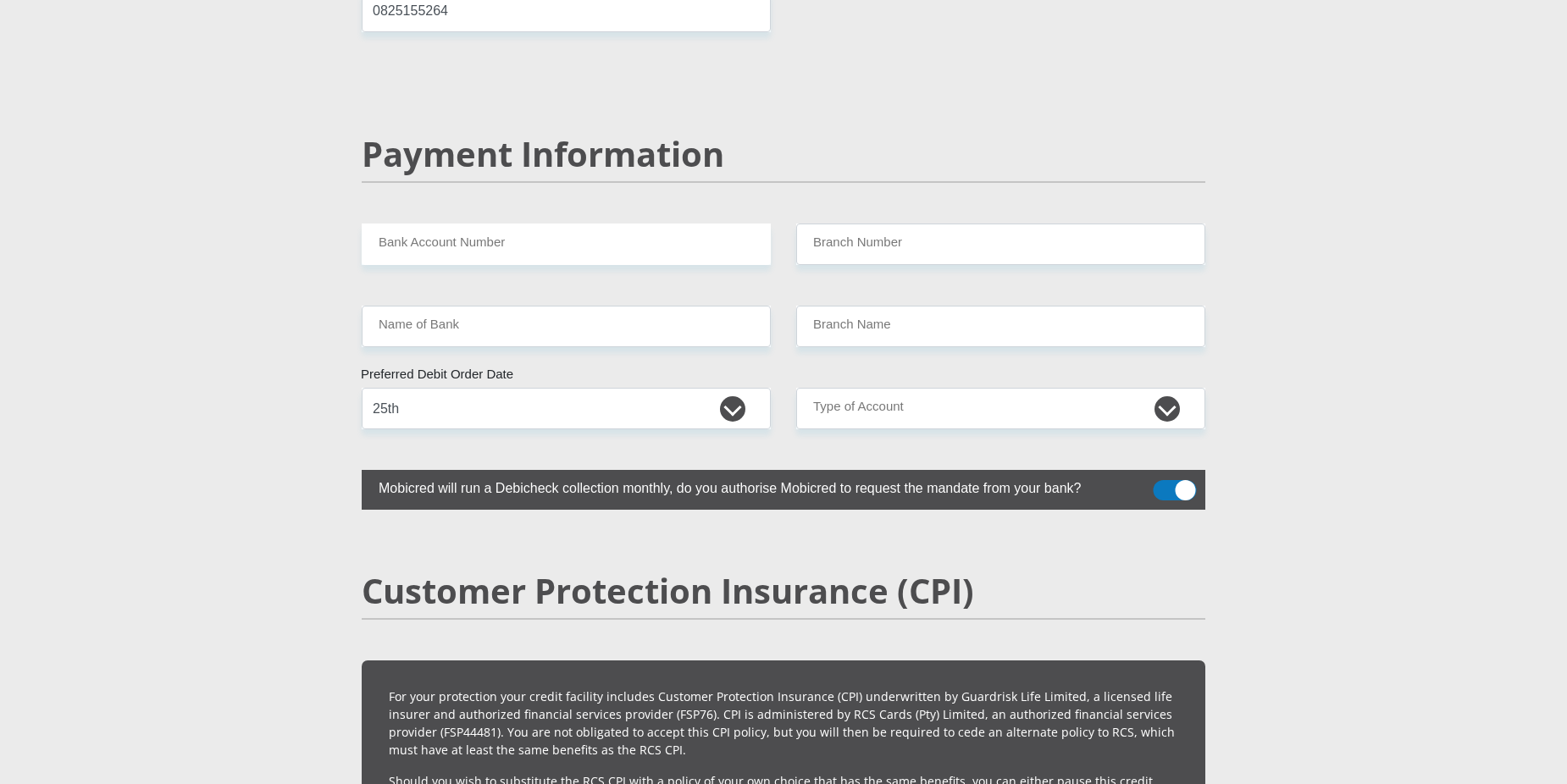
click at [454, 306] on input "Name of Bank" at bounding box center [567, 326] width 409 height 41
click at [849, 306] on input "Branch Name" at bounding box center [1000, 326] width 409 height 41
drag, startPoint x: 846, startPoint y: 360, endPoint x: 847, endPoint y: 368, distance: 8.1
click at [847, 388] on select "Cheque Savings" at bounding box center [1000, 408] width 409 height 41
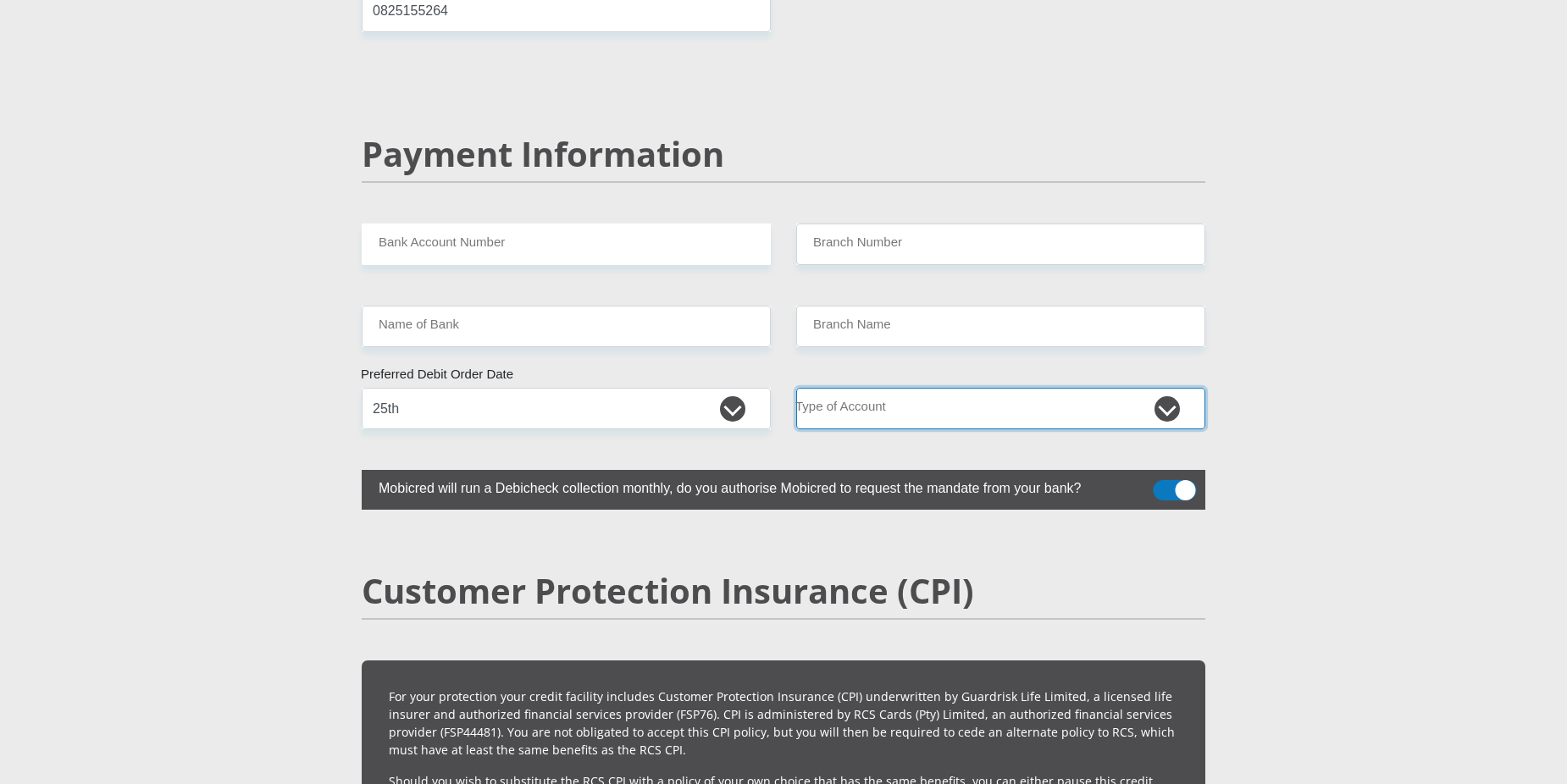
select select "SAV"
click at [796, 388] on select "Cheque Savings" at bounding box center [1000, 408] width 409 height 41
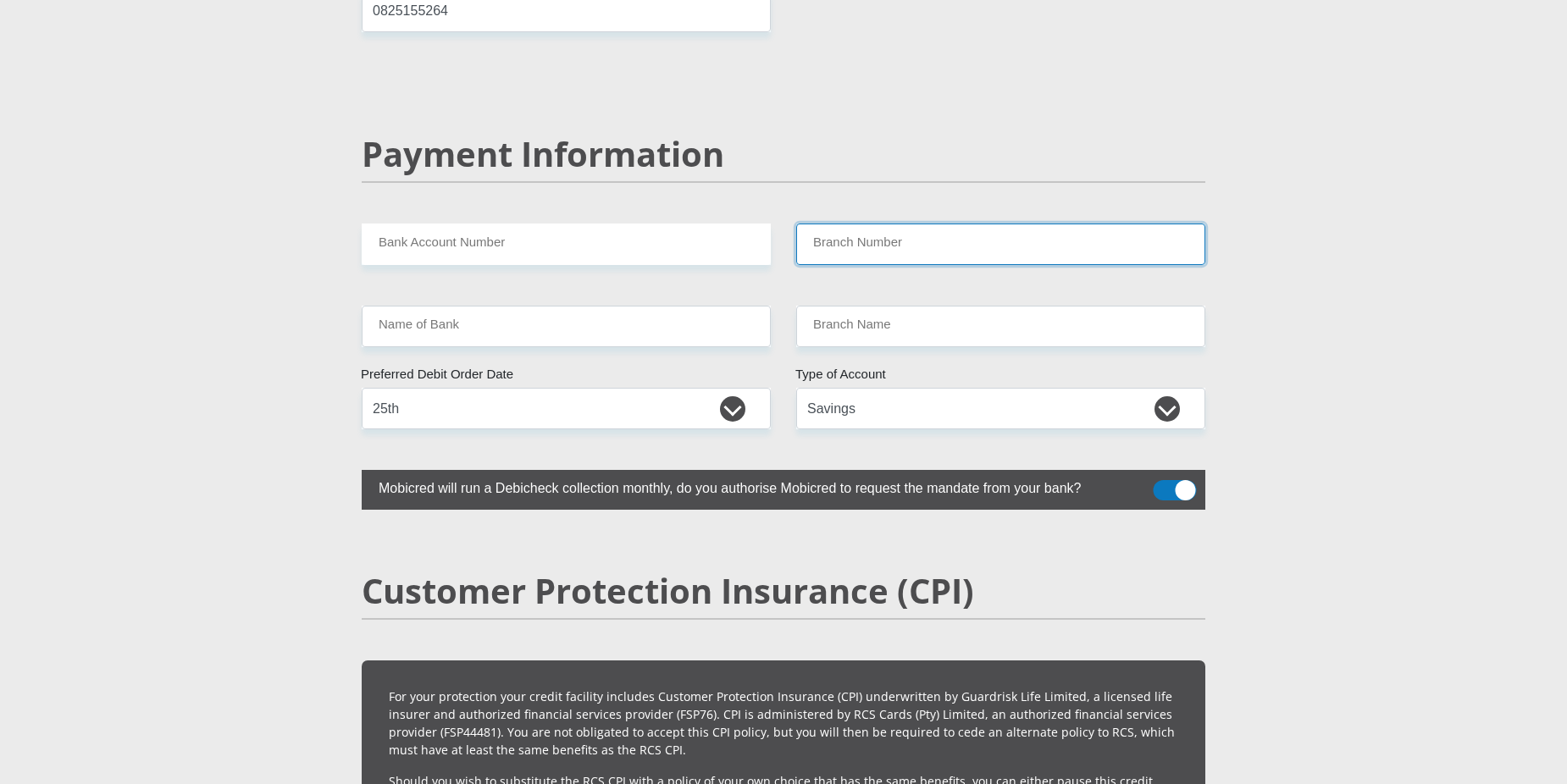
click at [879, 224] on input "Branch Number" at bounding box center [1000, 244] width 409 height 41
type input "4"
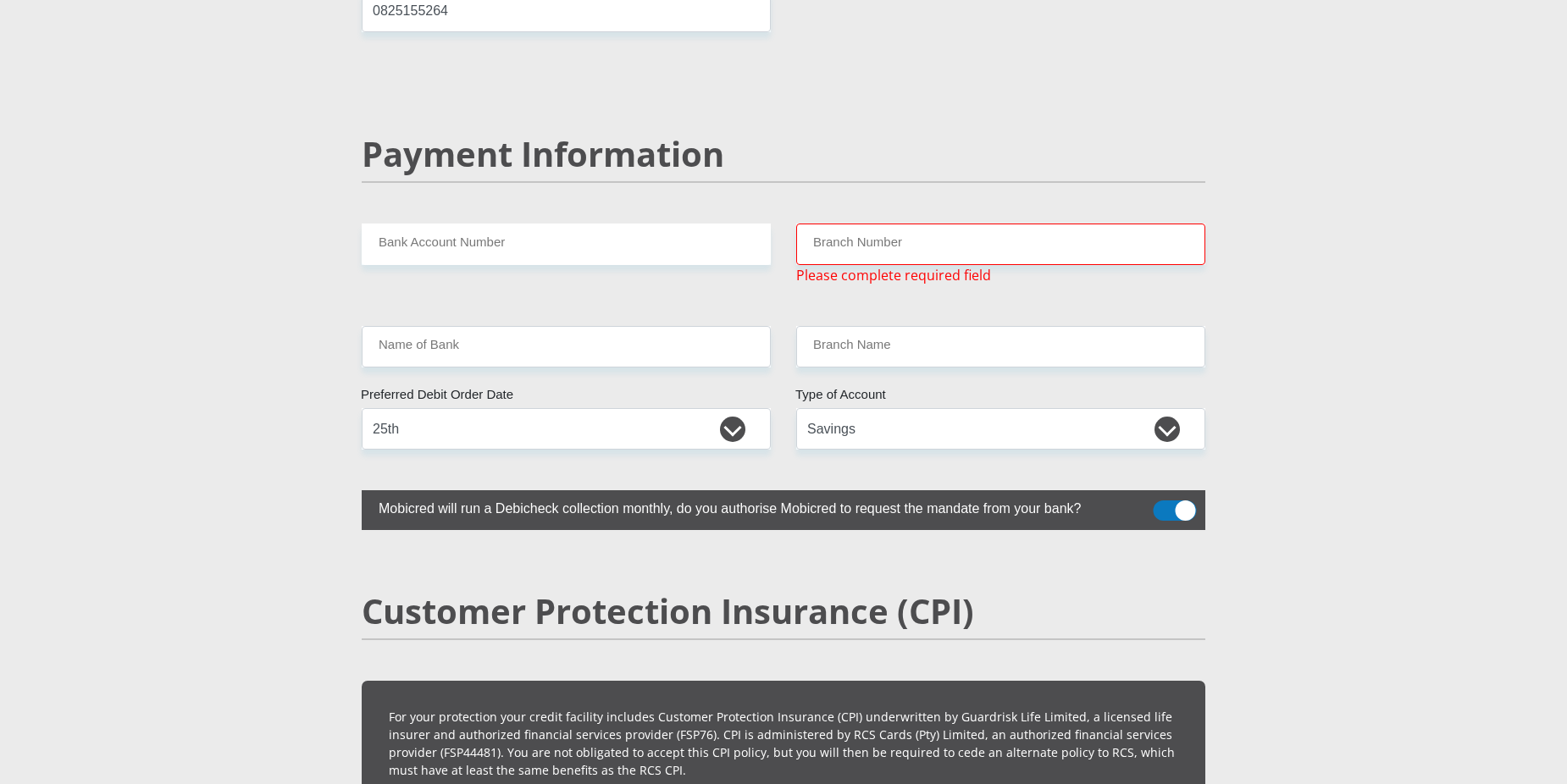
click at [496, 224] on input "Bank Account Number" at bounding box center [567, 244] width 409 height 41
click at [447, 224] on input "Bank Account Number" at bounding box center [567, 244] width 409 height 41
drag, startPoint x: 431, startPoint y: 196, endPoint x: 308, endPoint y: 229, distance: 127.3
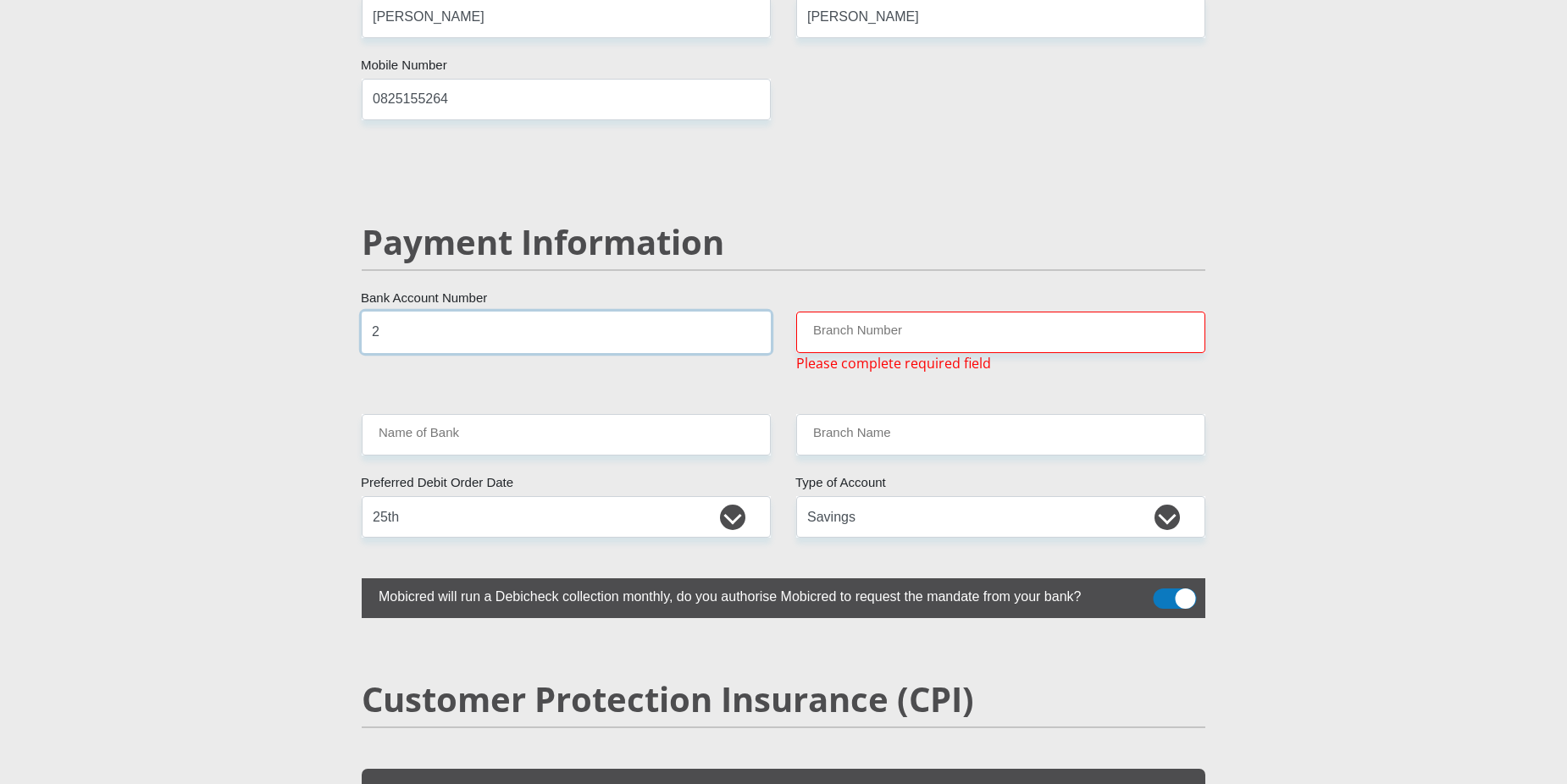
scroll to position [3142, 0]
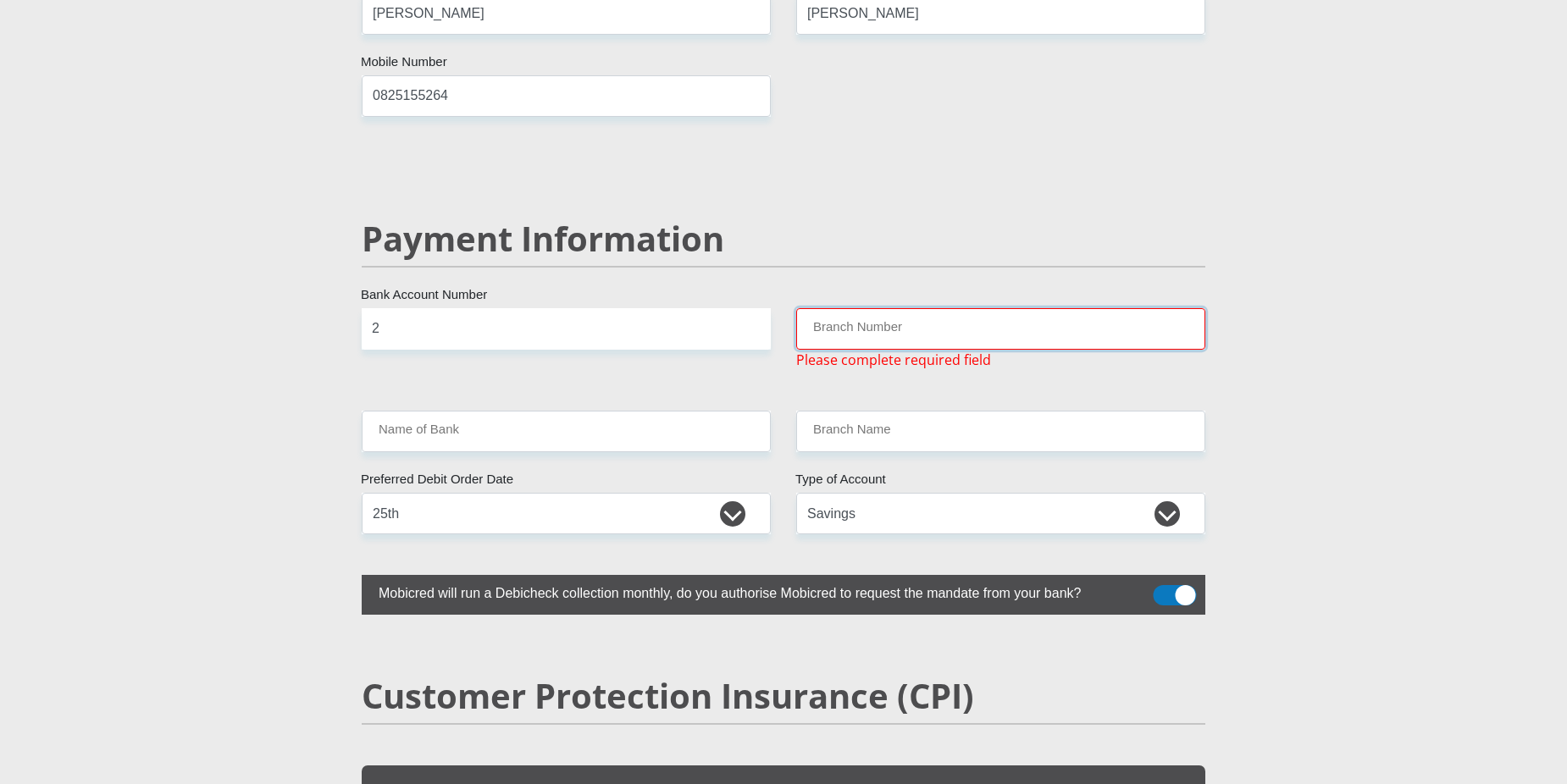
click at [869, 308] on input "Branch Number" at bounding box center [1000, 328] width 409 height 41
drag, startPoint x: 371, startPoint y: 292, endPoint x: 305, endPoint y: 308, distance: 67.9
type input "1212275673"
click at [867, 308] on input "Branch Number" at bounding box center [1000, 328] width 409 height 41
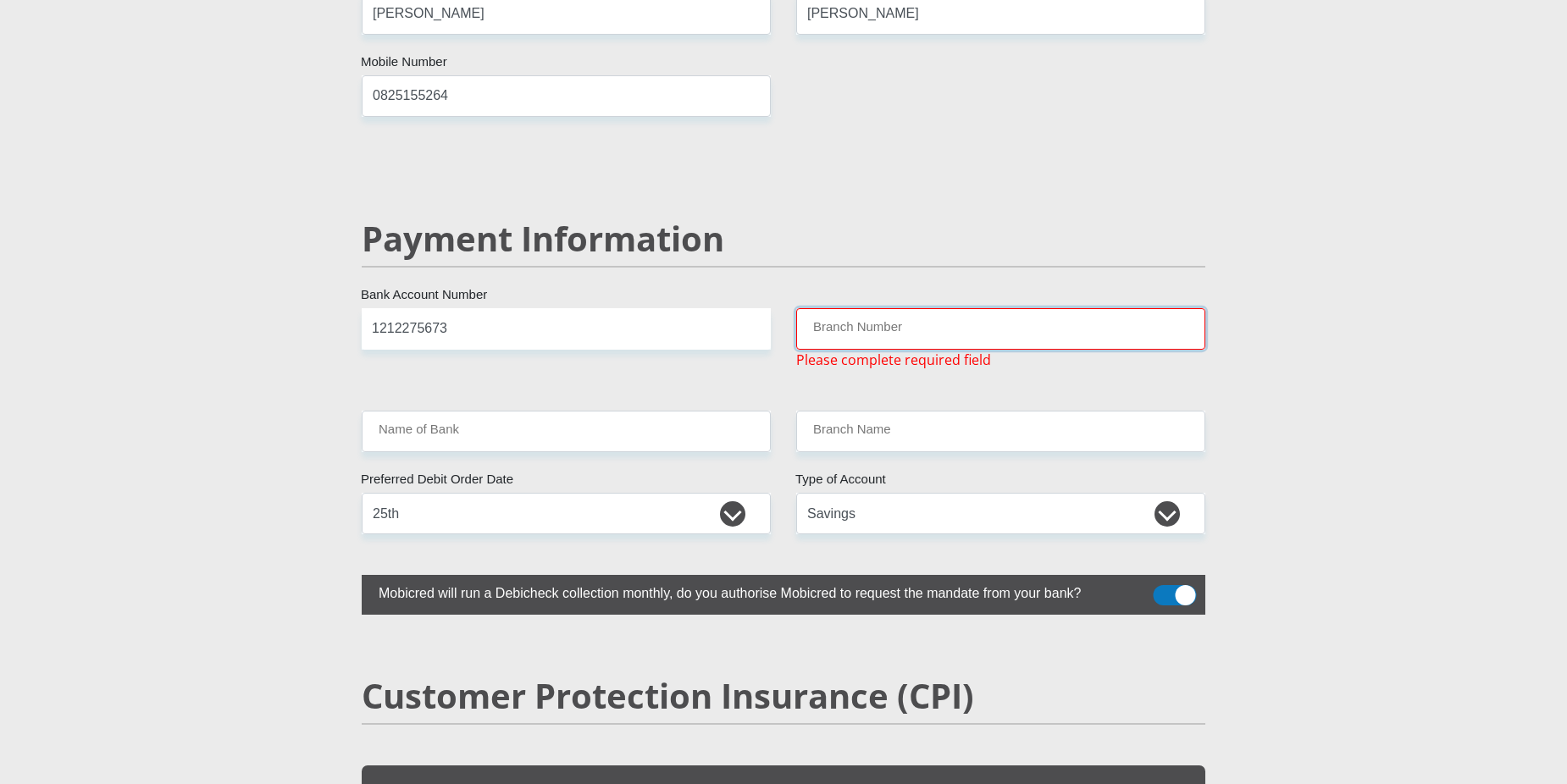
click at [864, 308] on input "Branch Number" at bounding box center [1000, 328] width 409 height 41
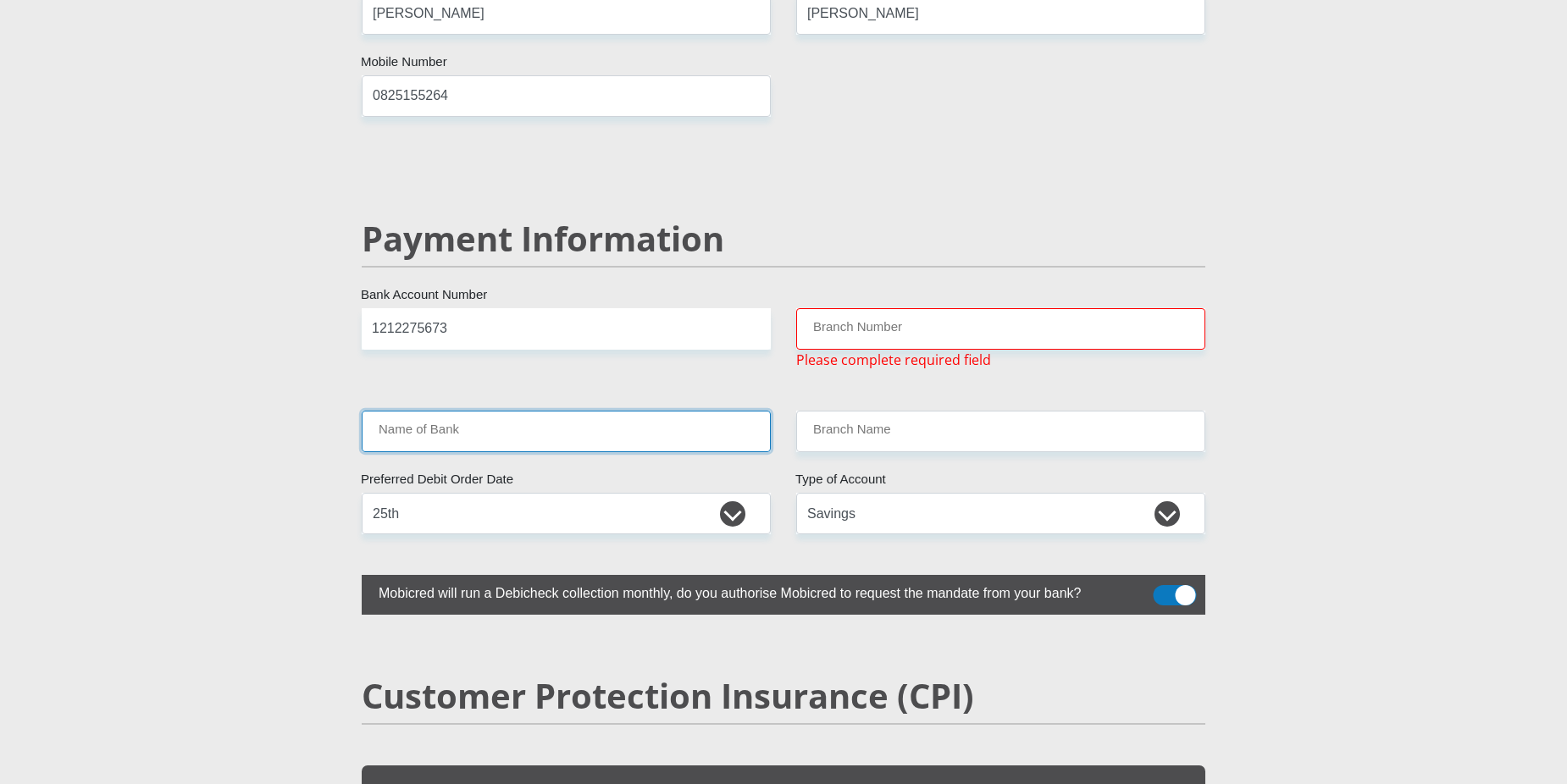
click at [579, 411] on input "Name of Bank" at bounding box center [567, 431] width 409 height 41
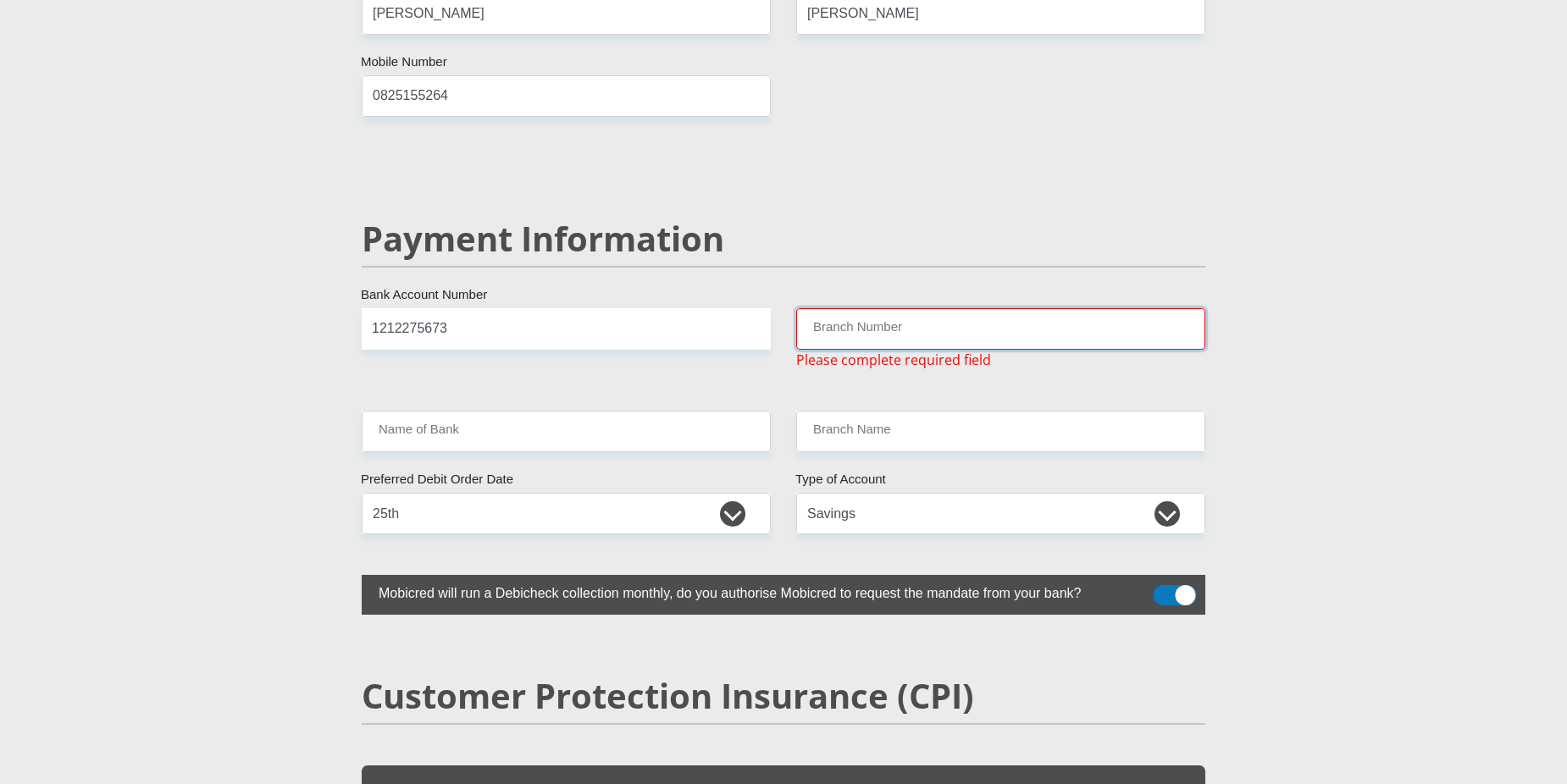
click at [923, 309] on input "Branch Number" at bounding box center [1000, 328] width 409 height 41
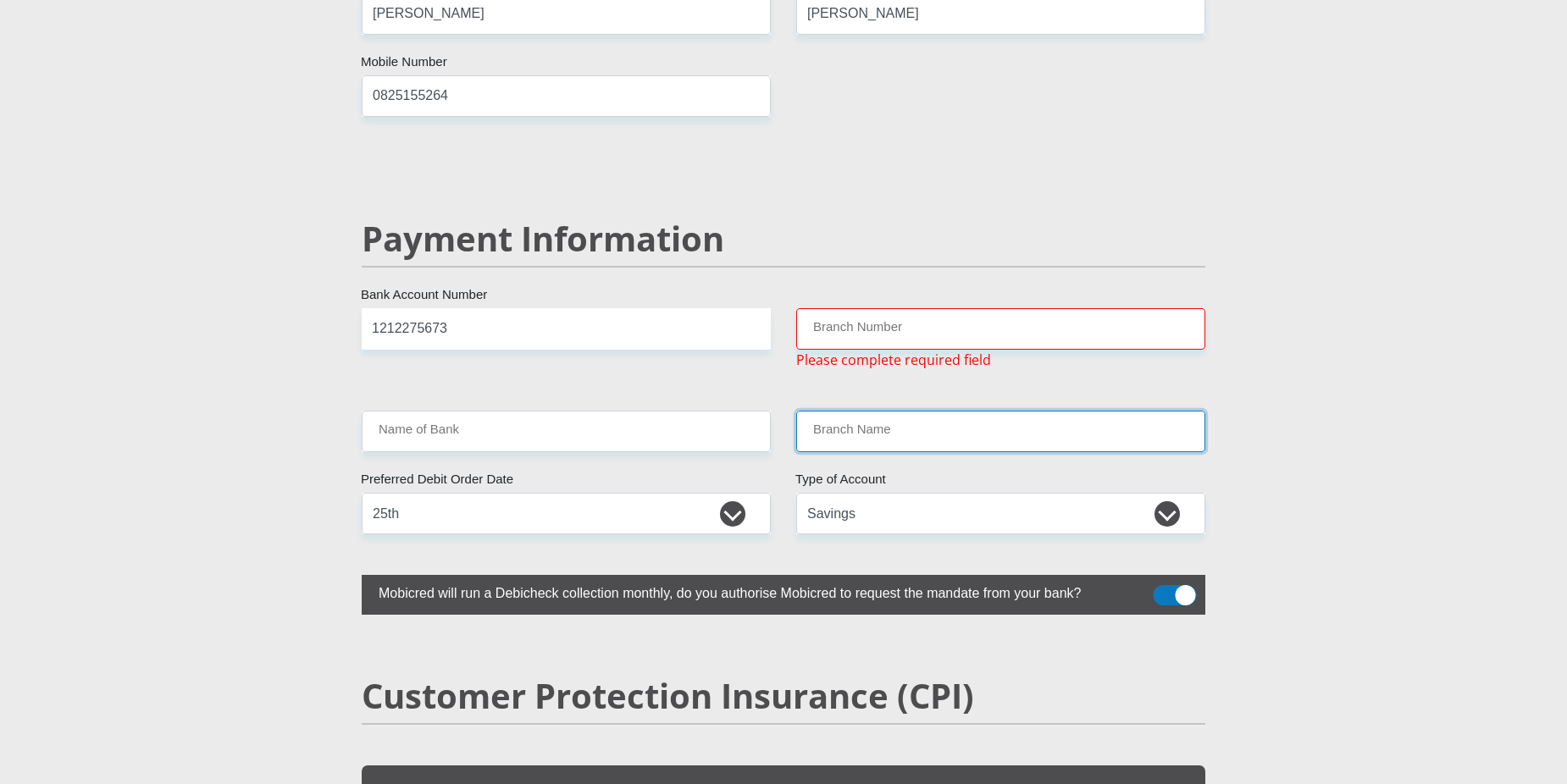
click at [854, 411] on input "Branch Name" at bounding box center [1000, 431] width 409 height 41
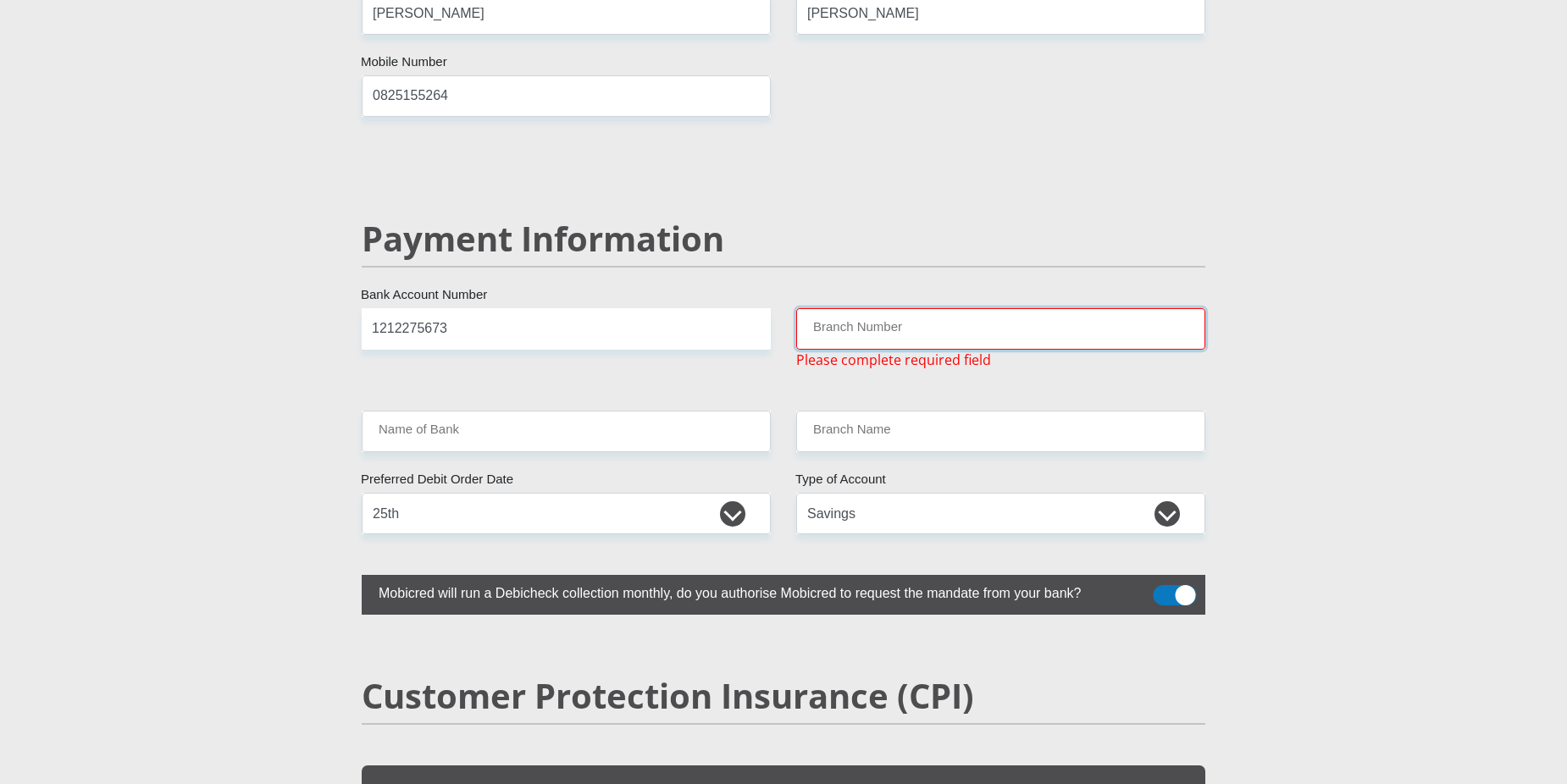
click at [907, 308] on input "Branch Number" at bounding box center [1000, 328] width 409 height 41
click at [1068, 325] on div "Branch Number Please complete required field" at bounding box center [1000, 339] width 435 height 61
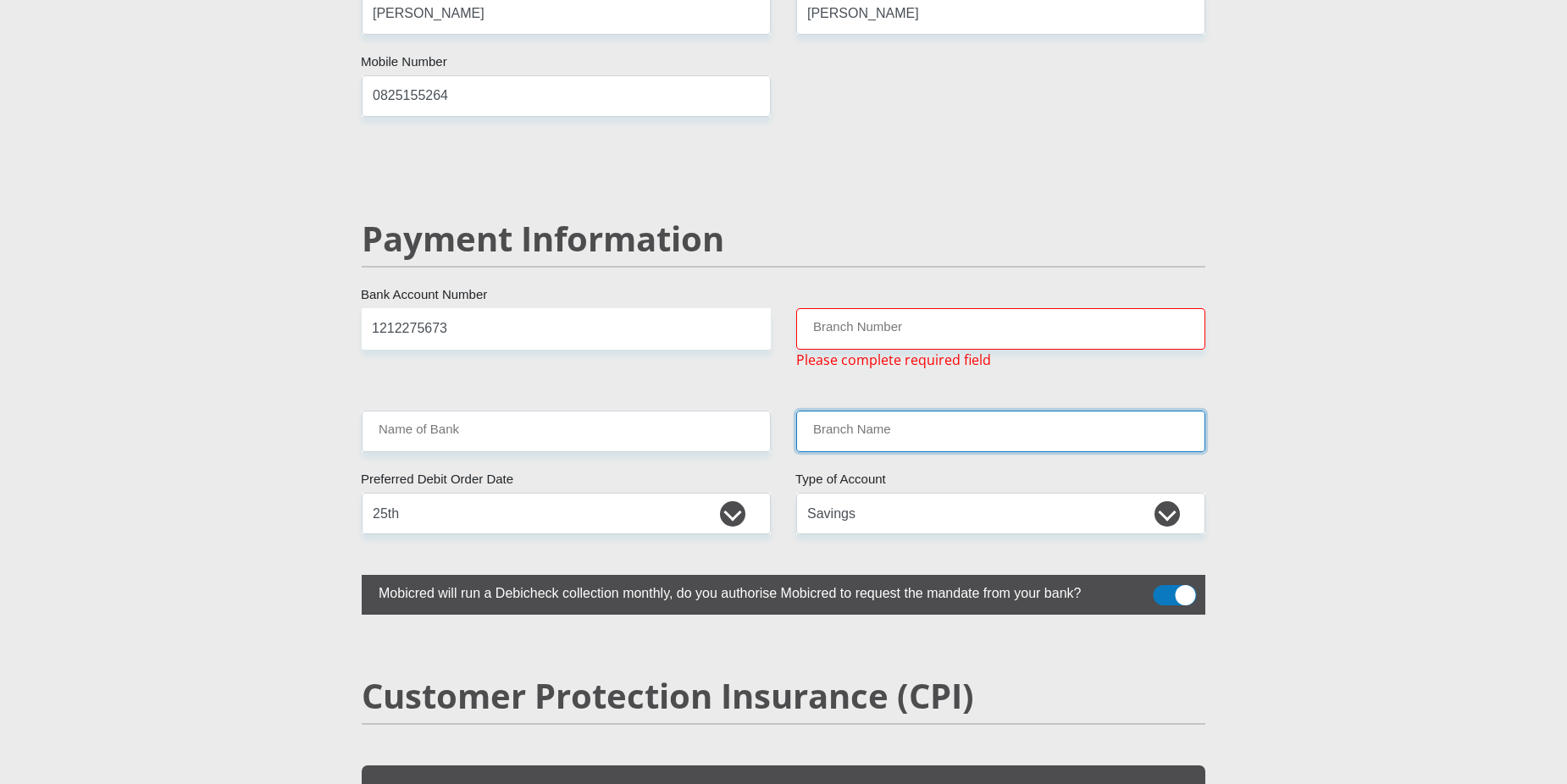
click at [845, 411] on input "Branch Name" at bounding box center [1000, 431] width 409 height 41
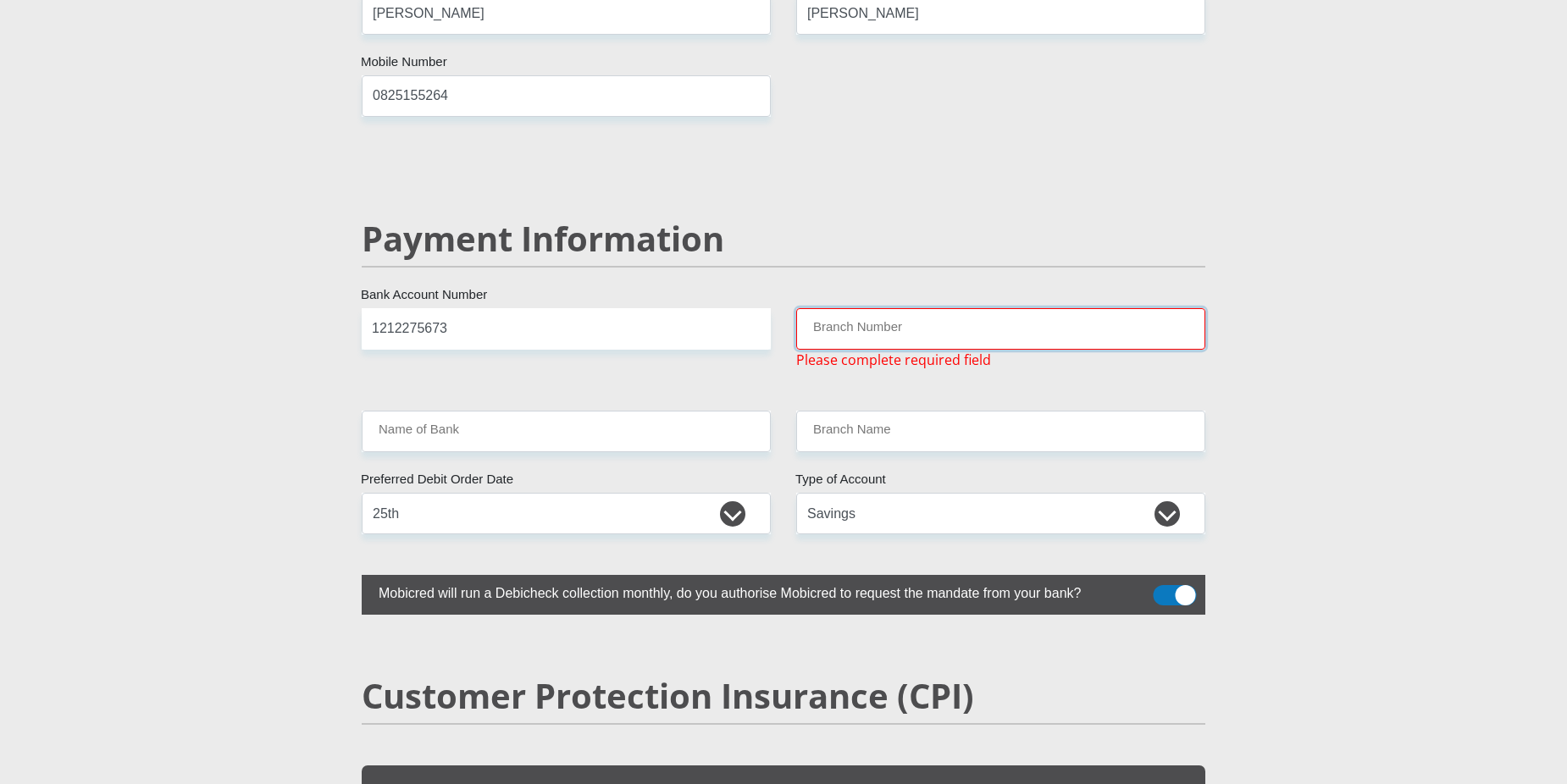
click at [862, 308] on input "Branch Number" at bounding box center [1000, 328] width 409 height 41
click at [876, 308] on input "Branch Number" at bounding box center [1000, 328] width 409 height 41
drag, startPoint x: 1336, startPoint y: 226, endPoint x: 1230, endPoint y: 284, distance: 120.8
click at [1192, 308] on input "Branch Number" at bounding box center [1000, 328] width 409 height 41
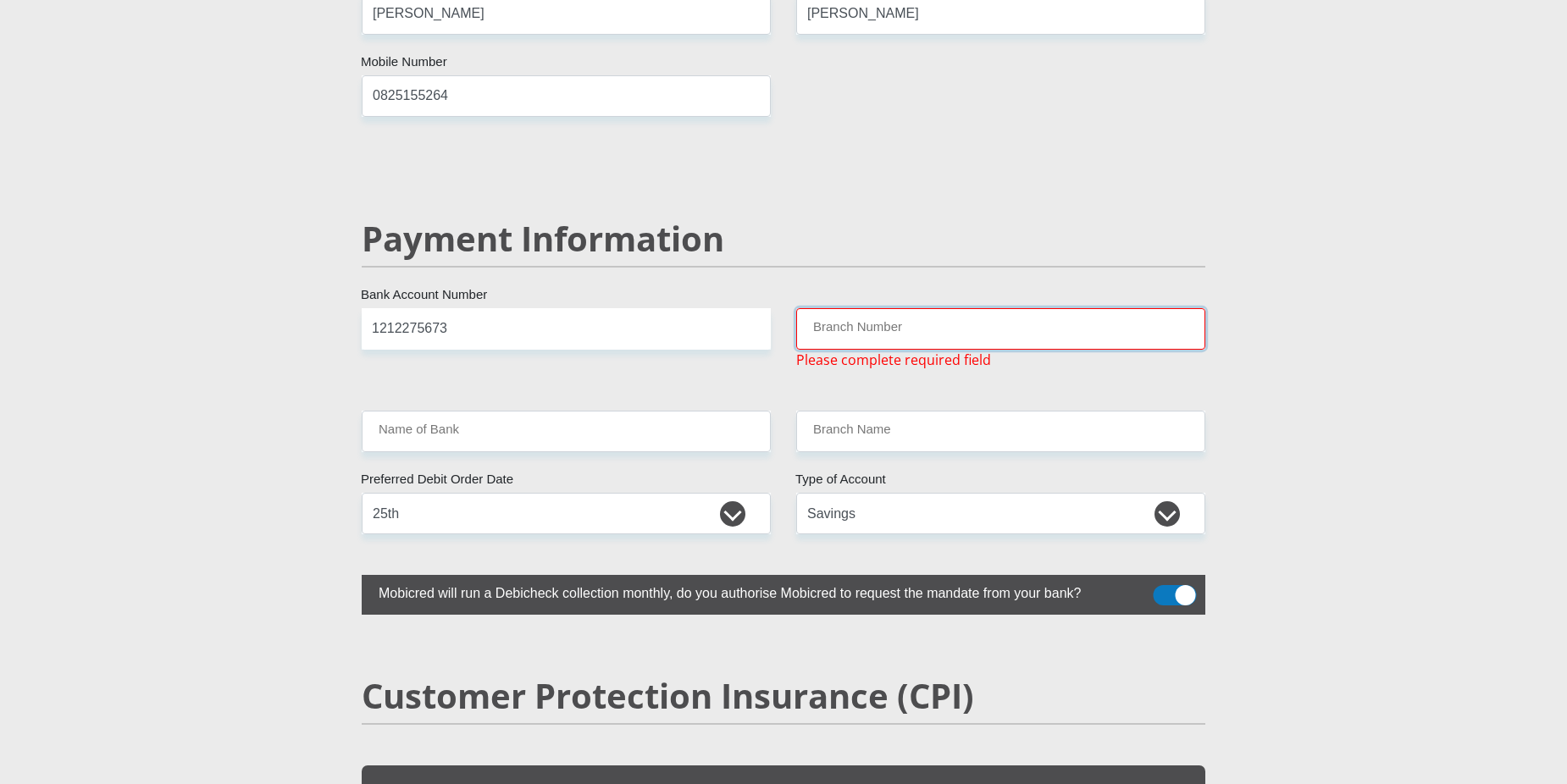
click at [1021, 308] on input "Branch Number" at bounding box center [1000, 328] width 409 height 41
click at [879, 308] on input "Branch Number" at bounding box center [1000, 328] width 409 height 41
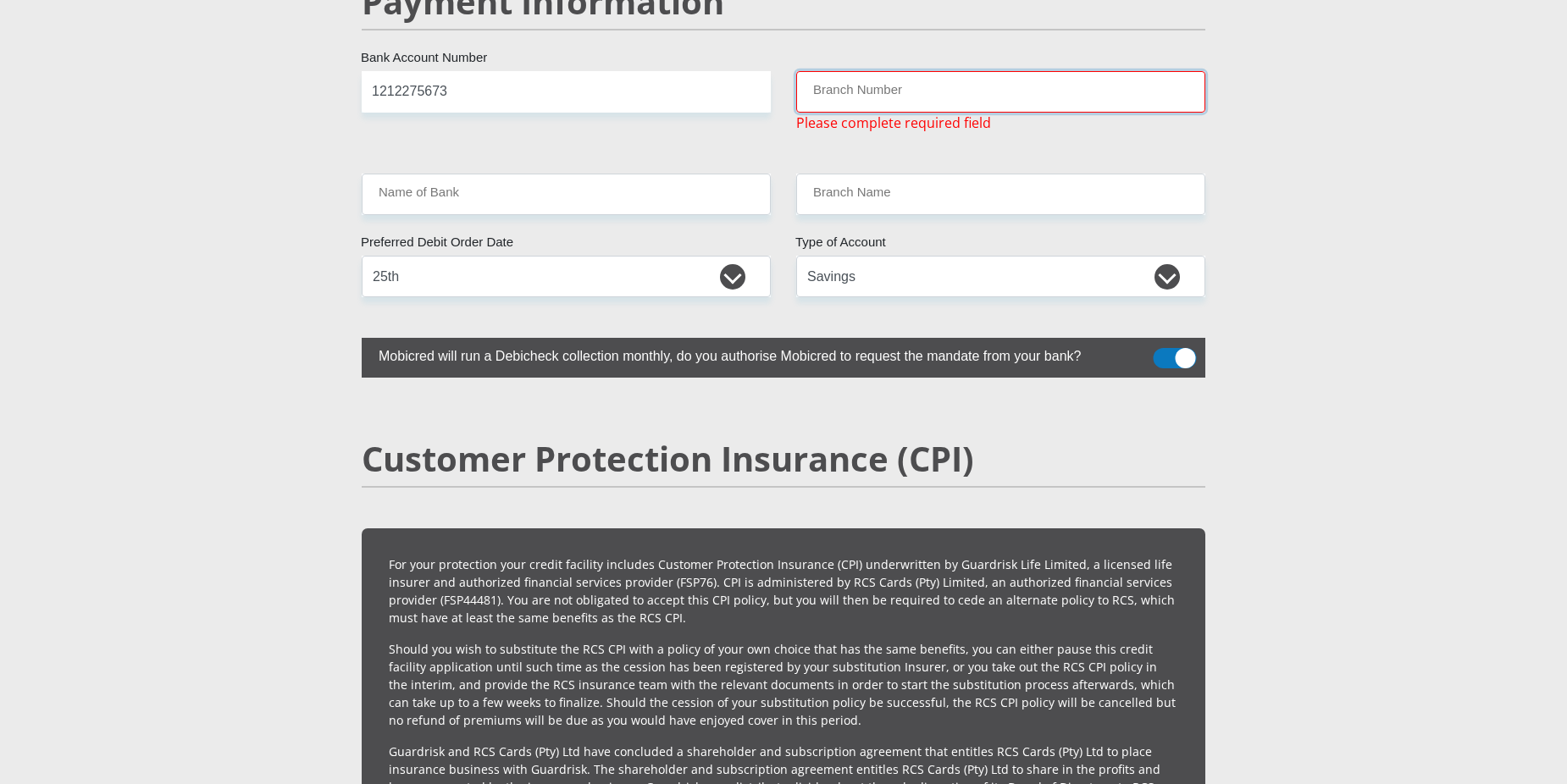
scroll to position [3395, 0]
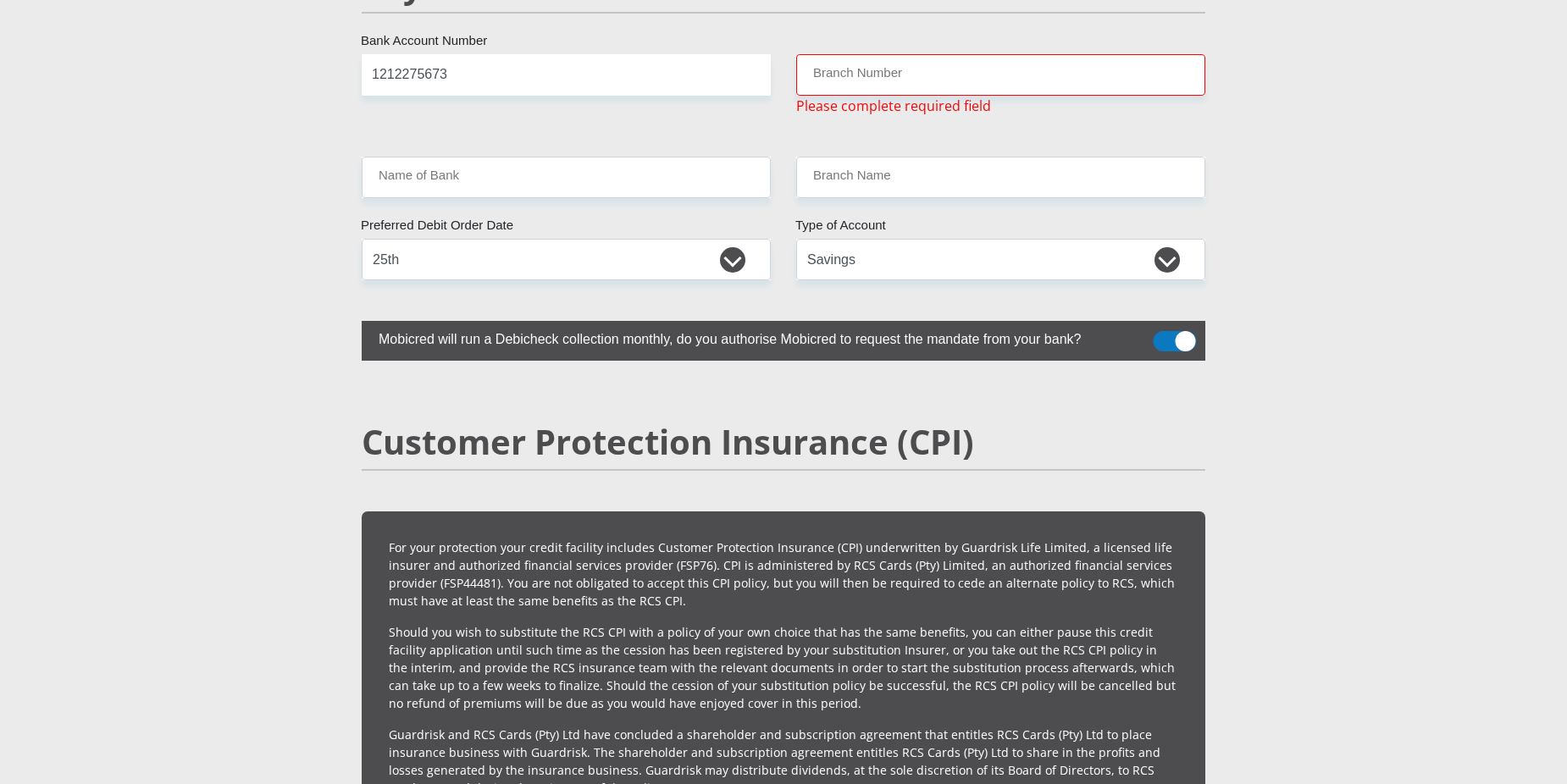
click at [1175, 331] on span at bounding box center [1175, 341] width 43 height 20
click at [1163, 335] on input "checkbox" at bounding box center [1163, 335] width 0 height 0
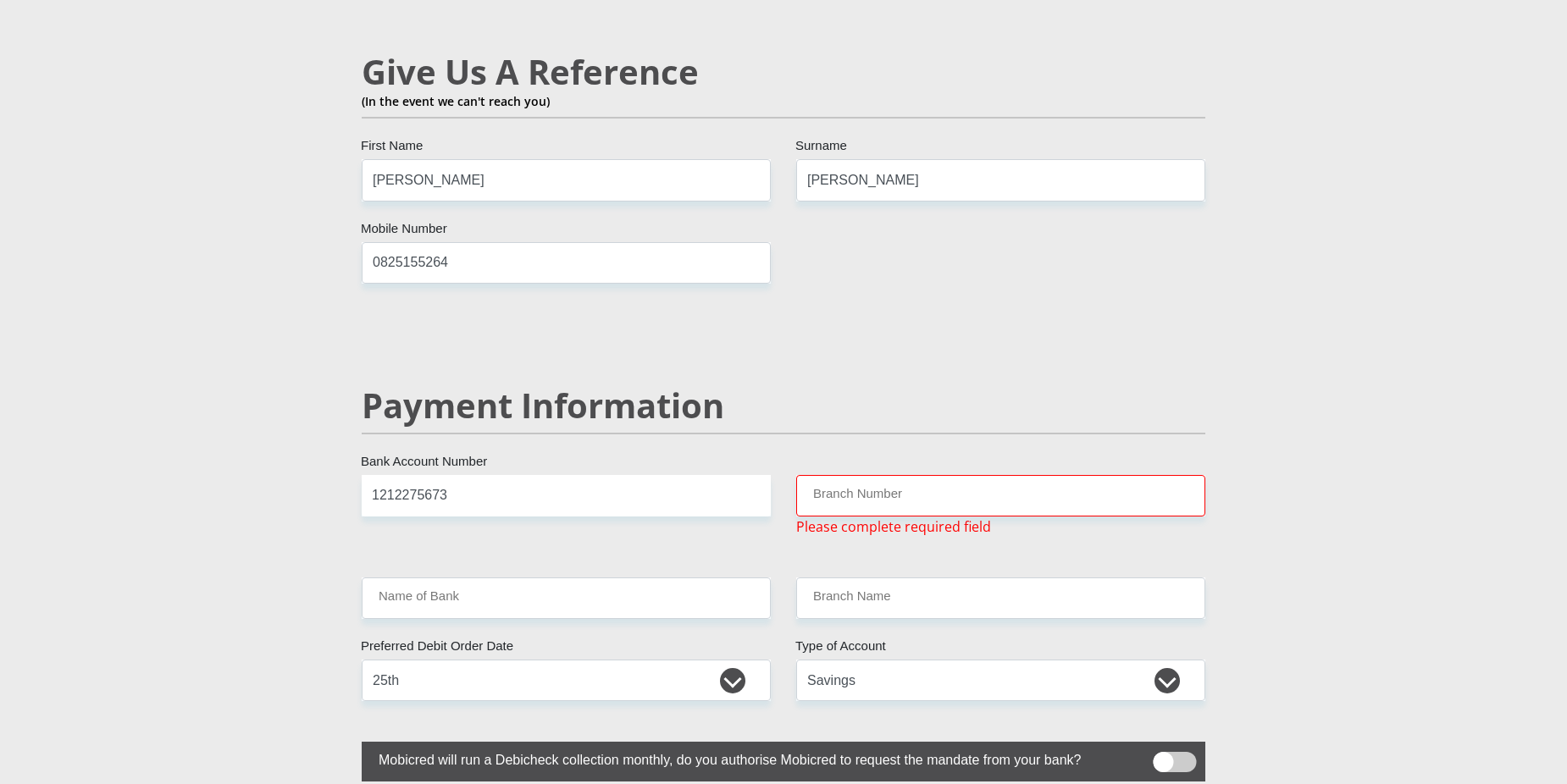
scroll to position [2972, 0]
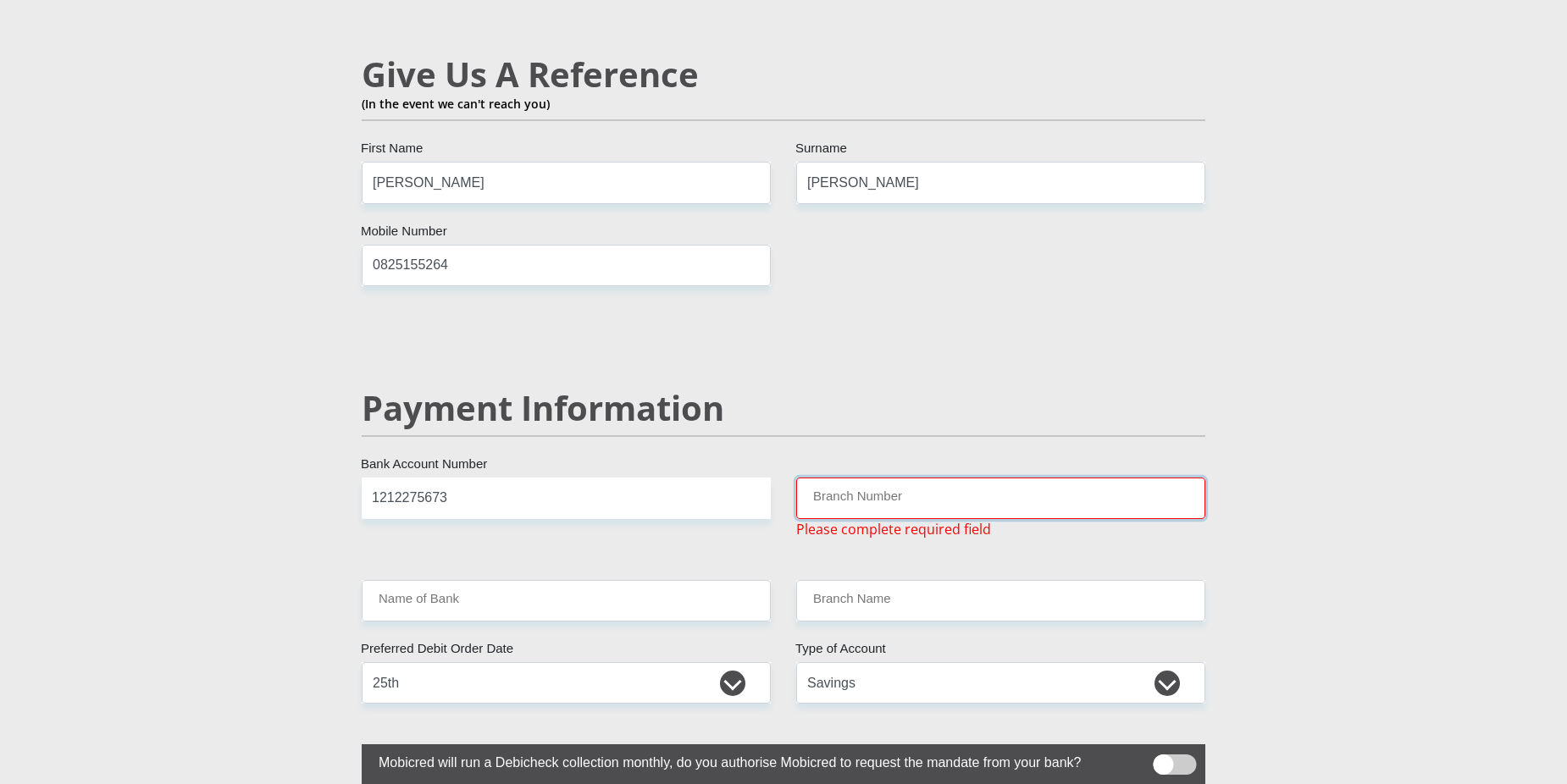
click at [850, 478] on input "Branch Number" at bounding box center [1000, 498] width 409 height 41
drag, startPoint x: 833, startPoint y: 564, endPoint x: 825, endPoint y: 562, distance: 8.2
click at [825, 580] on input "Branch Name" at bounding box center [1000, 600] width 409 height 41
click at [828, 580] on input "Branch Name" at bounding box center [1000, 600] width 409 height 41
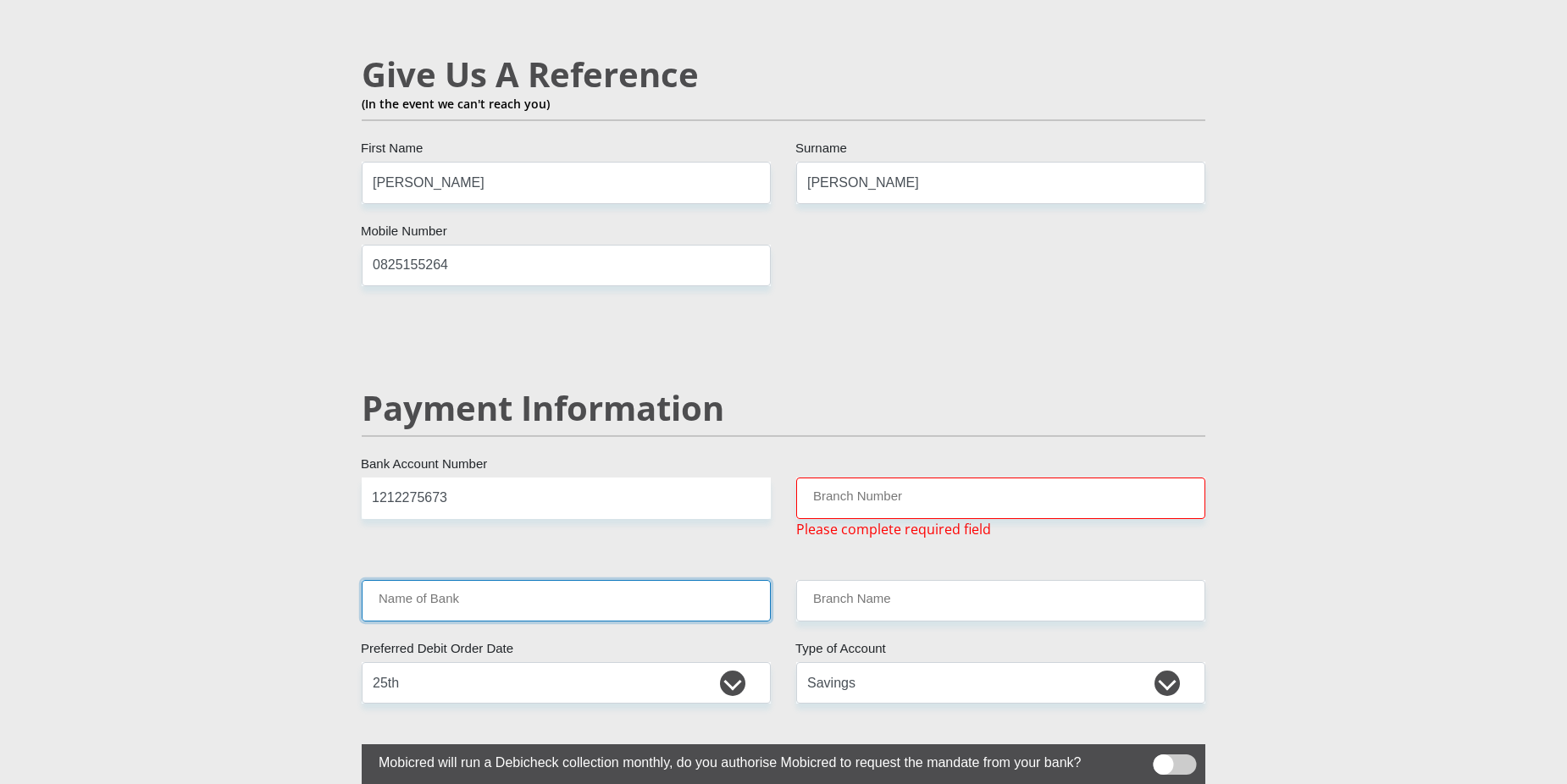
click at [486, 580] on input "Name of Bank" at bounding box center [567, 600] width 409 height 41
click at [839, 580] on input "Branch Name" at bounding box center [1000, 600] width 409 height 41
click at [846, 580] on input "Branch Name" at bounding box center [1000, 600] width 409 height 41
click at [831, 478] on input "Branch Number" at bounding box center [1000, 498] width 409 height 41
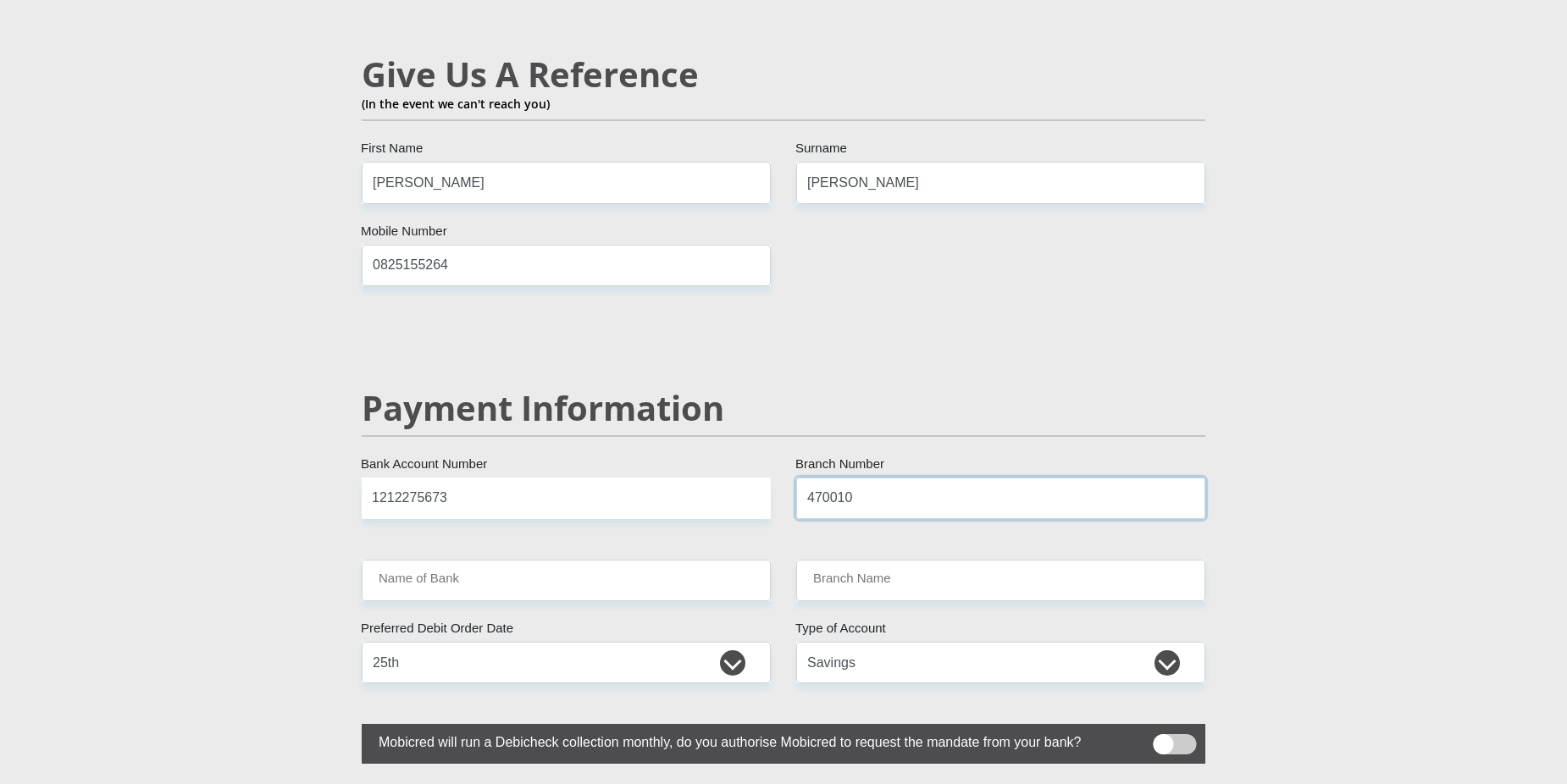
type input "470010"
click at [831, 559] on input "Branch Name" at bounding box center [1000, 580] width 409 height 41
type input "CAPITEC BANK LIMITED"
type input "CAPITEC BANK CPC"
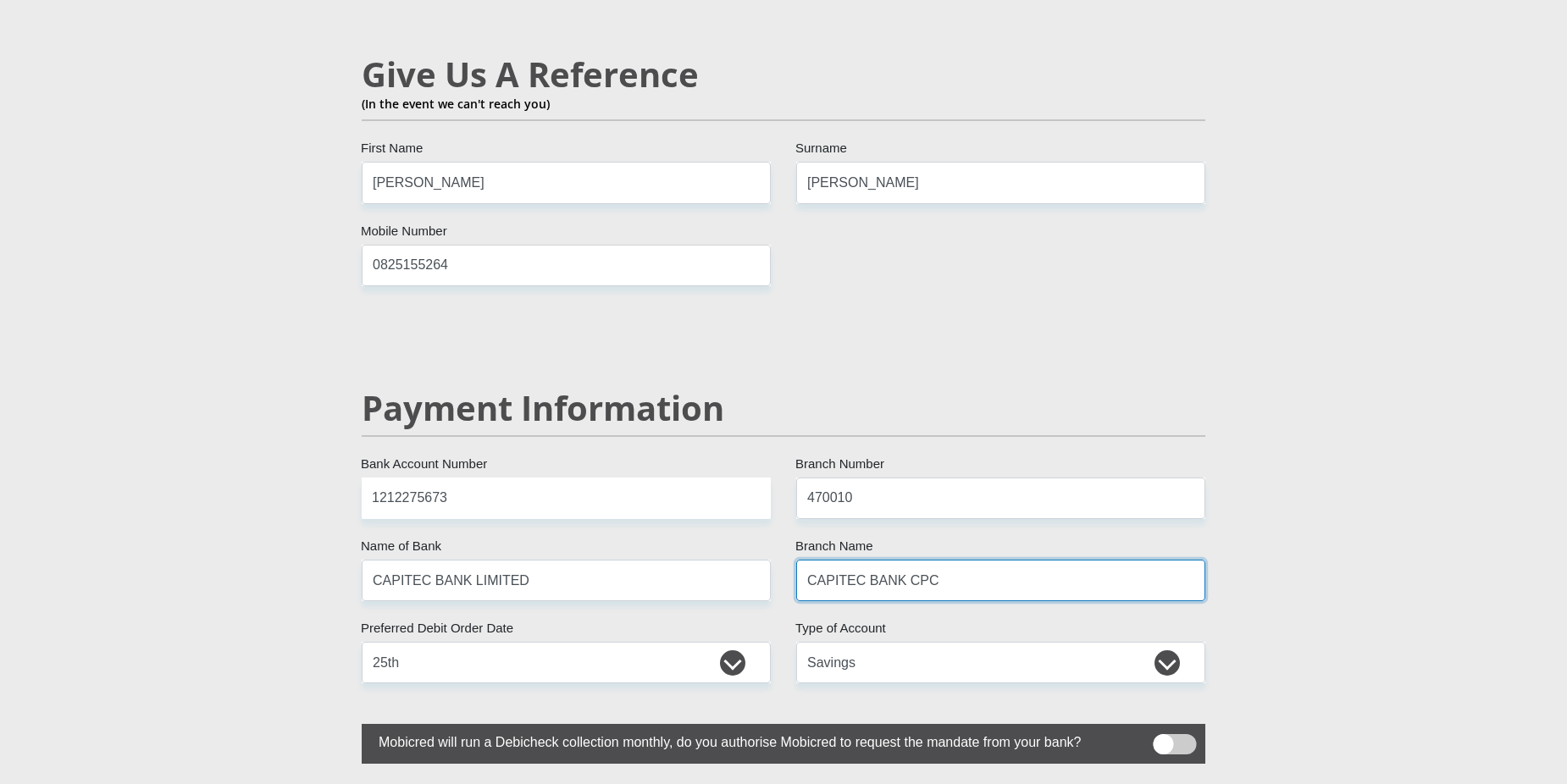
click at [840, 559] on input "CAPITEC BANK CPC" at bounding box center [1000, 580] width 409 height 41
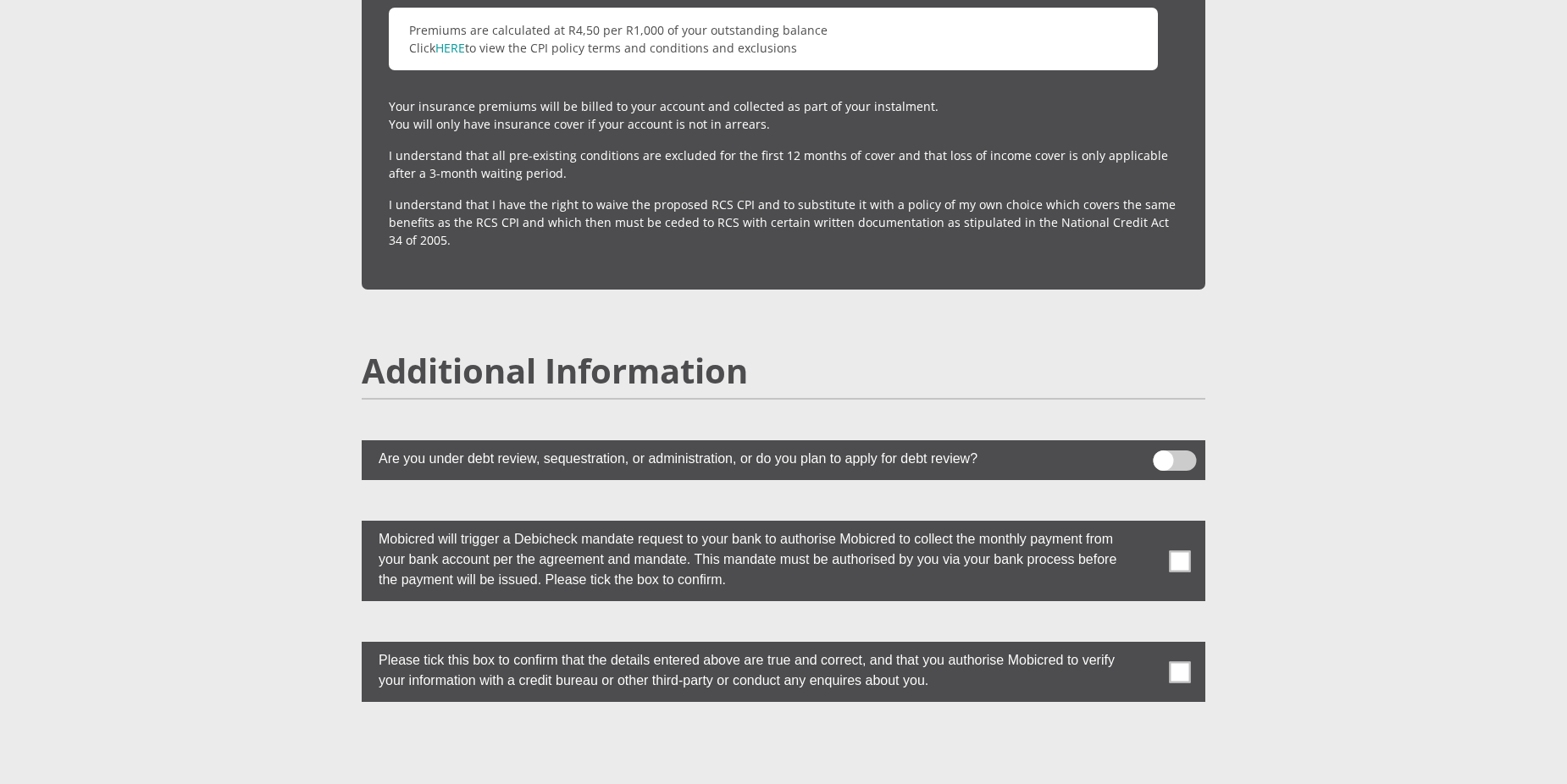
scroll to position [4327, 0]
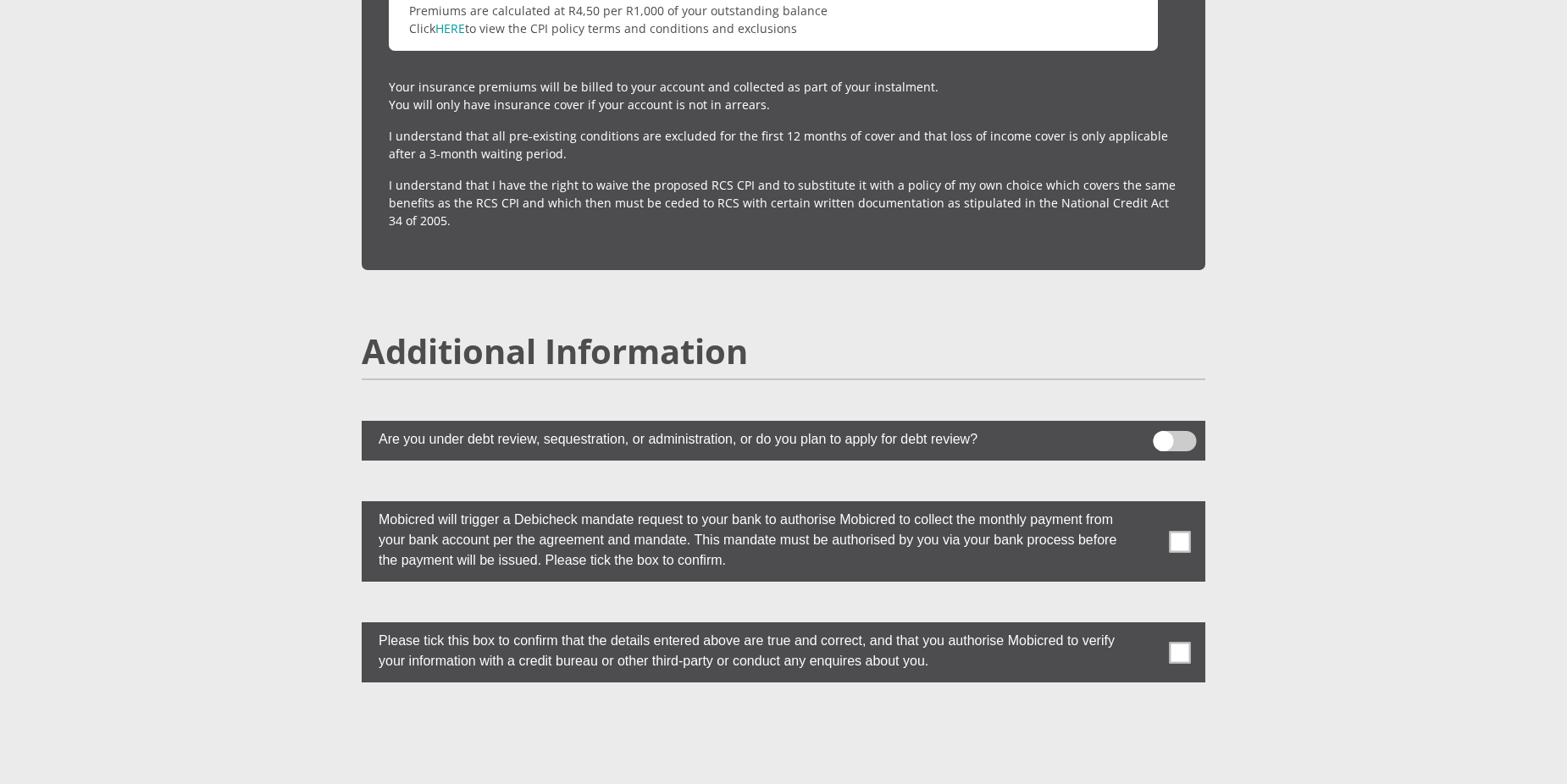
click at [1193, 504] on label at bounding box center [784, 541] width 844 height 81
click at [1146, 506] on input "checkbox" at bounding box center [1146, 506] width 0 height 0
click at [1191, 642] on span at bounding box center [1181, 653] width 21 height 21
click at [1146, 627] on input "checkbox" at bounding box center [1146, 627] width 0 height 0
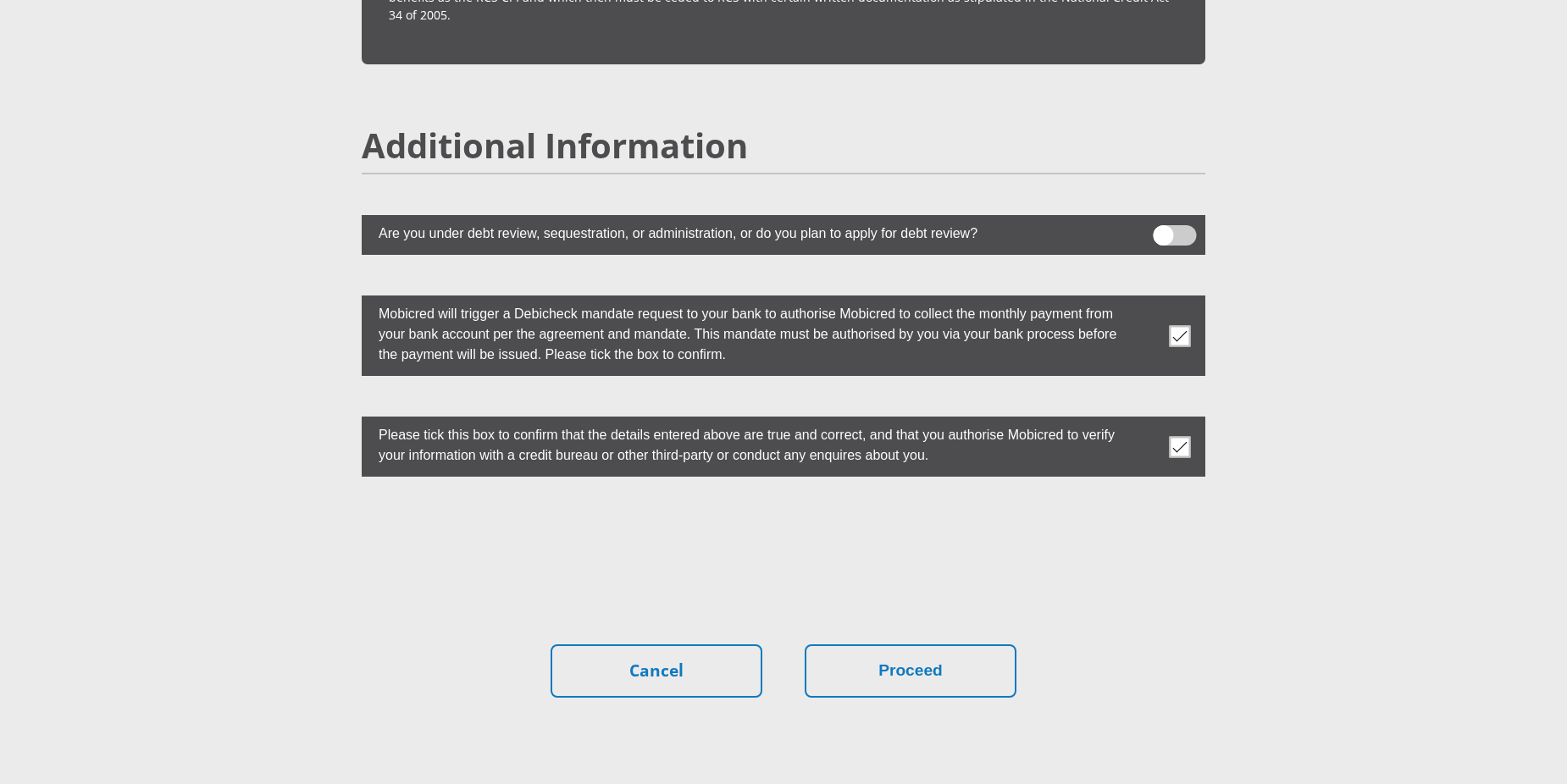
scroll to position [4606, 0]
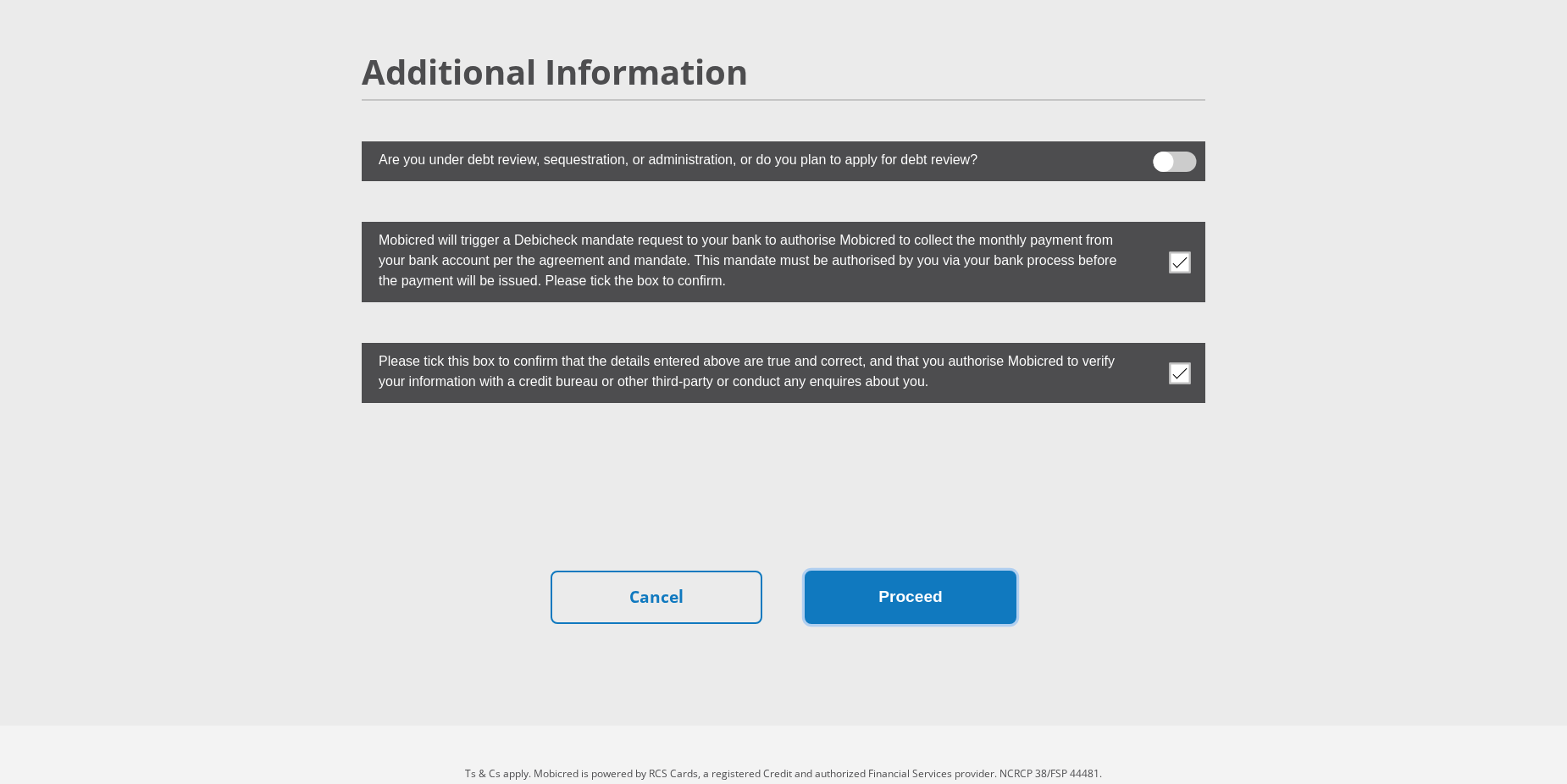
click at [931, 571] on button "Proceed" at bounding box center [910, 598] width 212 height 54
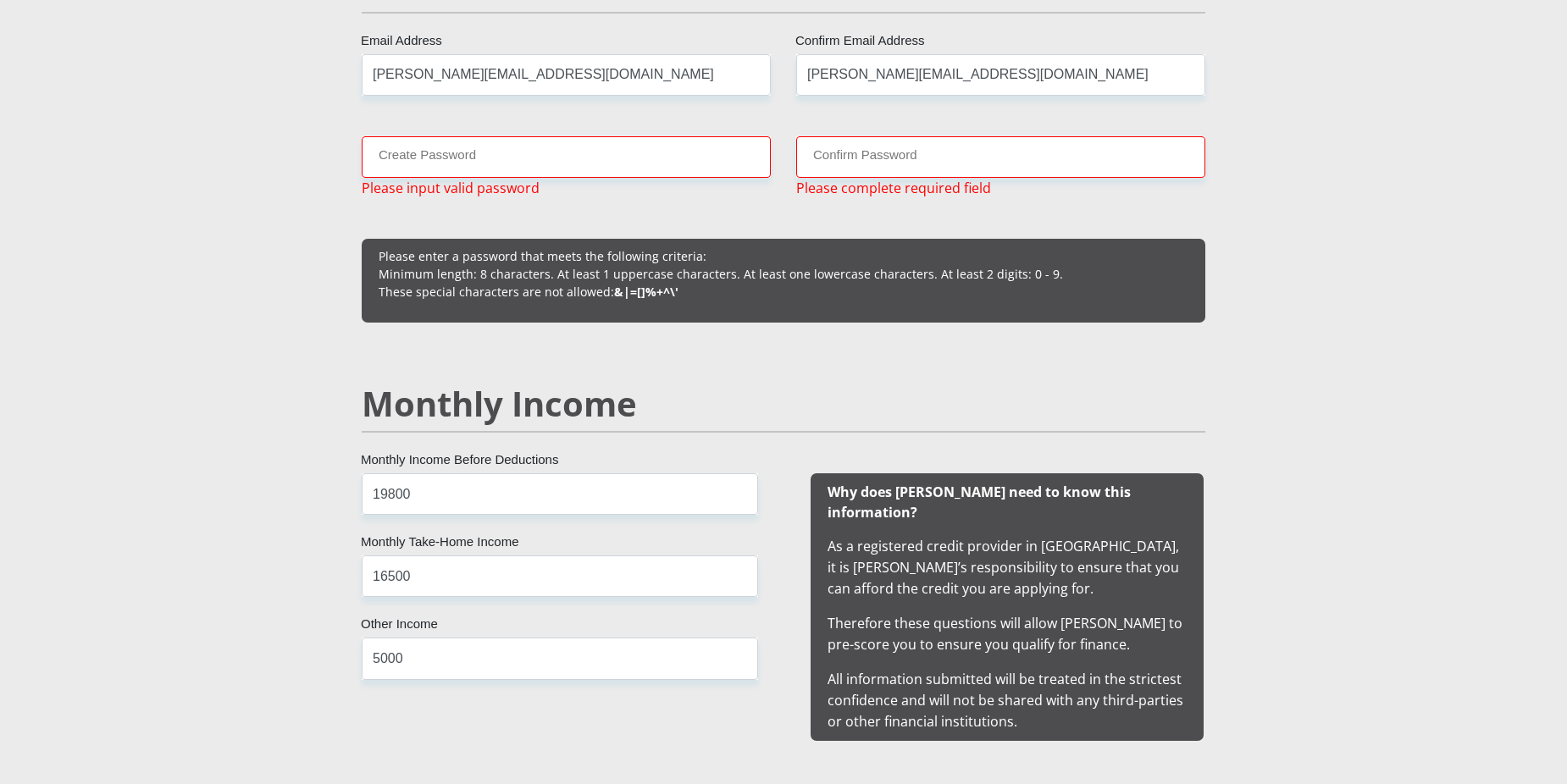
scroll to position [1199, 0]
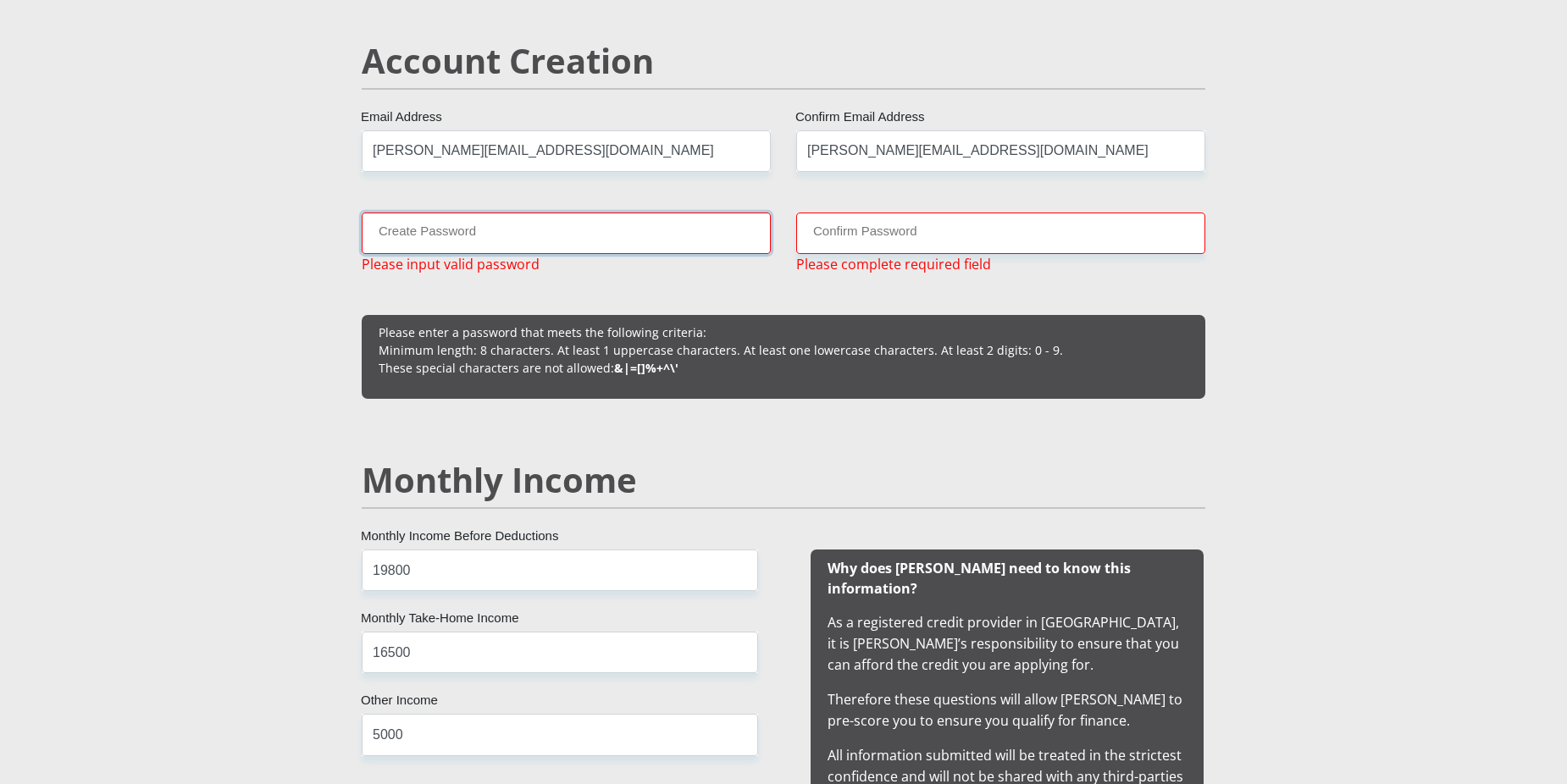
click at [398, 237] on input "Create Password" at bounding box center [567, 232] width 409 height 41
click at [406, 239] on input "Create Password" at bounding box center [567, 232] width 409 height 41
type input "Seriah#25$"
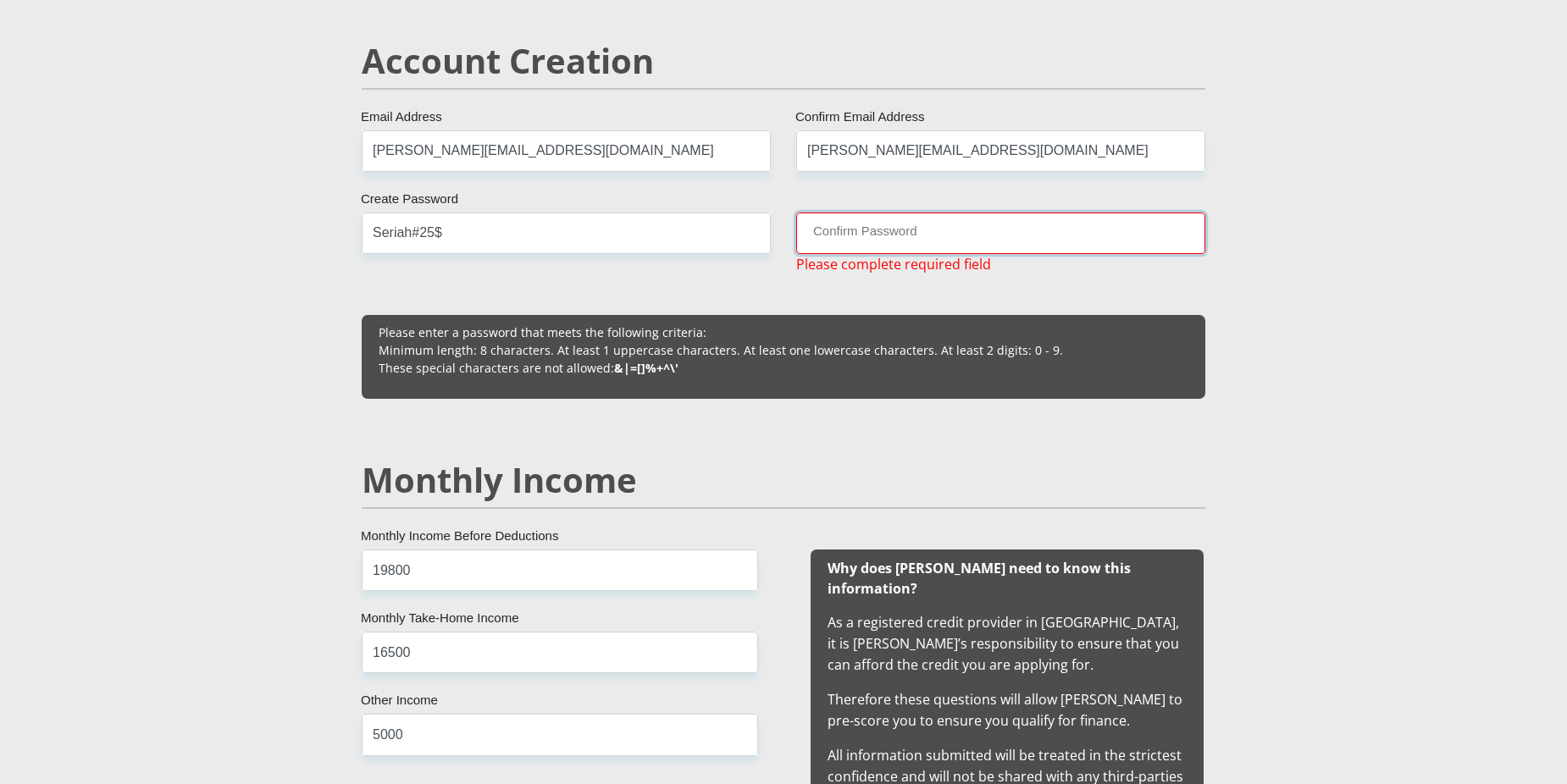
click at [826, 239] on input "Confirm Password" at bounding box center [1000, 232] width 409 height 41
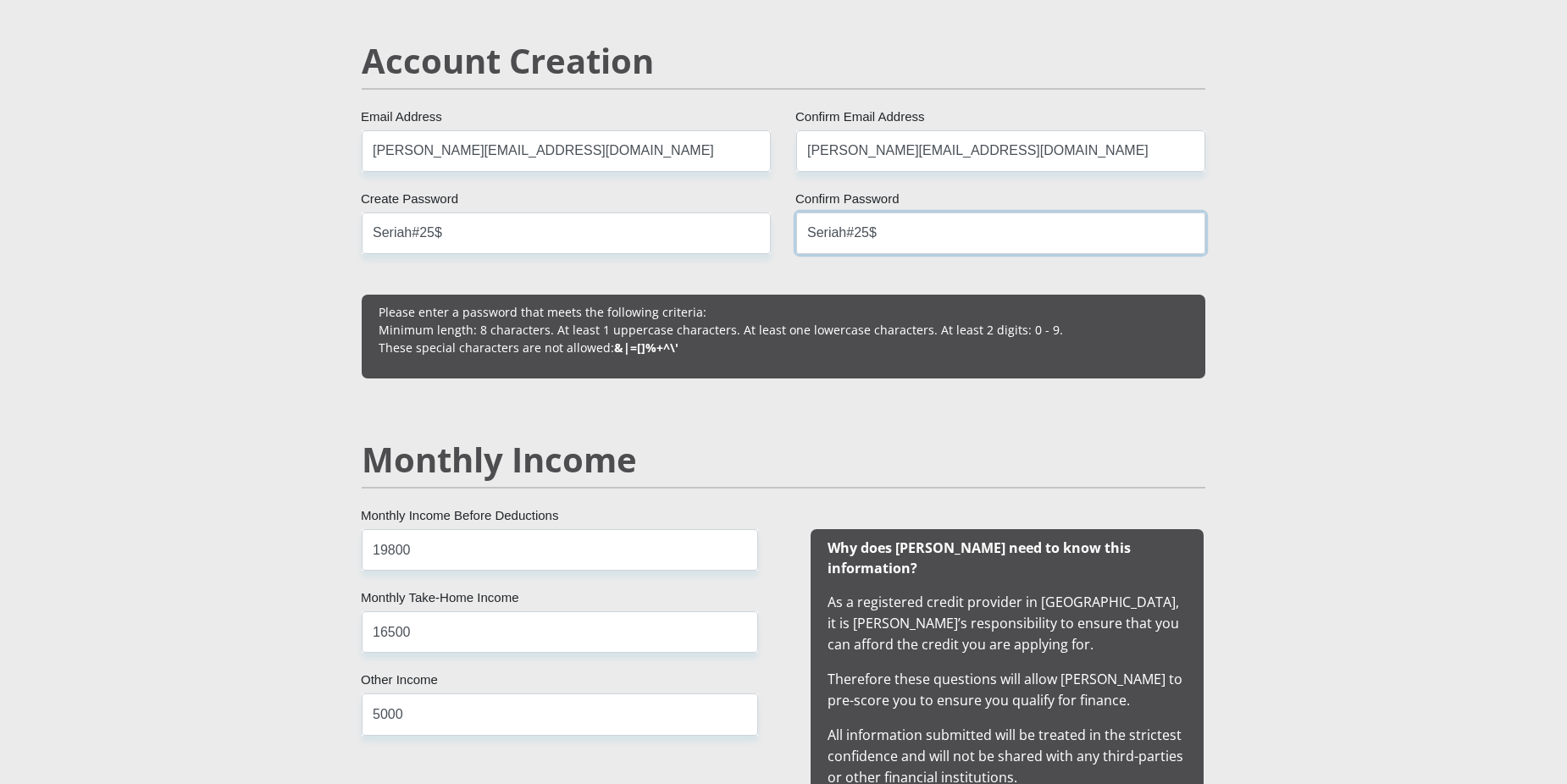
type input "Seriah#25$"
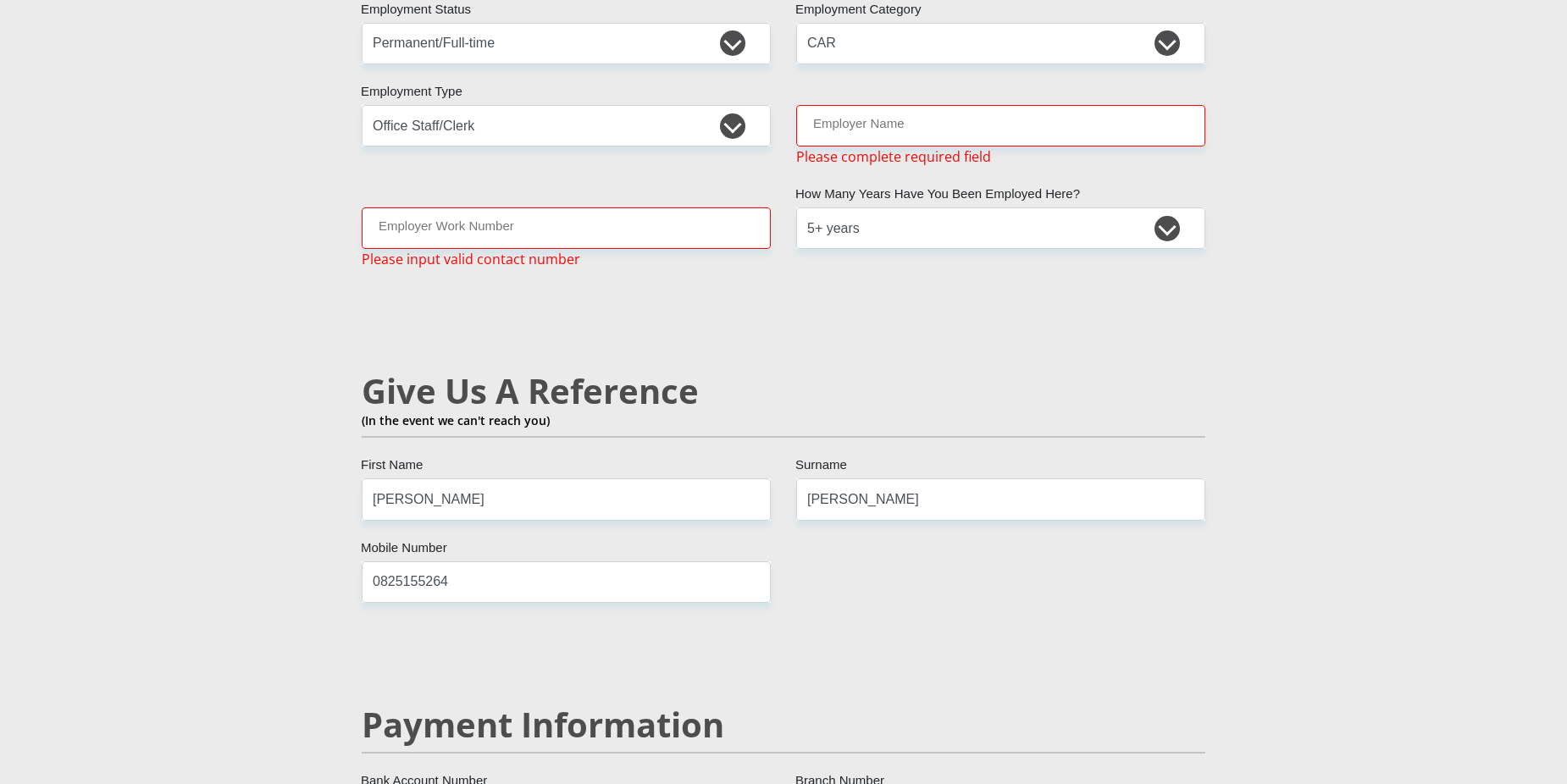
scroll to position [2468, 0]
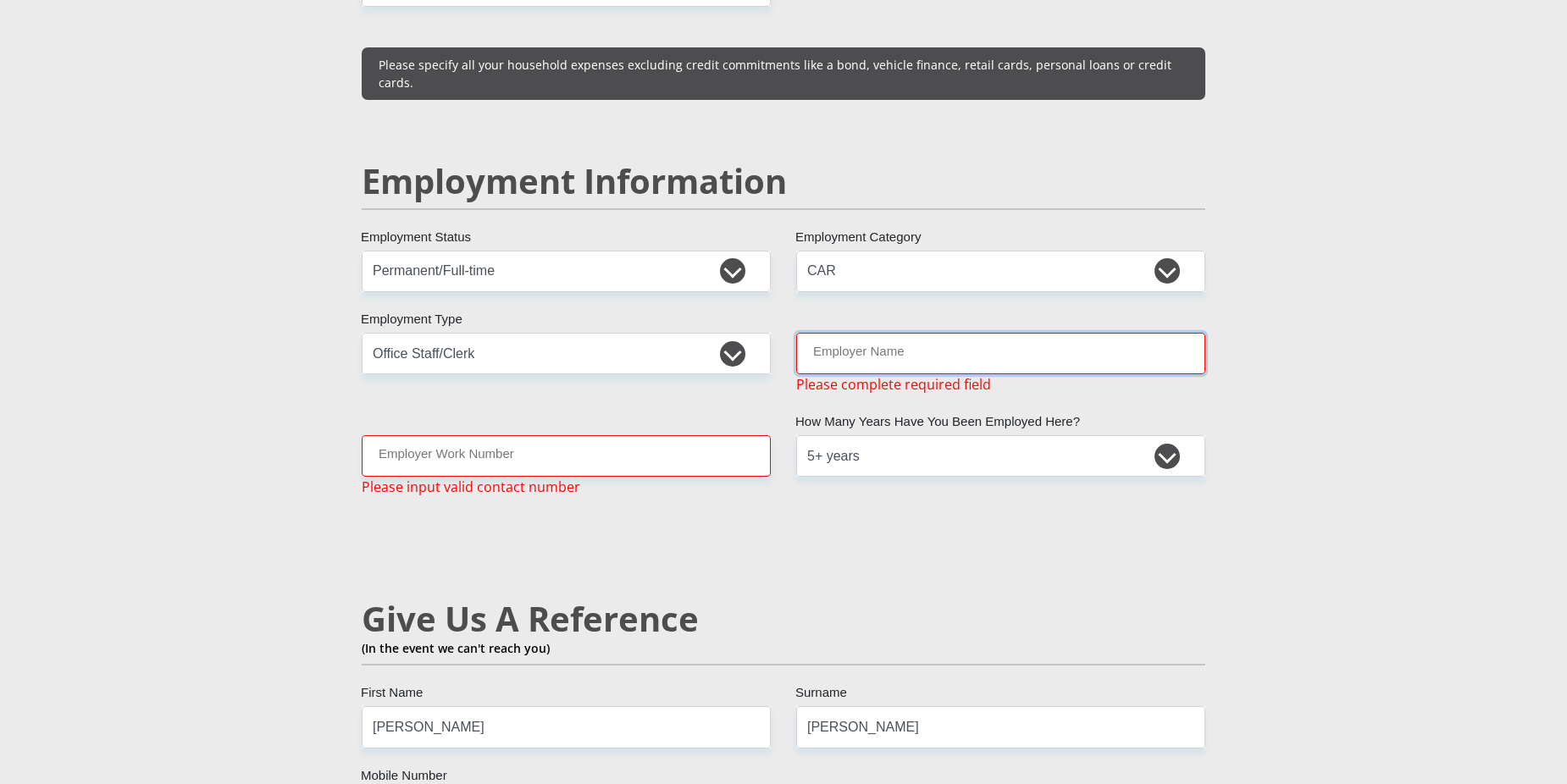
click at [841, 333] on input "Employer Name" at bounding box center [1000, 353] width 409 height 41
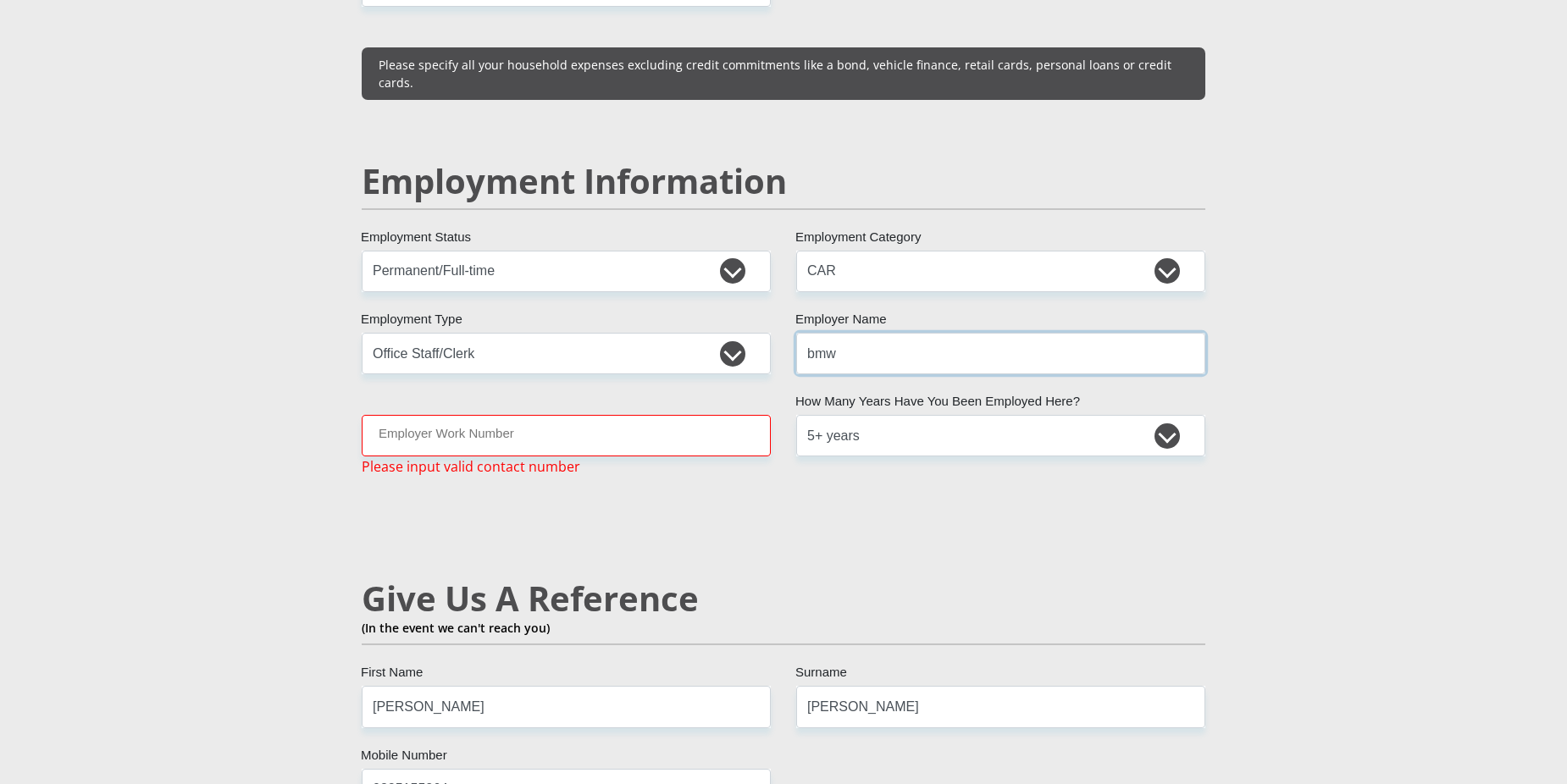
type input "bmw"
click at [609, 495] on div "Mr Ms Mrs Dr [PERSON_NAME] Title [PERSON_NAME] First Name STEYN Surname 7304020…" at bounding box center [784, 252] width 869 height 4870
click at [440, 415] on input "Employer Work Number" at bounding box center [567, 435] width 409 height 41
type input "0"
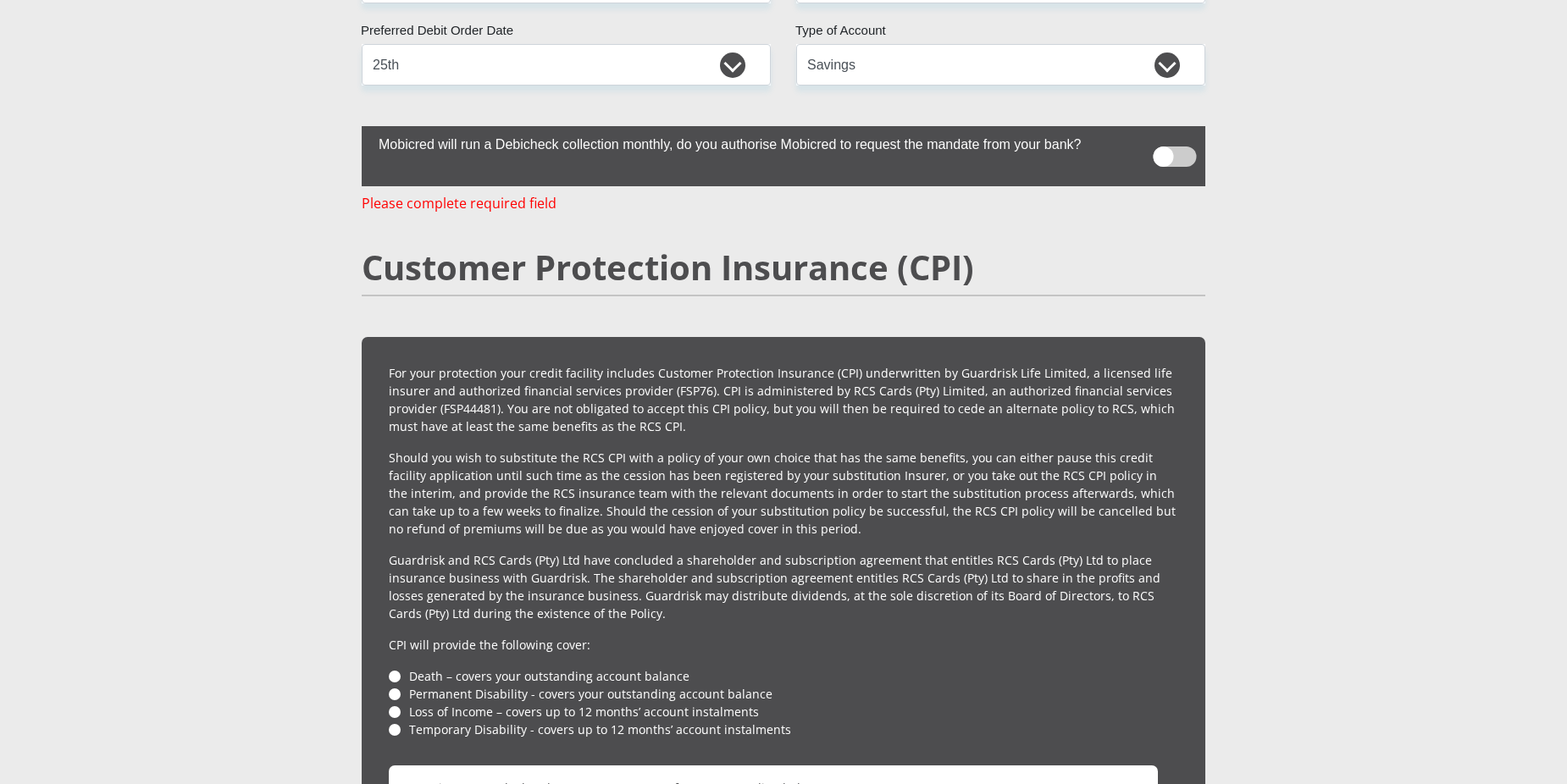
scroll to position [3631, 0]
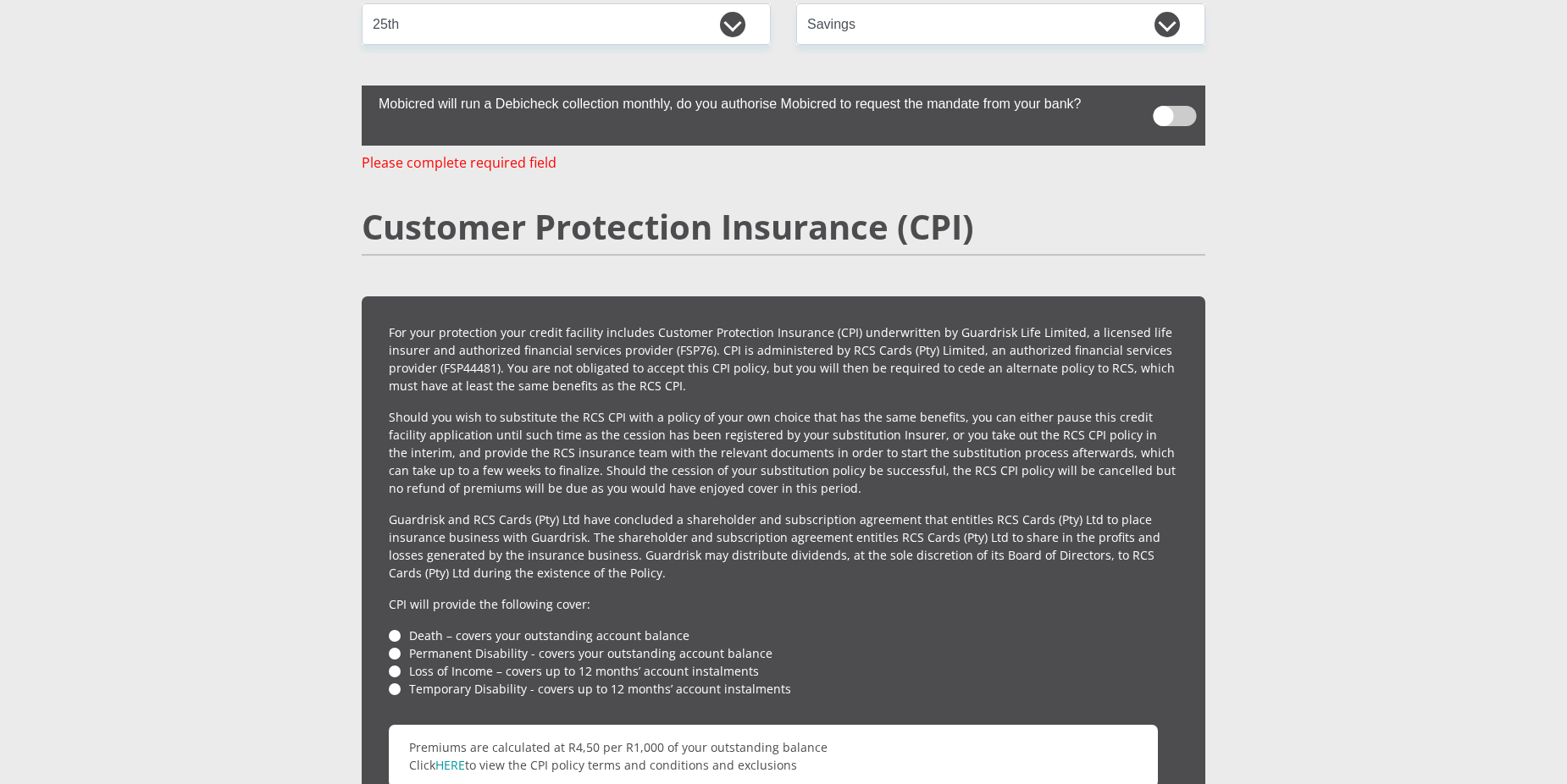
click at [1170, 106] on span at bounding box center [1175, 115] width 43 height 20
click at [1163, 100] on input "checkbox" at bounding box center [1163, 100] width 0 height 0
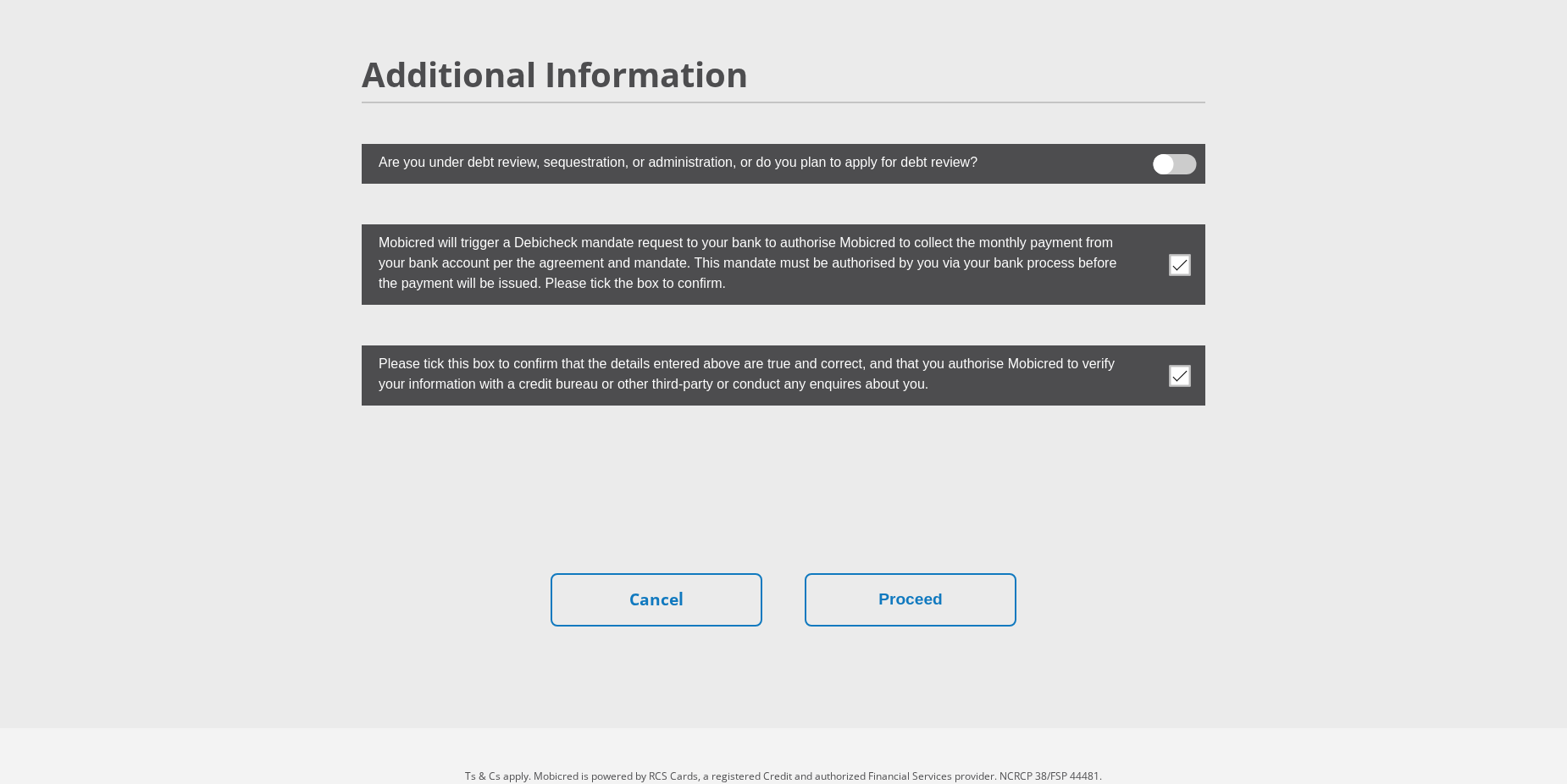
scroll to position [4626, 0]
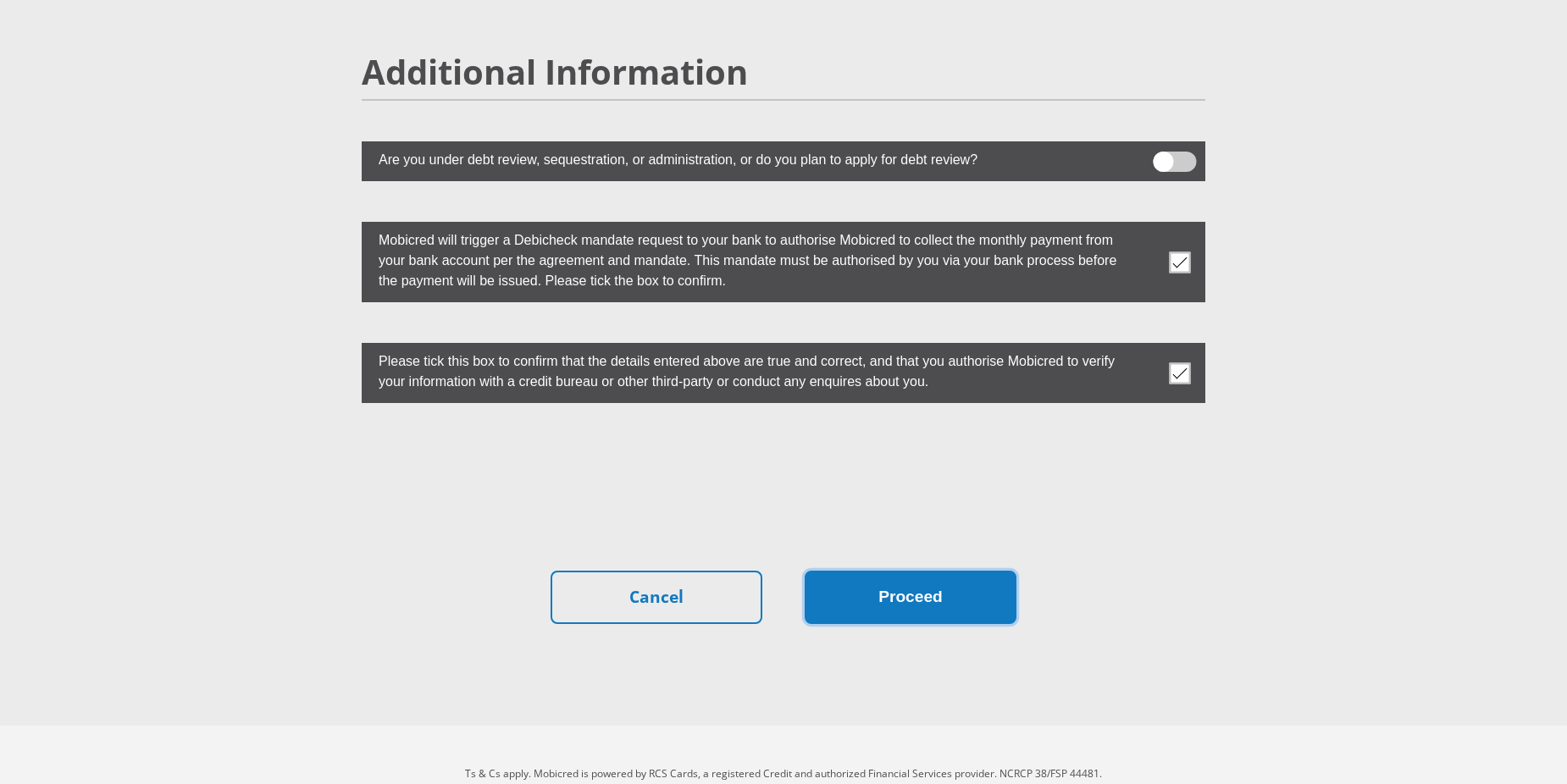
click at [909, 572] on button "Proceed" at bounding box center [910, 598] width 212 height 54
click at [902, 571] on button "Proceed" at bounding box center [910, 598] width 212 height 54
click at [926, 571] on button "Proceed" at bounding box center [910, 598] width 212 height 54
click at [1177, 152] on span at bounding box center [1175, 161] width 43 height 20
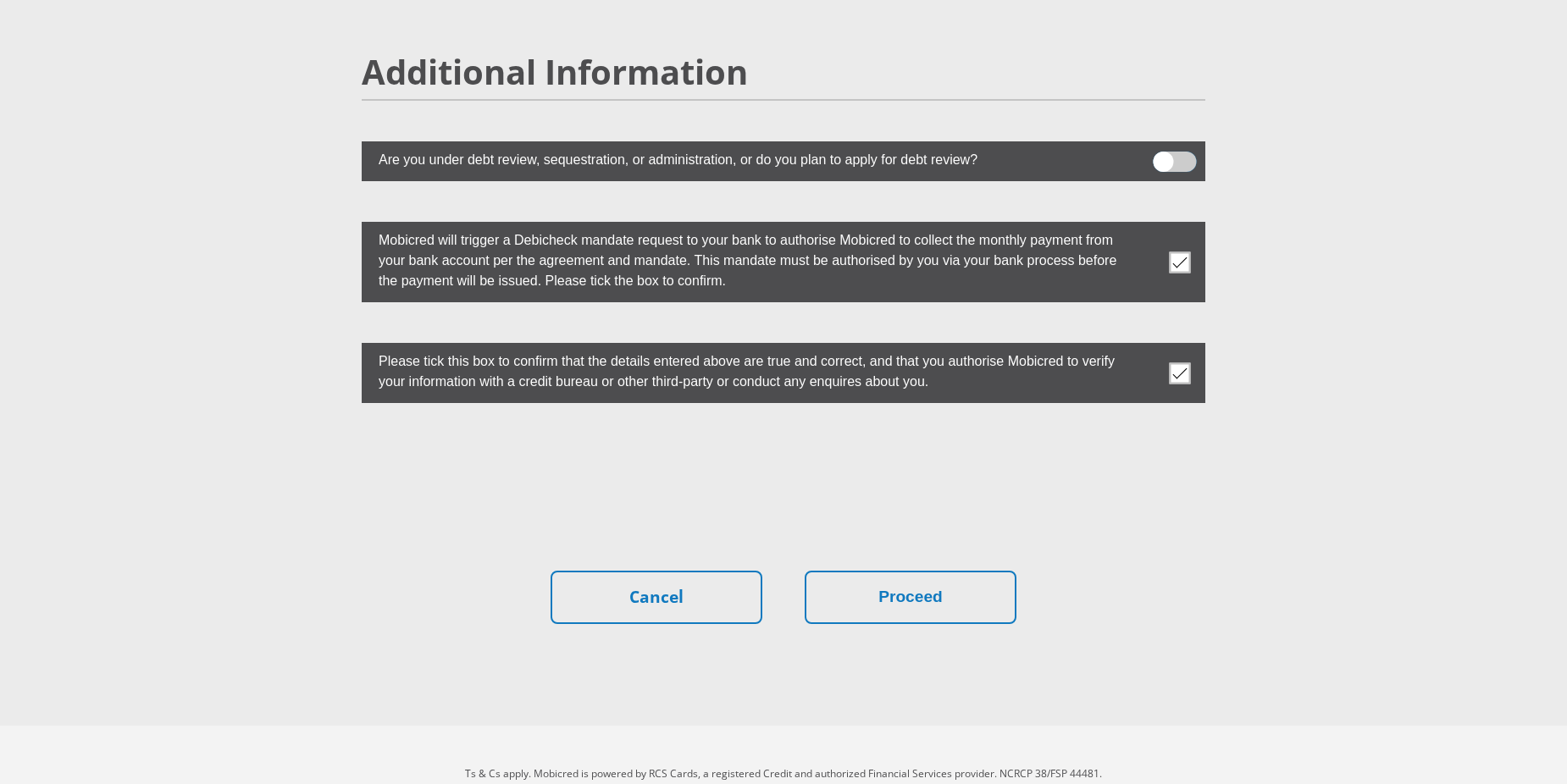
click at [1163, 155] on input "checkbox" at bounding box center [1163, 155] width 0 height 0
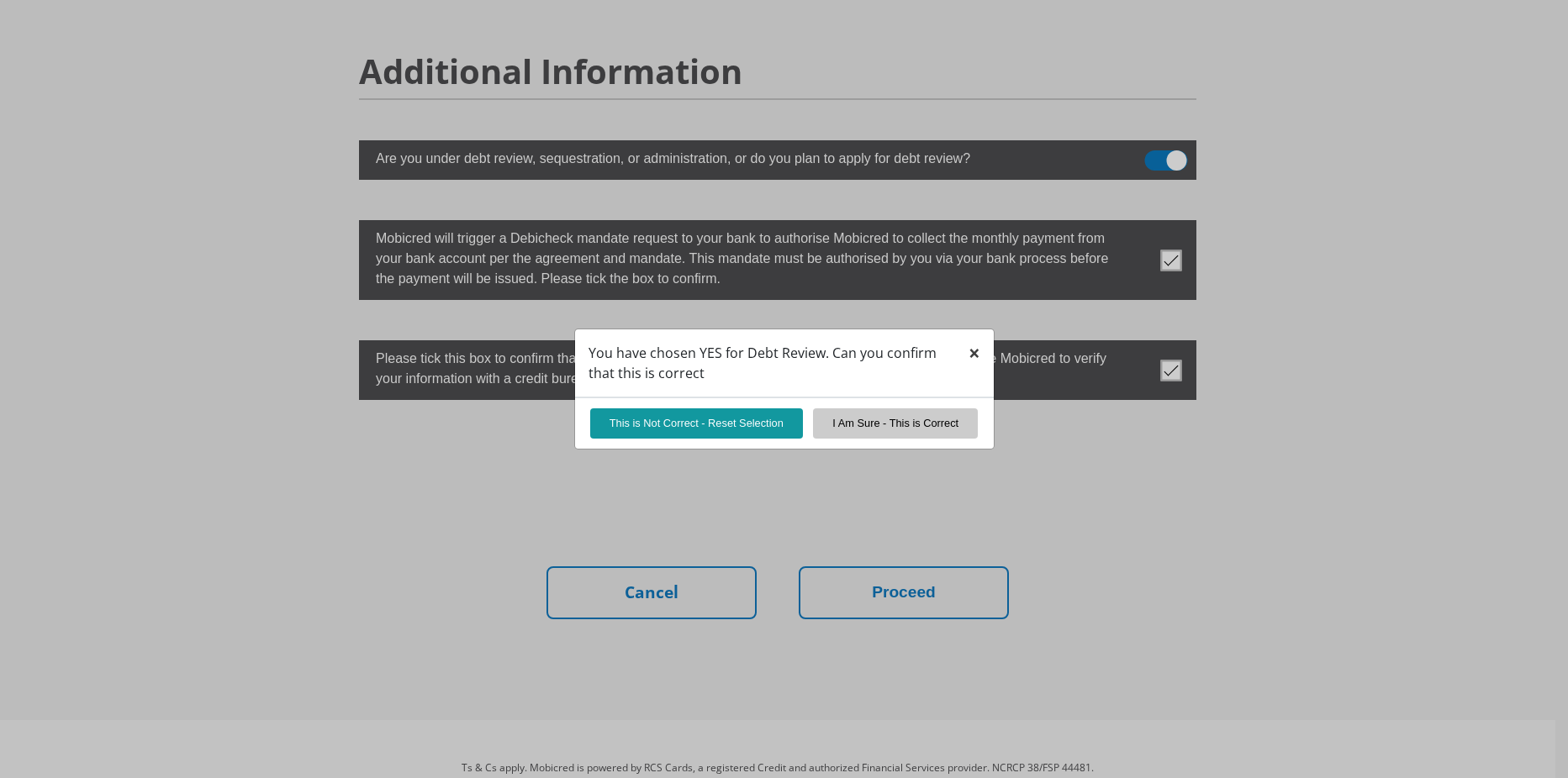
click at [970, 355] on span "×" at bounding box center [974, 352] width 11 height 28
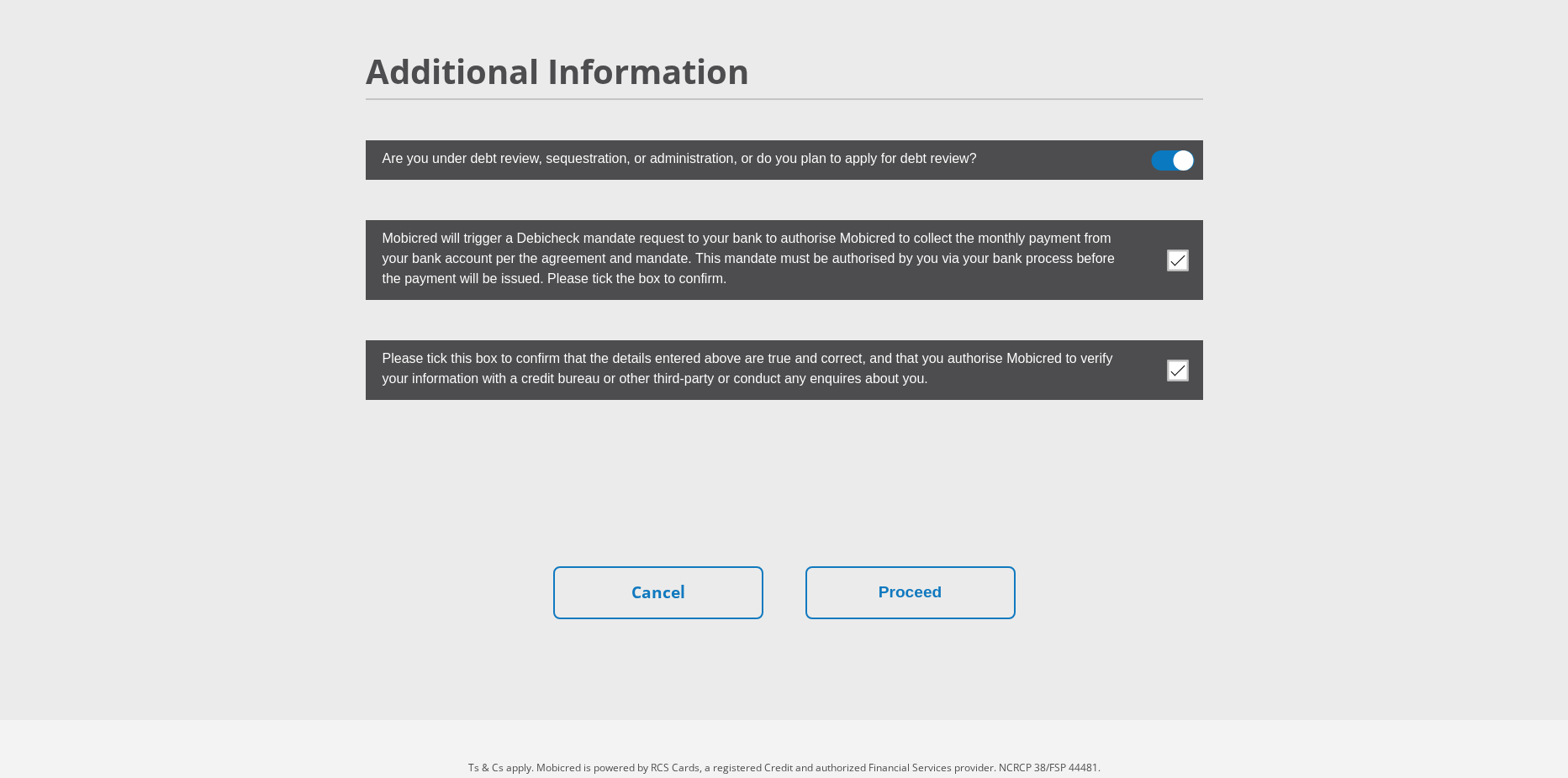
click at [1177, 150] on span at bounding box center [1172, 160] width 43 height 20
click at [1161, 154] on input "checkbox" at bounding box center [1161, 154] width 0 height 0
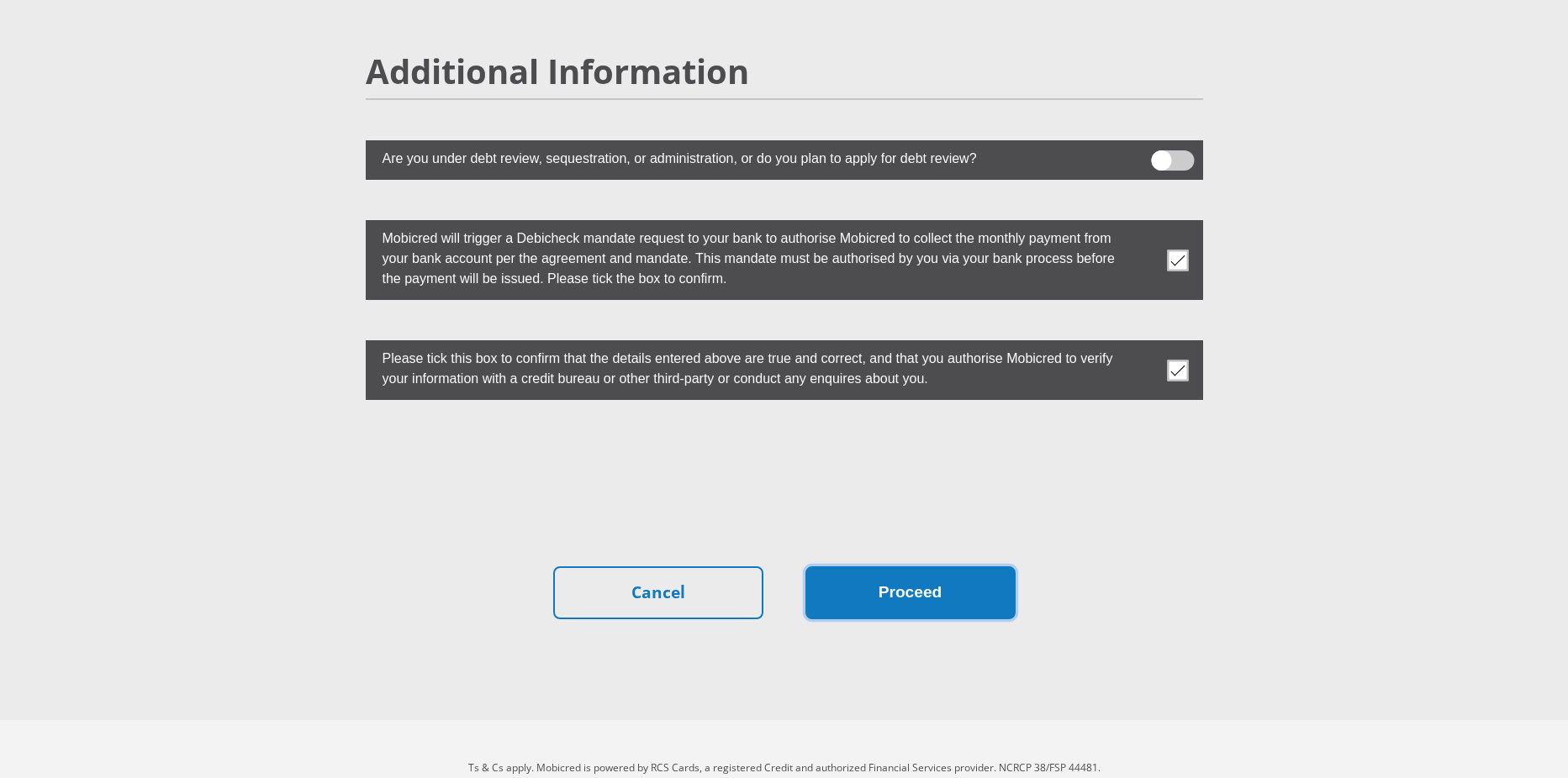
click at [917, 567] on button "Proceed" at bounding box center [910, 593] width 211 height 53
click at [902, 569] on button "Proceed" at bounding box center [910, 593] width 211 height 53
click at [1176, 150] on span at bounding box center [1172, 160] width 43 height 20
click at [1161, 154] on input "checkbox" at bounding box center [1161, 154] width 0 height 0
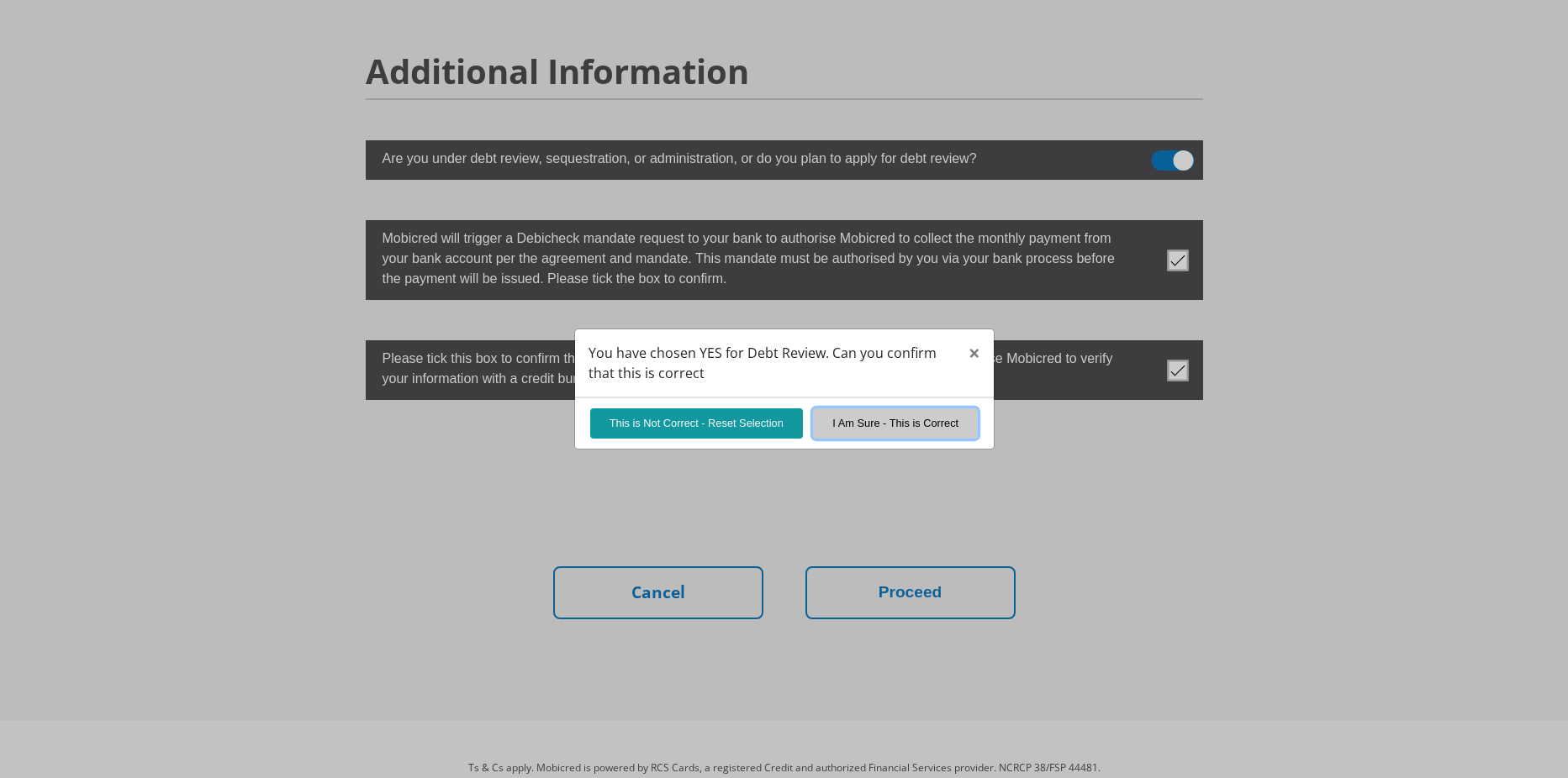
click at [858, 425] on button "I Am Sure - This is Correct" at bounding box center [895, 423] width 165 height 30
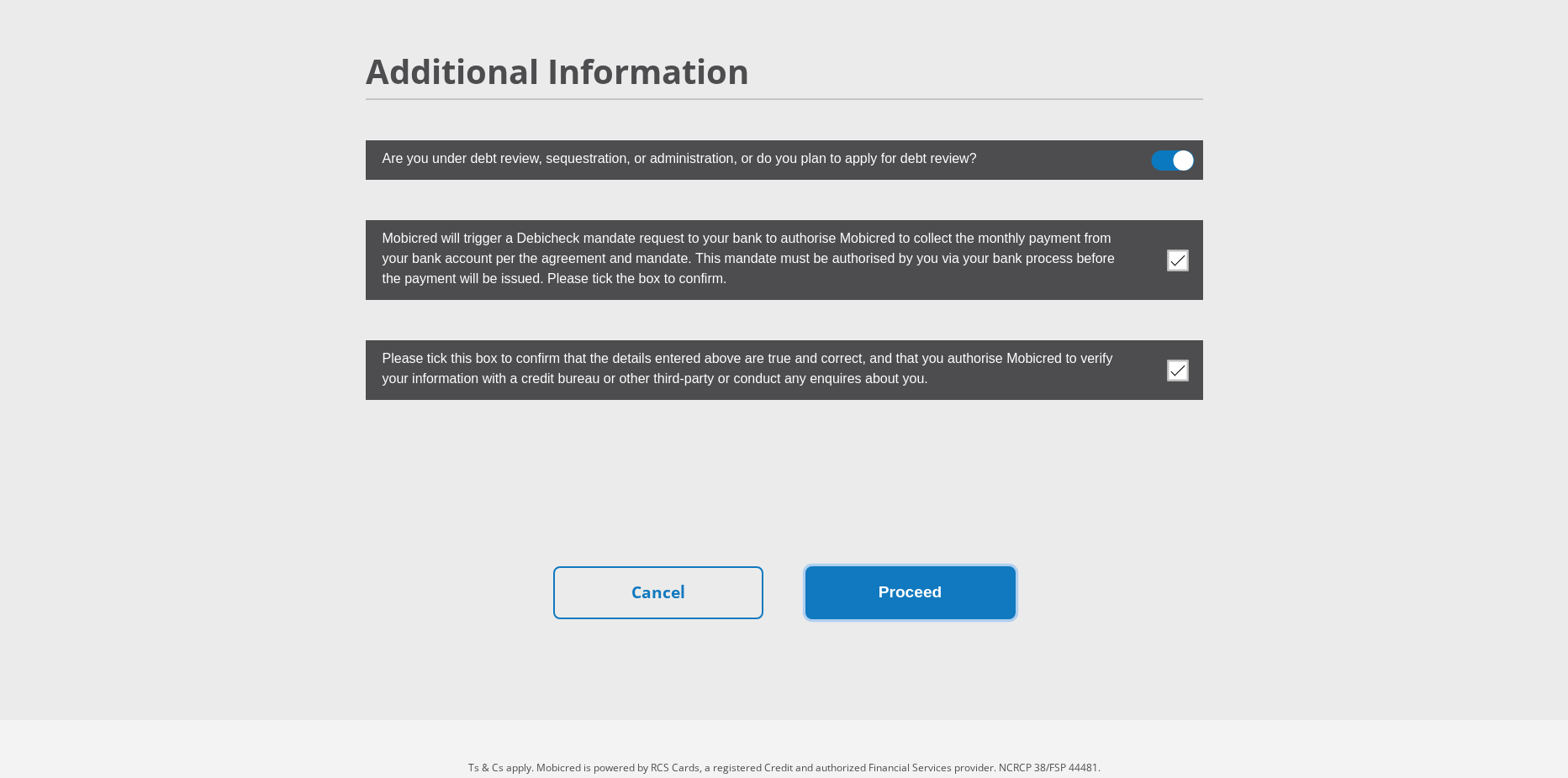
click at [912, 567] on button "Proceed" at bounding box center [910, 593] width 211 height 53
click at [955, 567] on button "Proceed" at bounding box center [910, 593] width 211 height 53
click at [1161, 150] on span at bounding box center [1172, 160] width 43 height 20
click at [1161, 154] on input "checkbox" at bounding box center [1161, 154] width 0 height 0
click at [869, 567] on button "Proceed" at bounding box center [910, 593] width 211 height 53
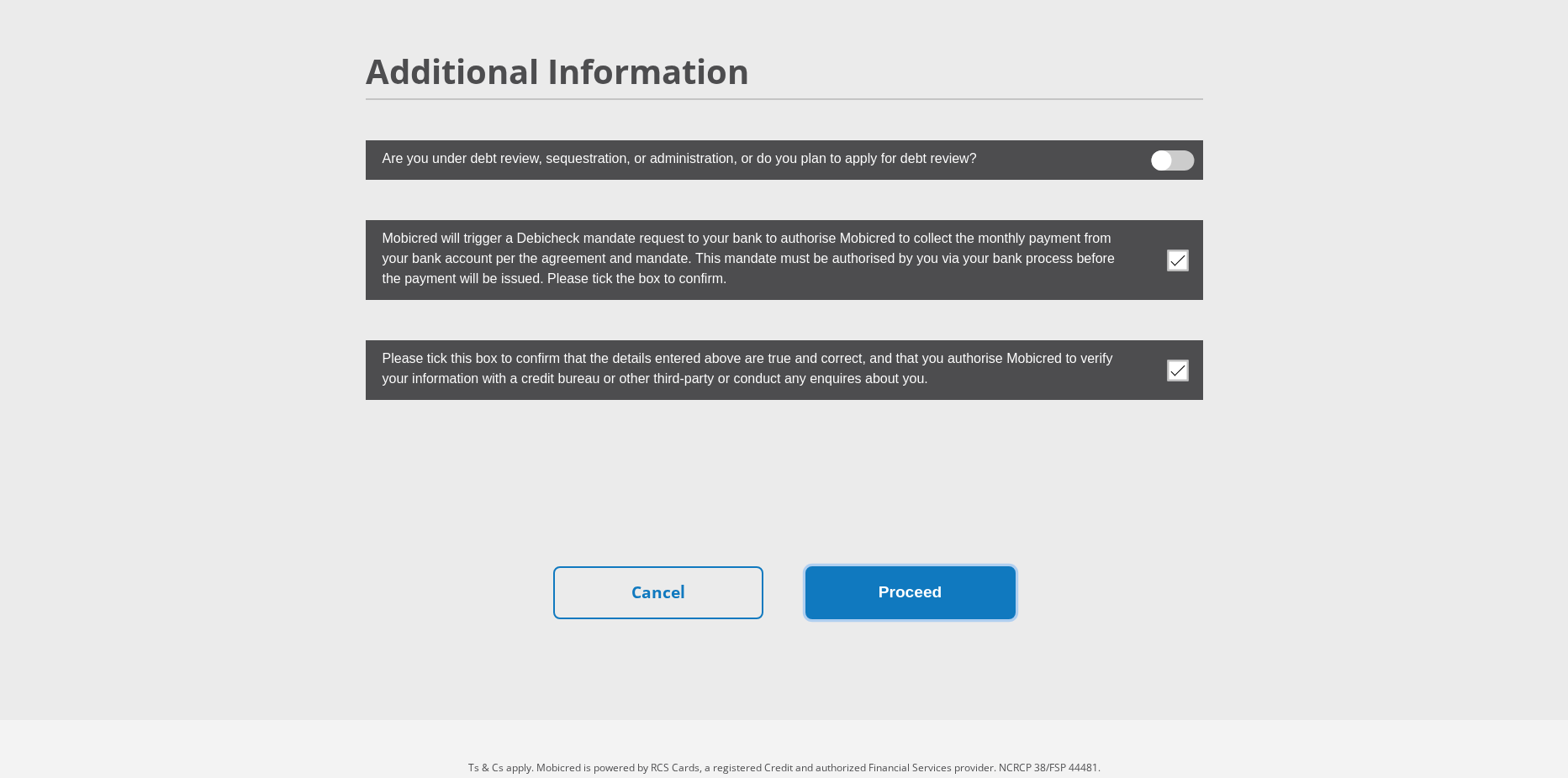
click at [904, 567] on button "Proceed" at bounding box center [910, 593] width 211 height 53
click at [924, 567] on button "Proceed" at bounding box center [910, 593] width 211 height 53
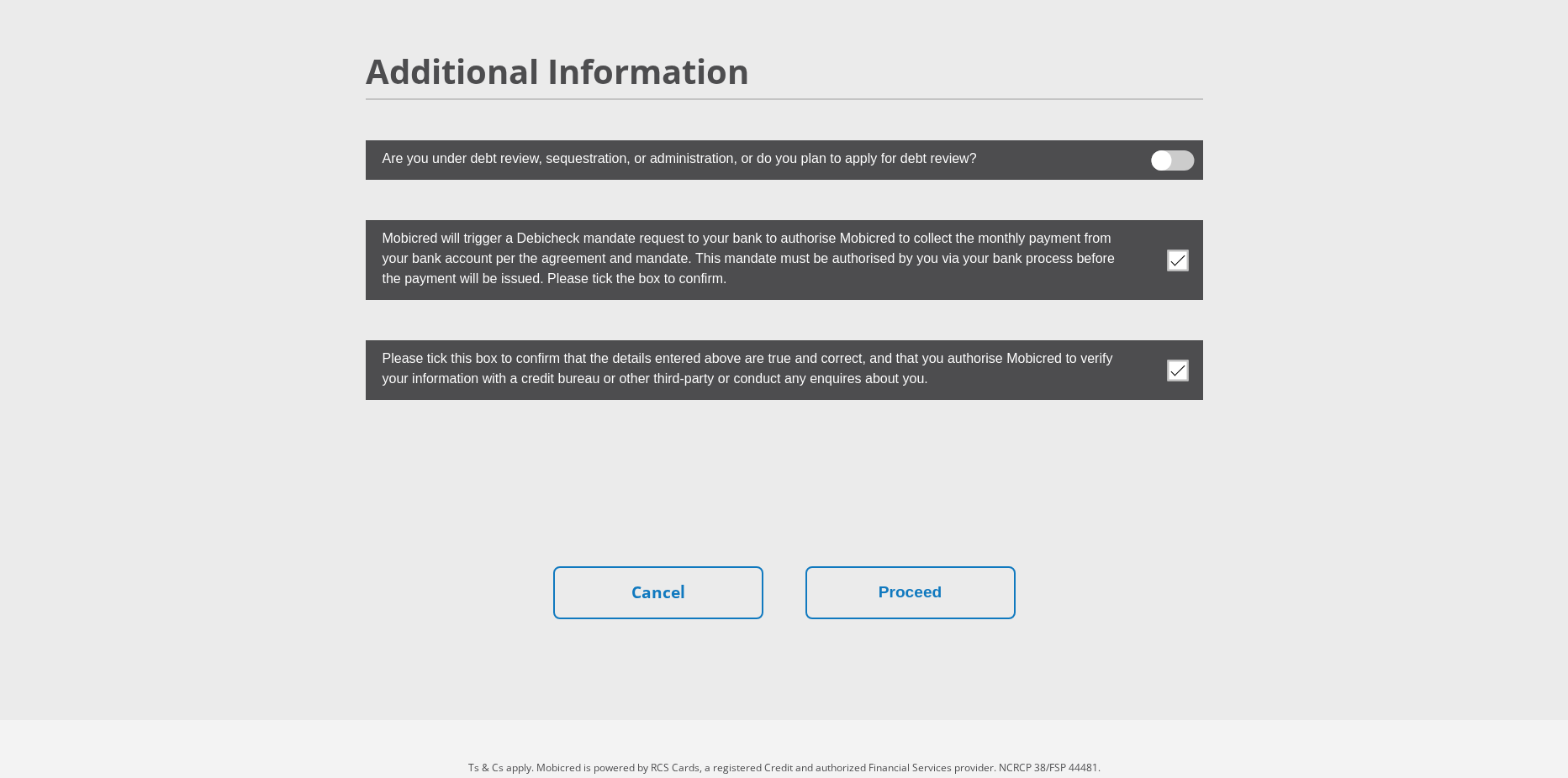
click at [1156, 150] on span at bounding box center [1172, 160] width 43 height 20
click at [1161, 154] on input "checkbox" at bounding box center [1161, 154] width 0 height 0
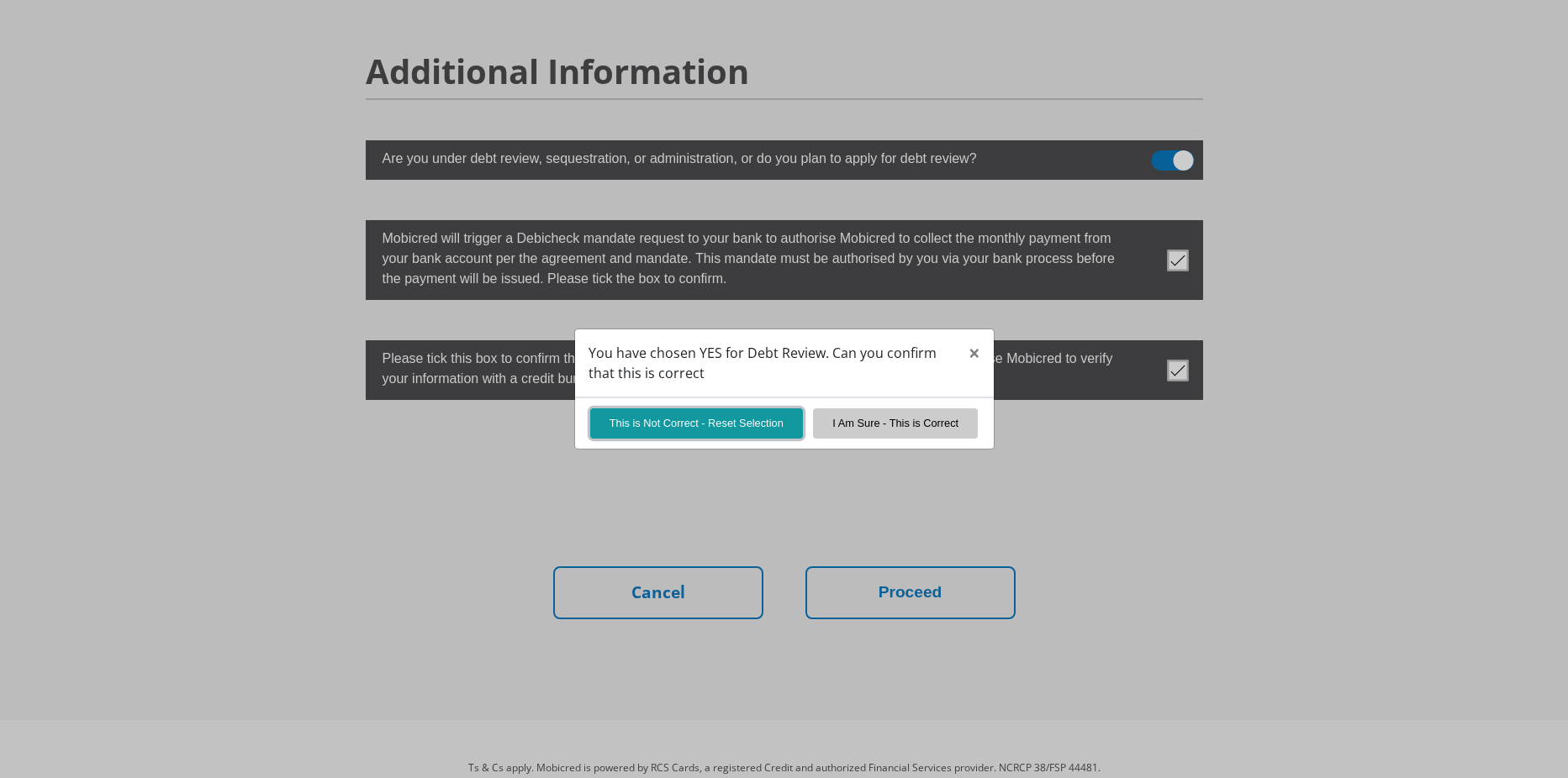
click at [731, 426] on button "This is Not Correct - Reset Selection" at bounding box center [695, 423] width 212 height 30
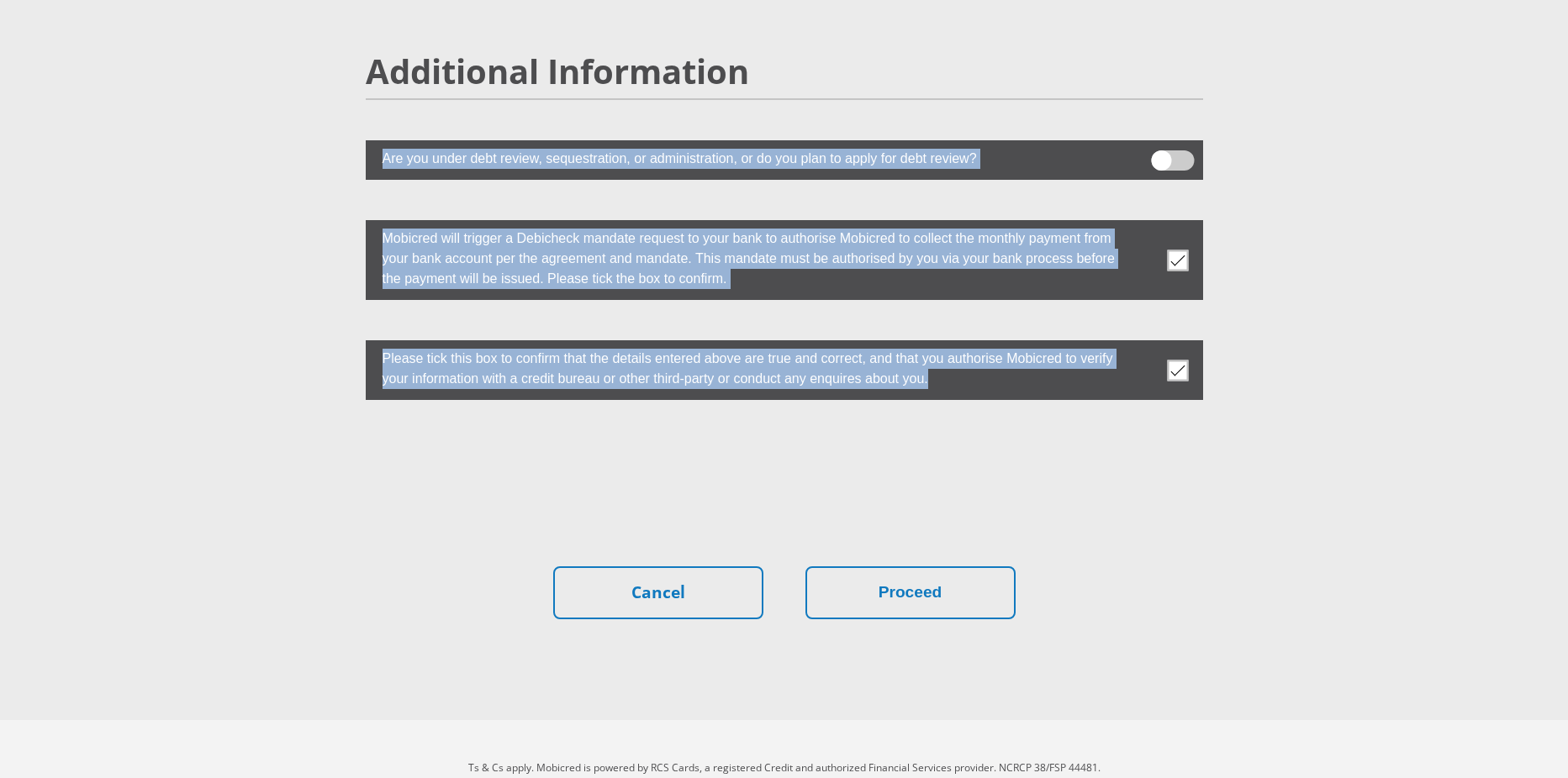
drag, startPoint x: 1559, startPoint y: 329, endPoint x: 1566, endPoint y: 25, distance: 304.1
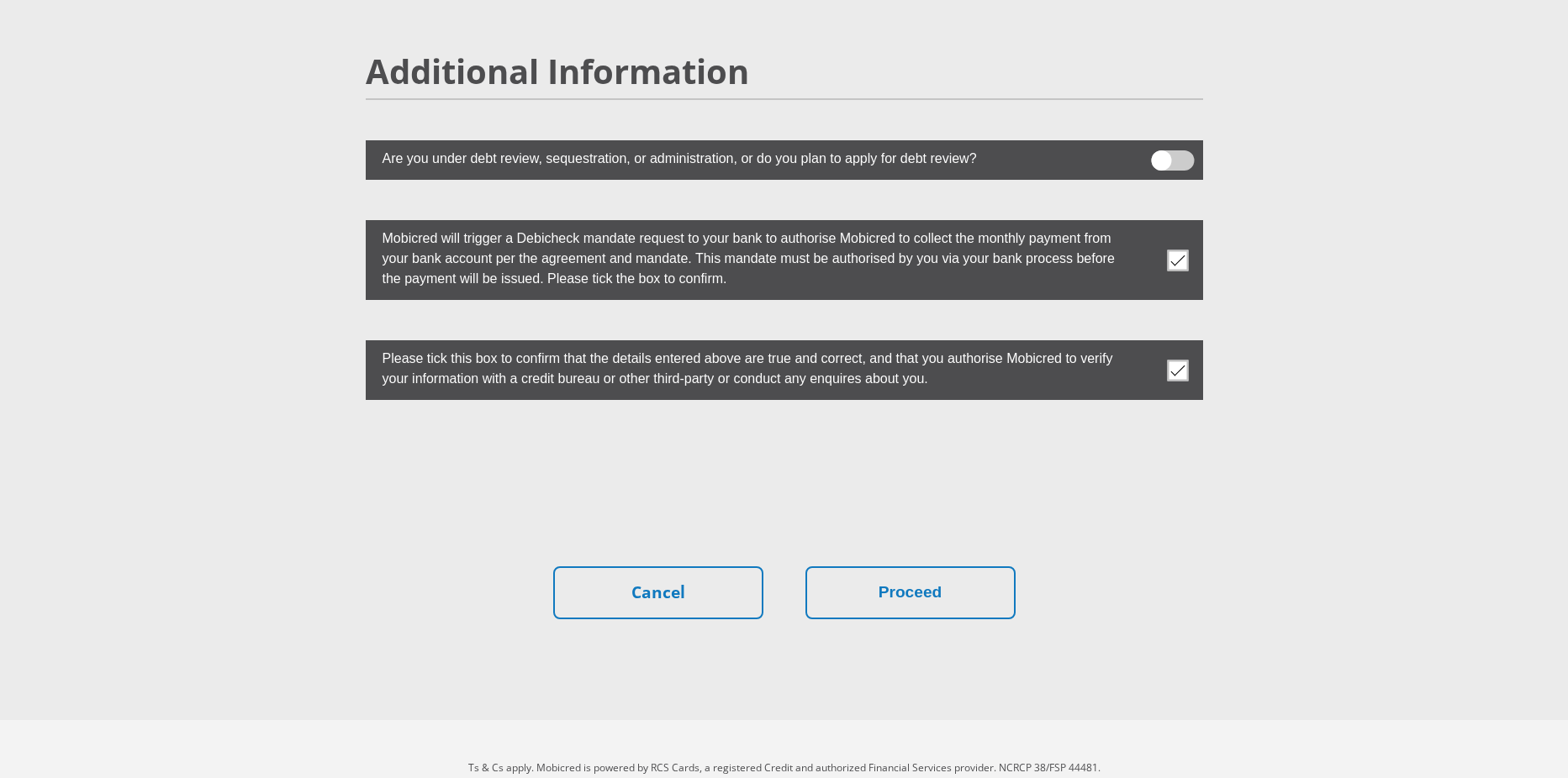
click at [1157, 150] on span at bounding box center [1172, 160] width 43 height 20
click at [1161, 154] on input "checkbox" at bounding box center [1161, 154] width 0 height 0
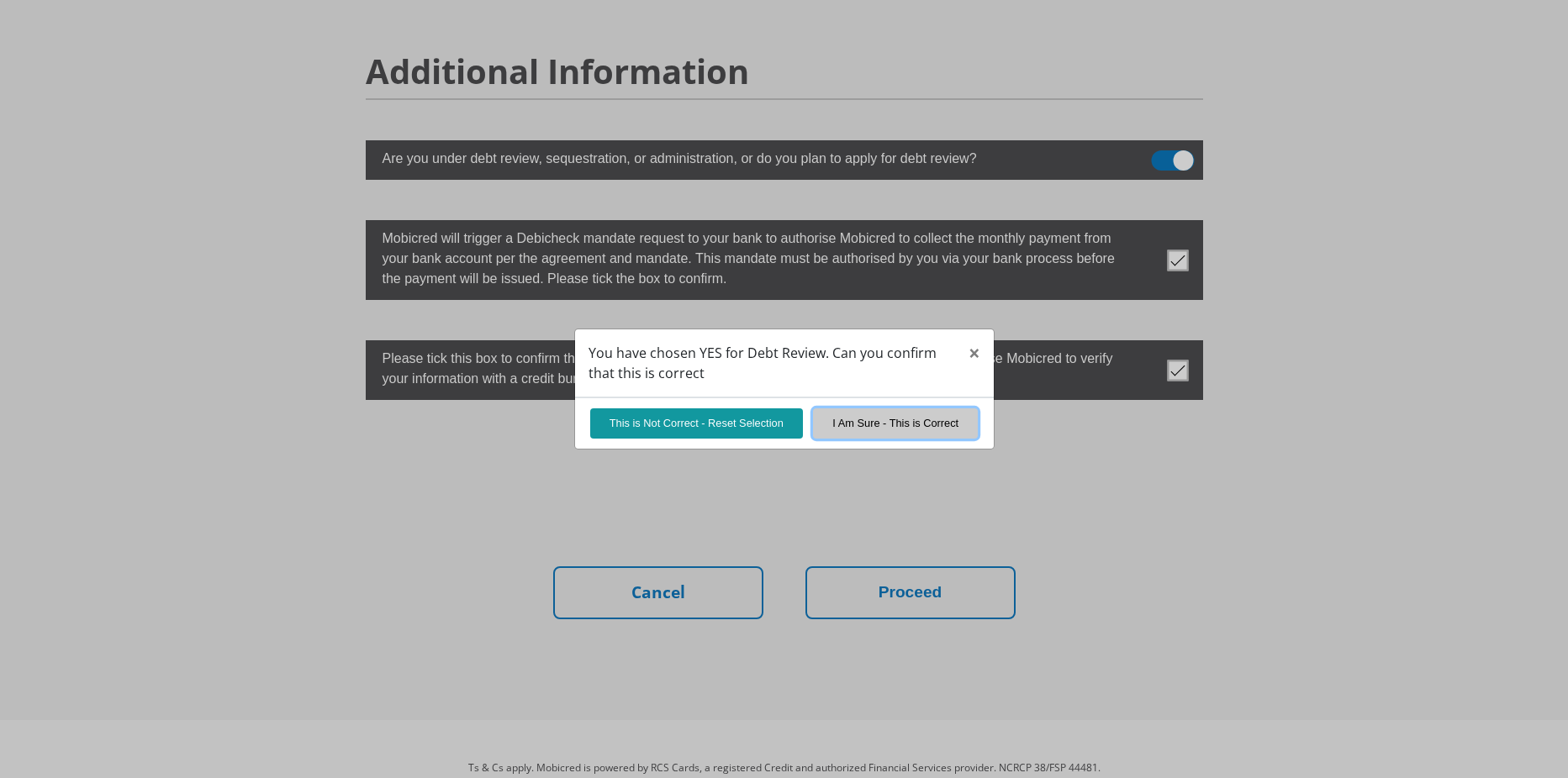
click at [870, 422] on button "I Am Sure - This is Correct" at bounding box center [895, 423] width 165 height 30
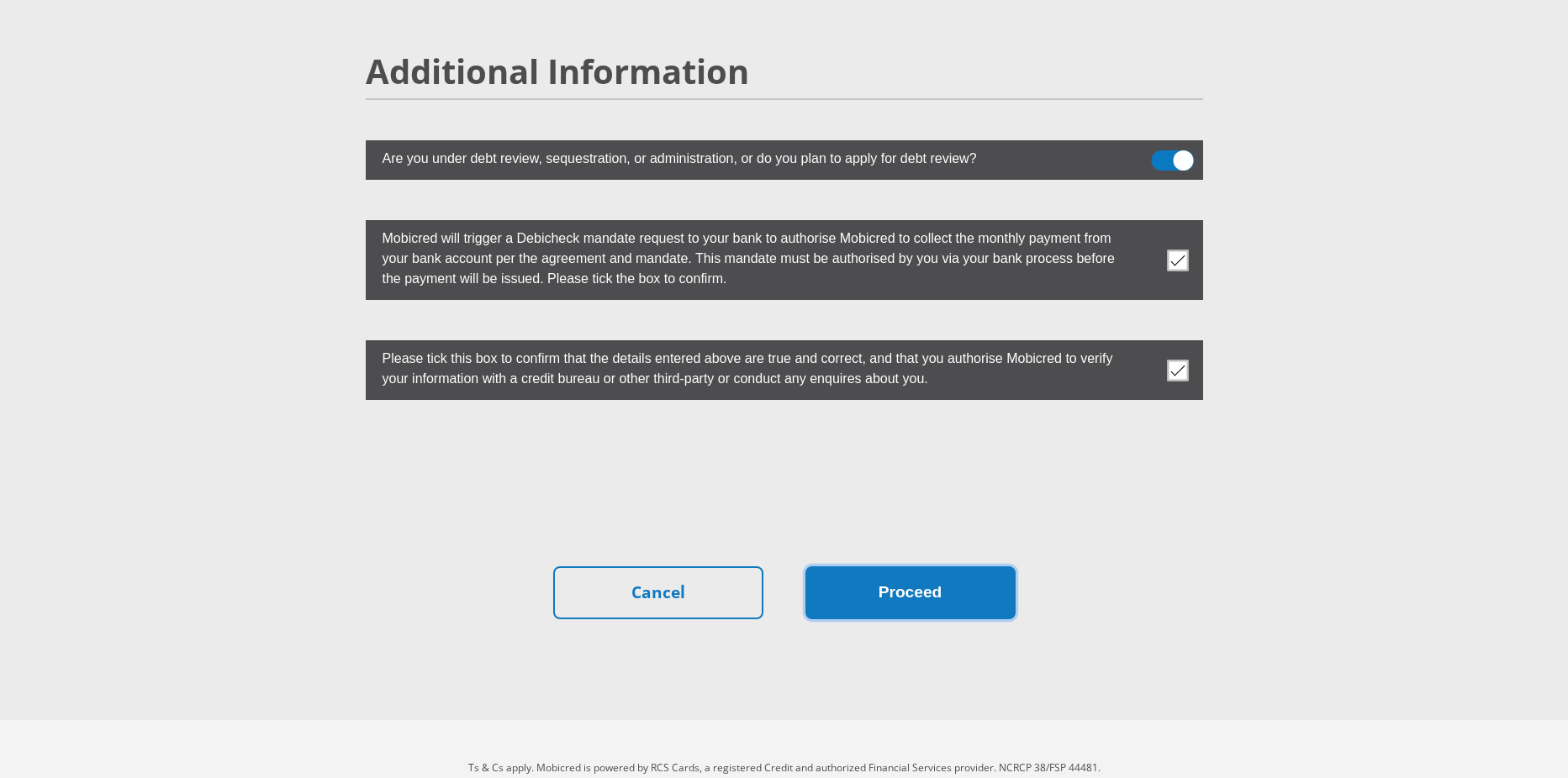
click at [904, 567] on button "Proceed" at bounding box center [910, 593] width 211 height 53
click at [907, 567] on button "Proceed" at bounding box center [910, 593] width 211 height 53
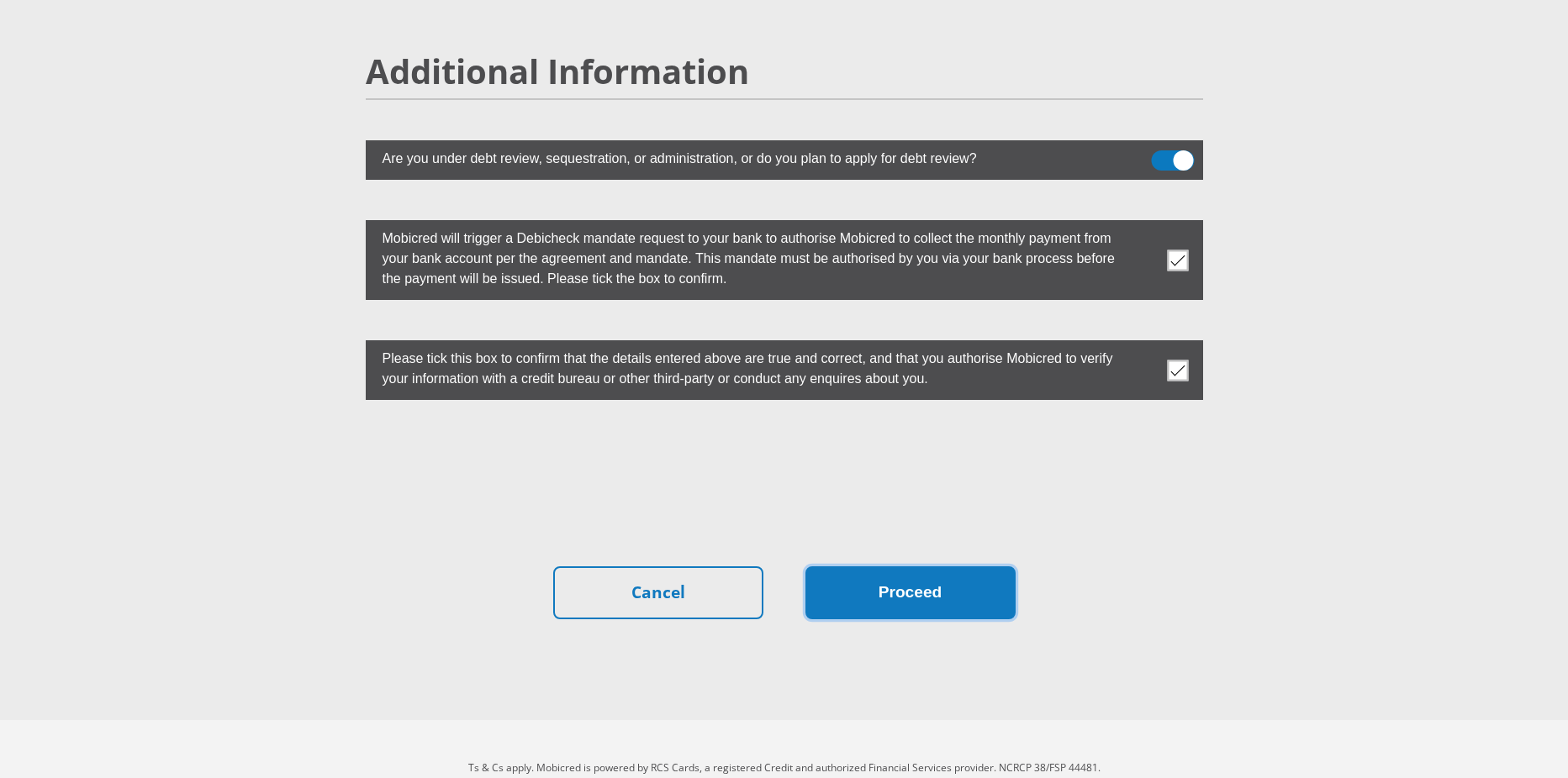
click at [907, 567] on button "Proceed" at bounding box center [910, 593] width 211 height 53
